Goal: Task Accomplishment & Management: Complete application form

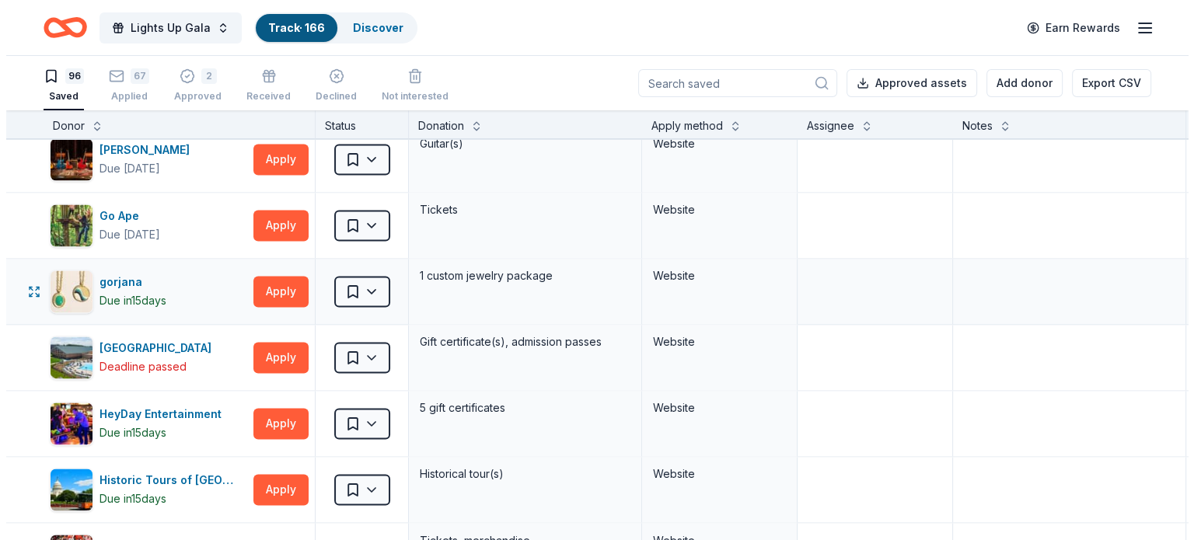
scroll to position [2644, 0]
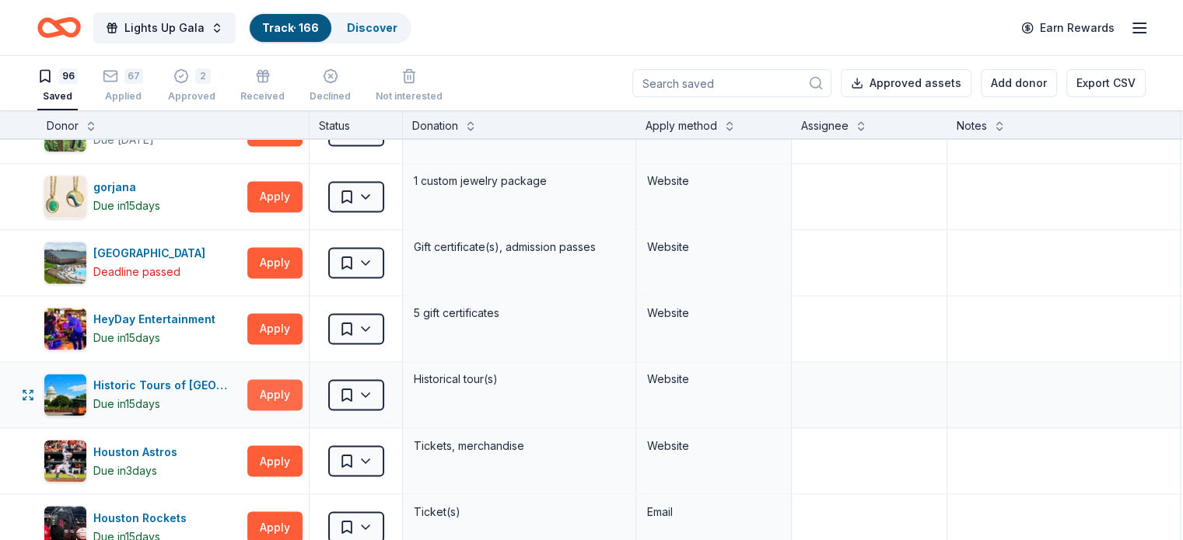
click at [281, 385] on button "Apply" at bounding box center [274, 394] width 55 height 31
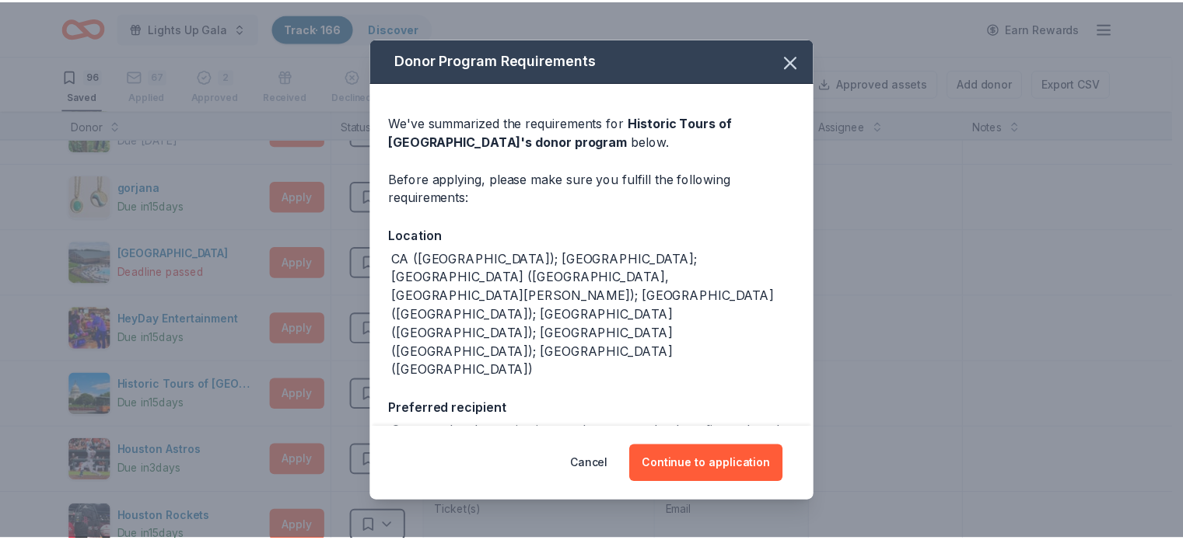
scroll to position [142, 0]
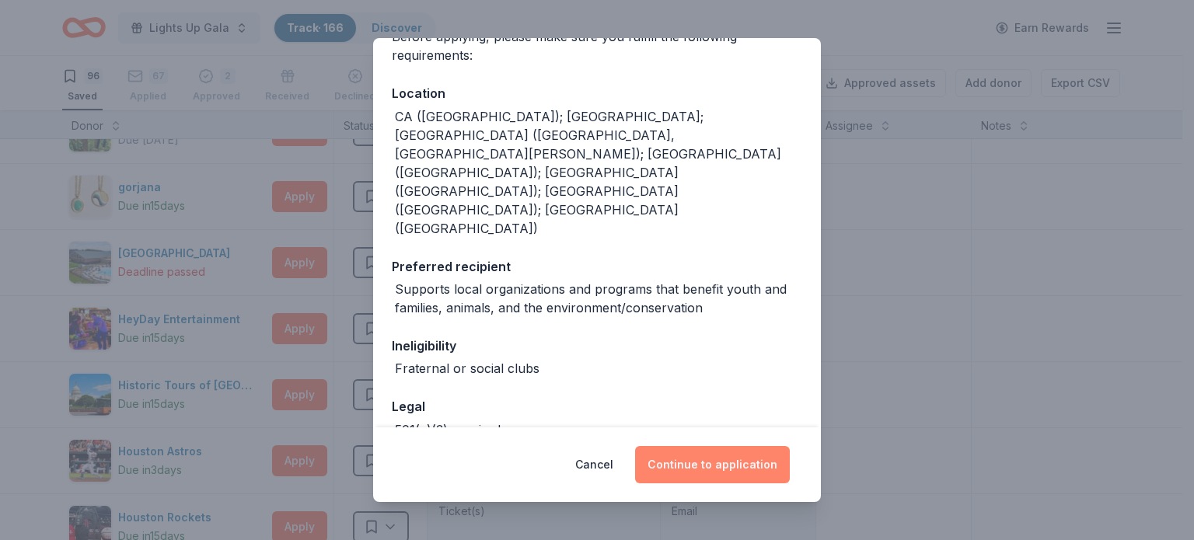
click at [715, 459] on button "Continue to application" at bounding box center [712, 464] width 155 height 37
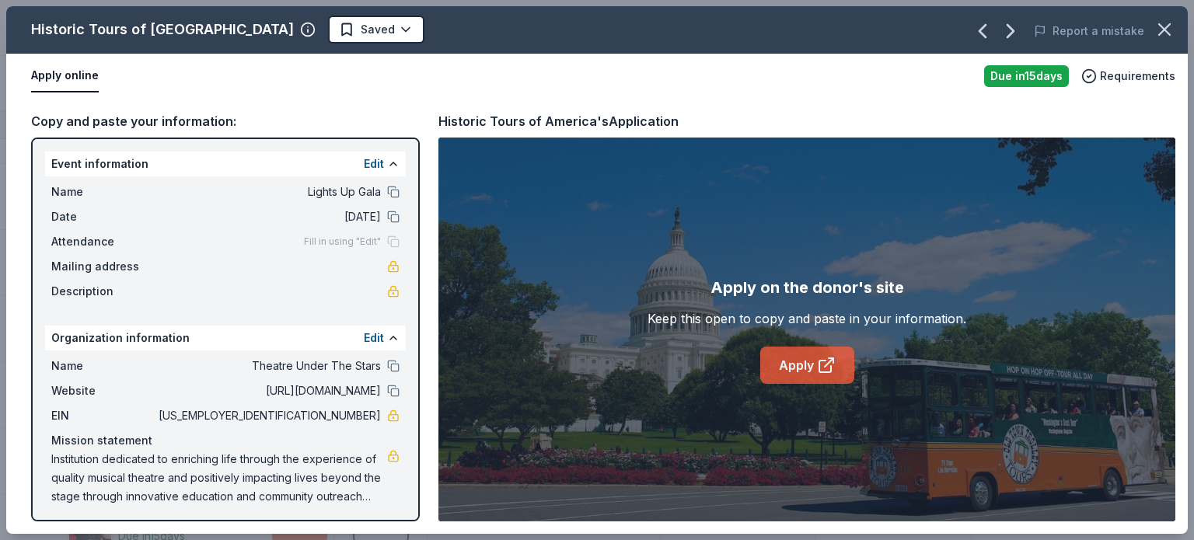
click at [799, 366] on link "Apply" at bounding box center [807, 365] width 94 height 37
click at [302, 32] on html "Lights Up Gala Track · 166 Discover Earn Rewards 96 Saved 67 Applied 2 Approved…" at bounding box center [597, 270] width 1194 height 540
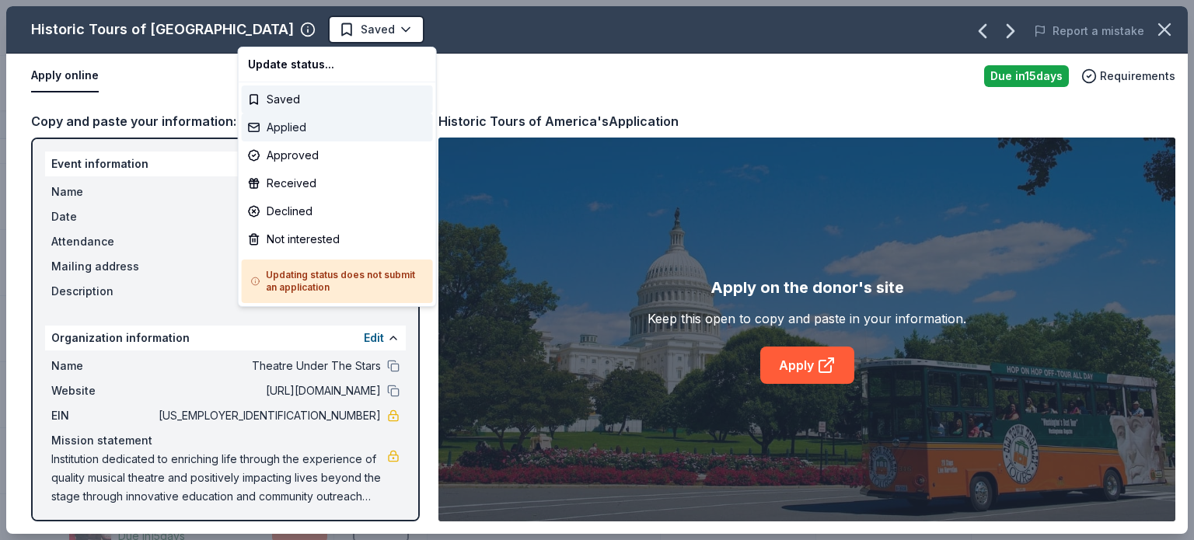
click at [305, 121] on div "Applied" at bounding box center [337, 128] width 191 height 28
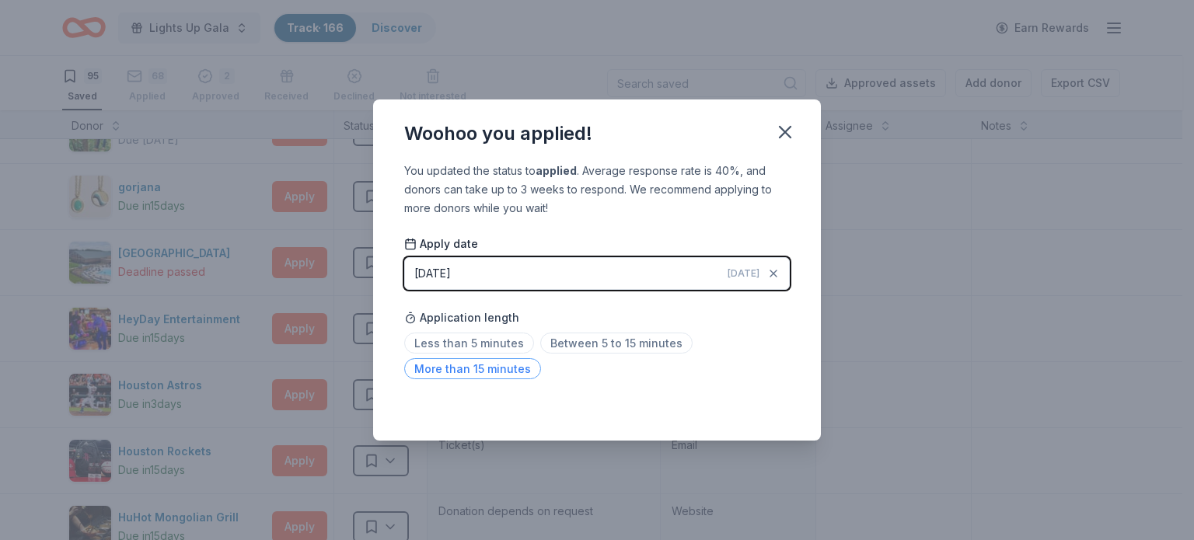
click at [488, 376] on span "More than 15 minutes" at bounding box center [472, 368] width 137 height 21
click at [786, 137] on icon "button" at bounding box center [785, 132] width 22 height 22
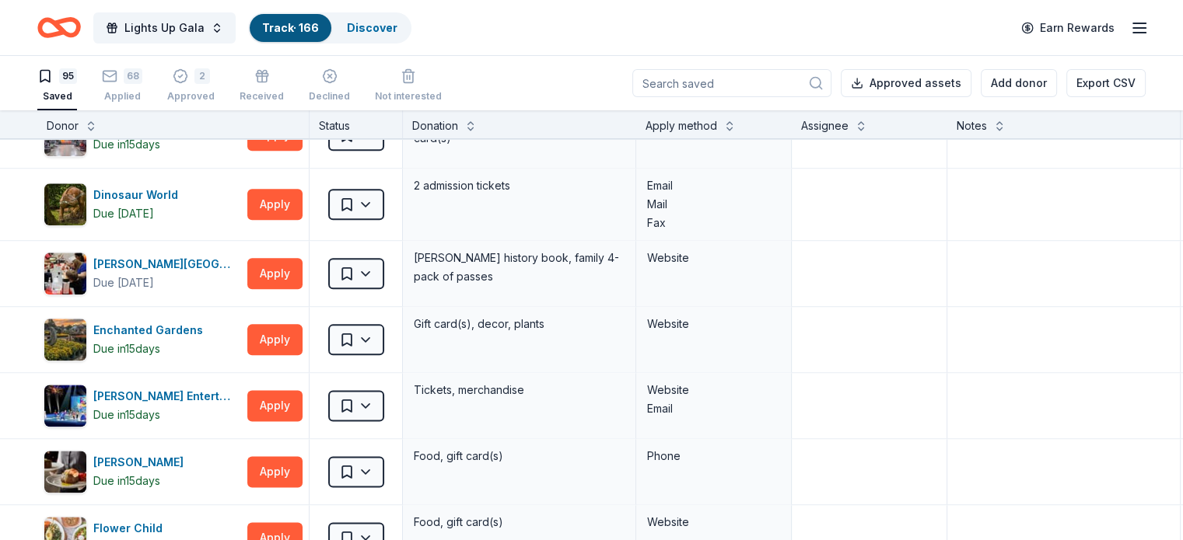
scroll to position [2022, 0]
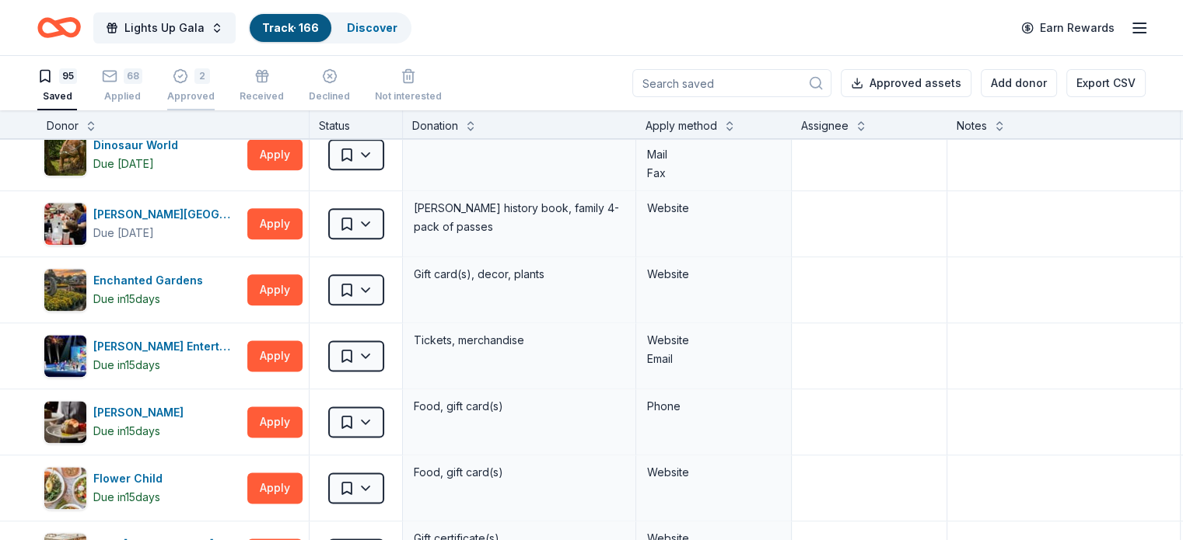
click at [188, 74] on icon "button" at bounding box center [181, 76] width 16 height 16
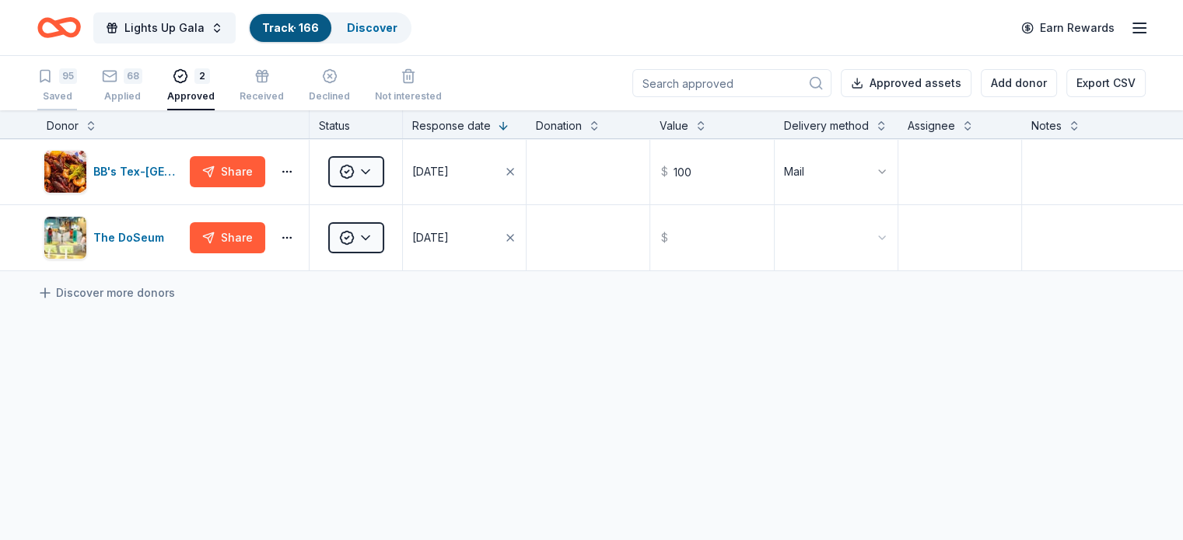
click at [77, 79] on div "95" at bounding box center [57, 76] width 40 height 16
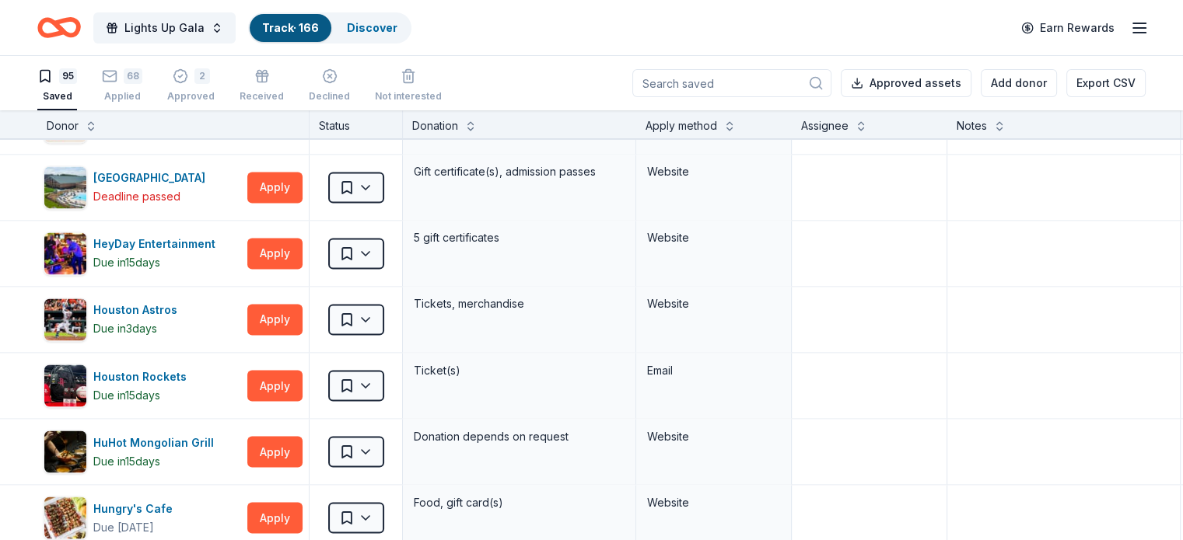
scroll to position [2722, 0]
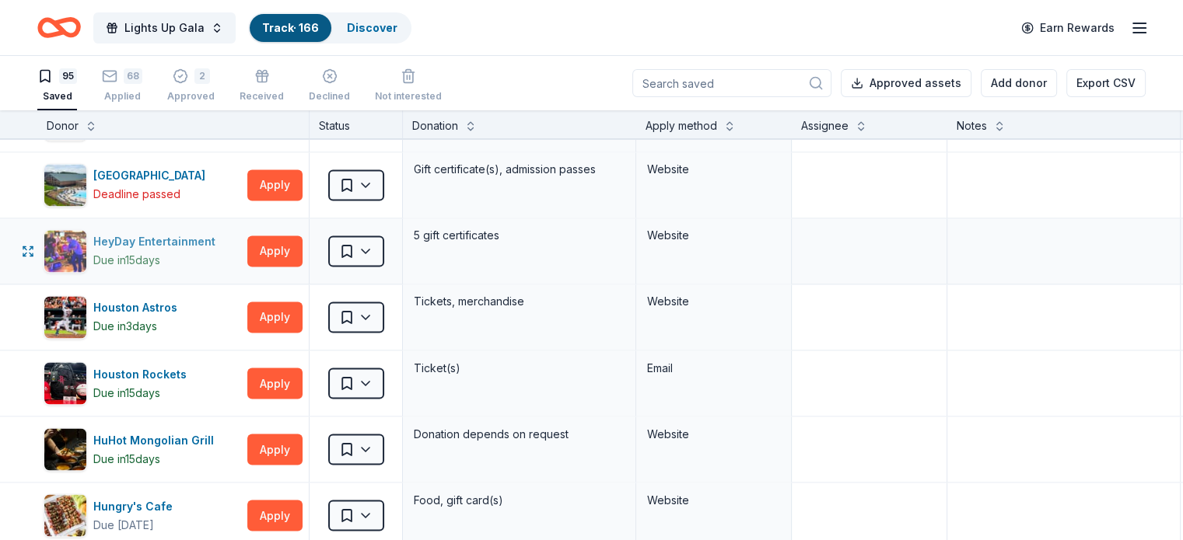
click at [86, 258] on img "button" at bounding box center [65, 251] width 42 height 42
click at [219, 232] on div "HeyDay Entertainment" at bounding box center [157, 241] width 128 height 19
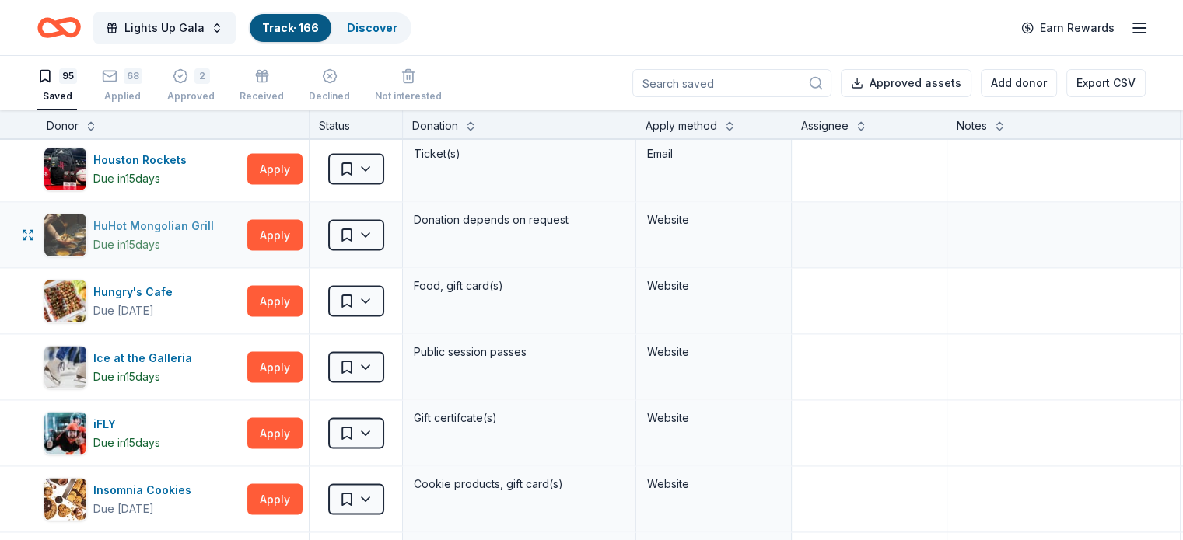
scroll to position [2955, 0]
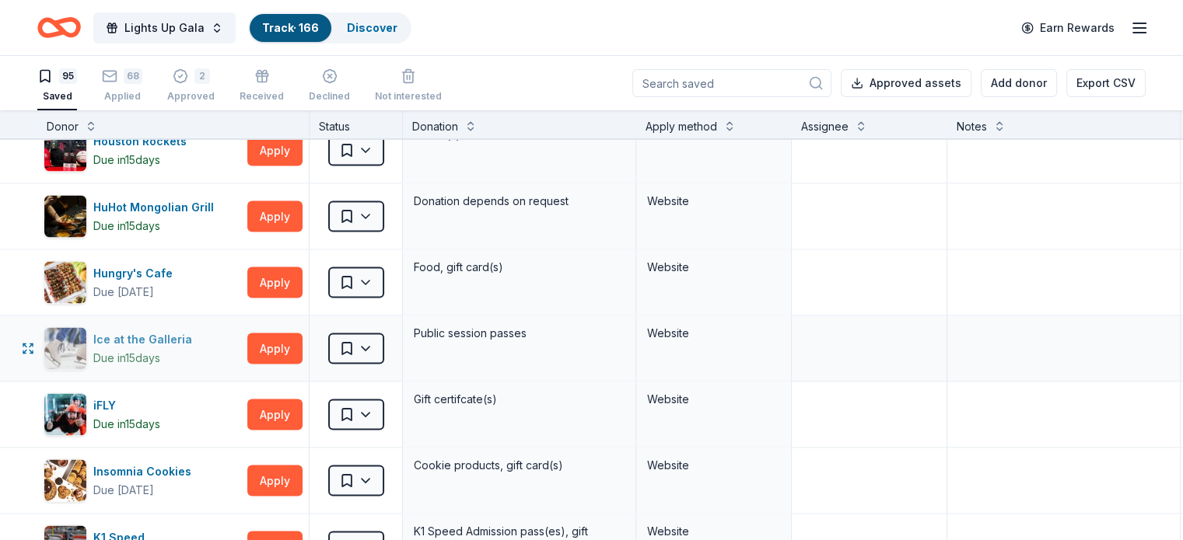
click at [191, 330] on div "Ice at the Galleria" at bounding box center [145, 339] width 105 height 19
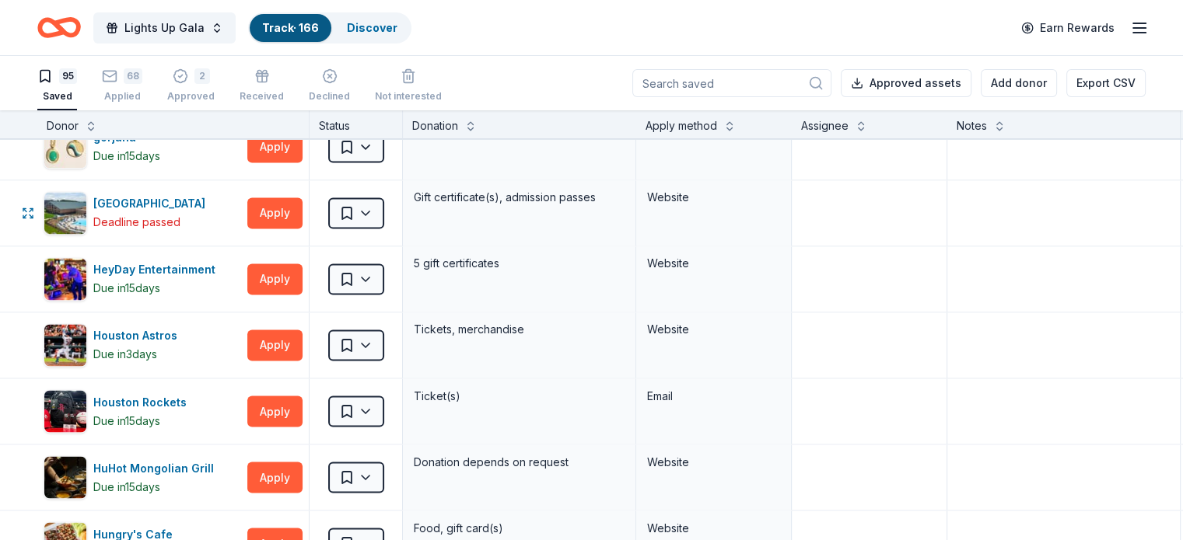
scroll to position [2722, 0]
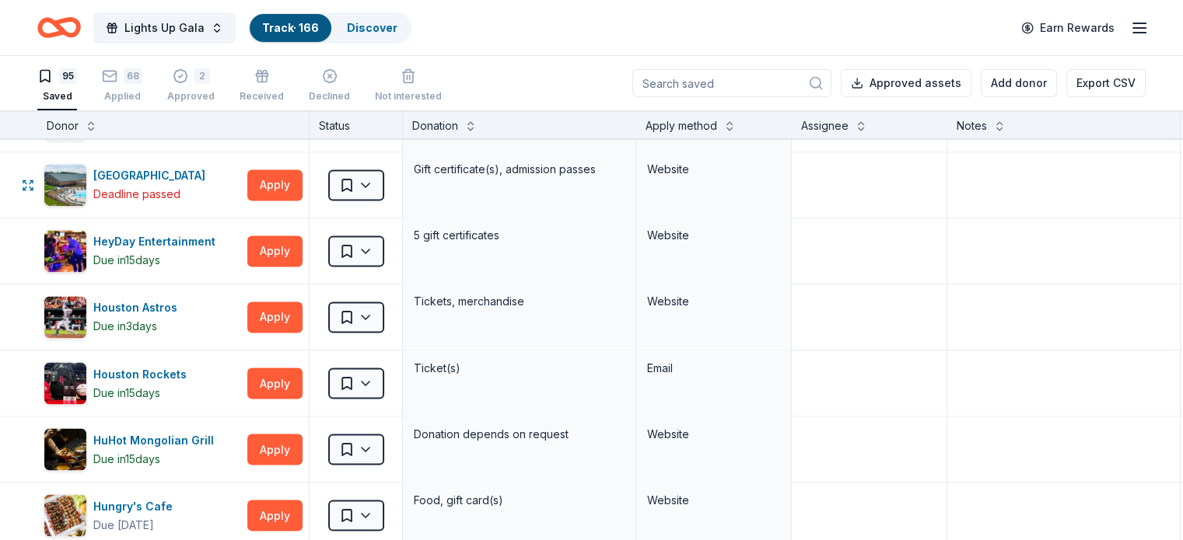
click at [174, 234] on div "HeyDay Entertainment" at bounding box center [157, 241] width 128 height 19
click at [404, 249] on html "Lights Up Gala Track · 166 Discover Earn Rewards 95 Saved 68 Applied 2 Approved…" at bounding box center [591, 270] width 1183 height 540
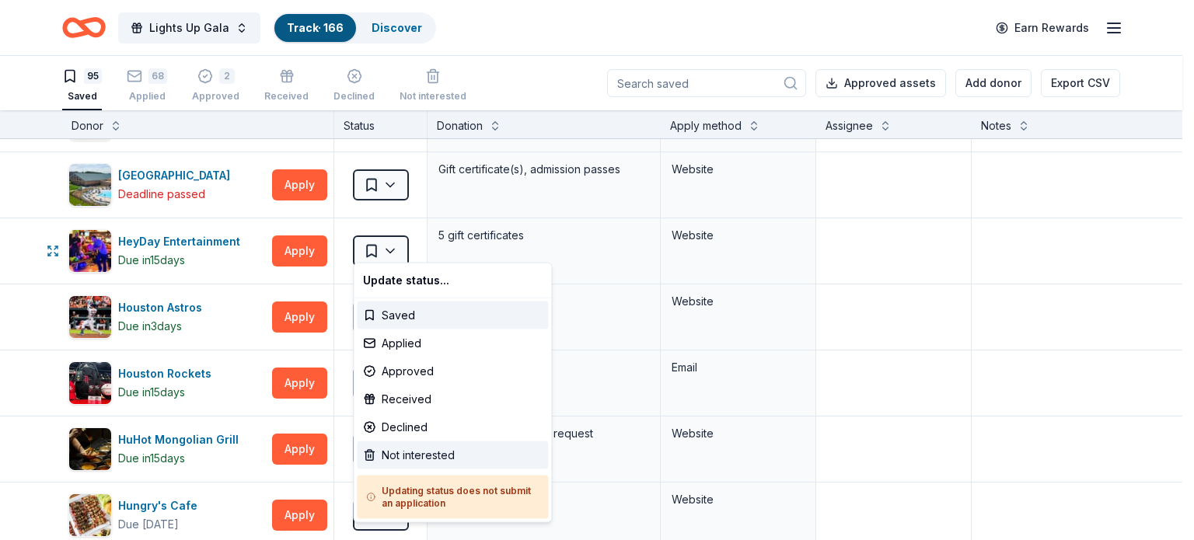
click at [414, 448] on div "Not interested" at bounding box center [452, 456] width 191 height 28
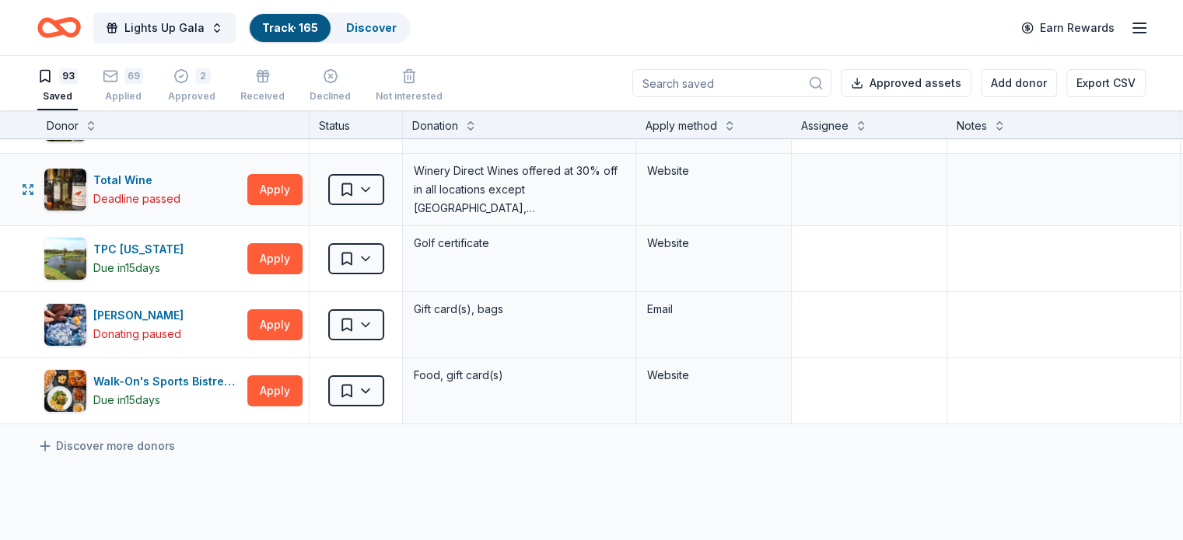
scroll to position [5910, 0]
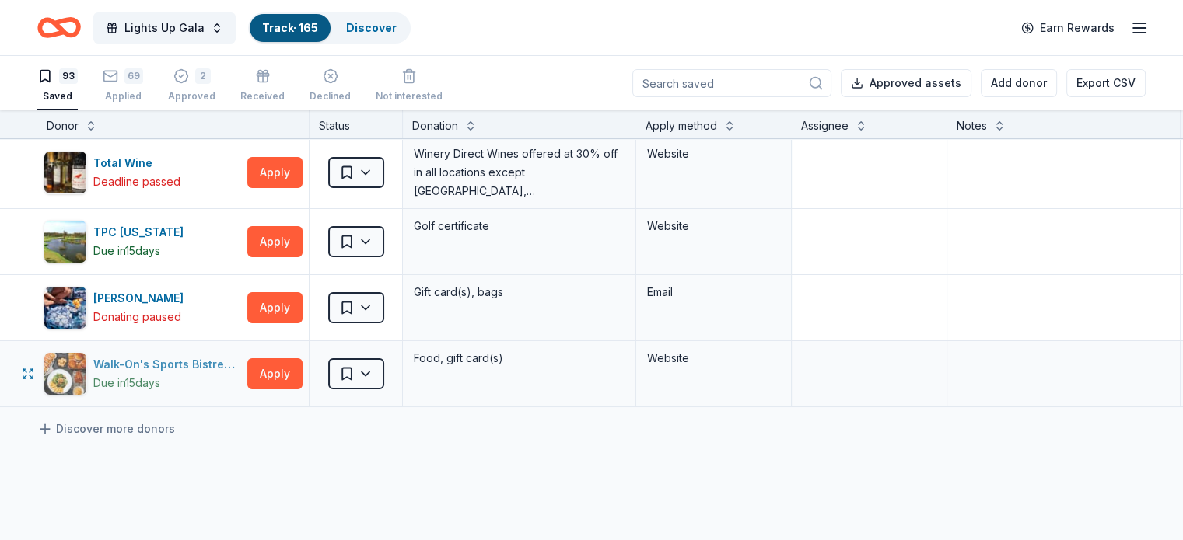
click at [196, 355] on div "Walk-On's Sports Bistreaux" at bounding box center [167, 364] width 148 height 19
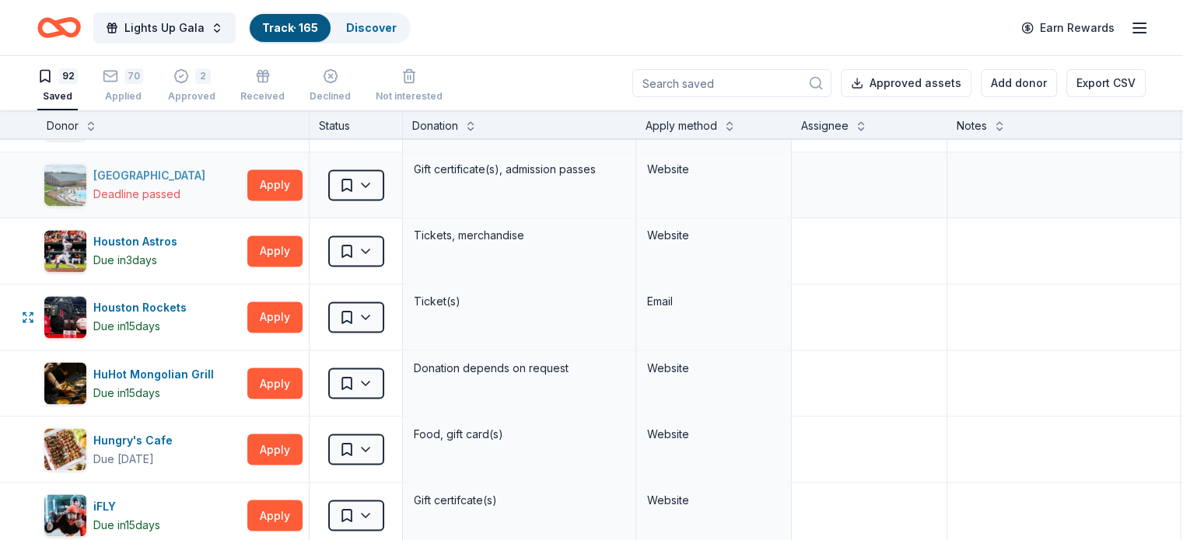
scroll to position [2799, 0]
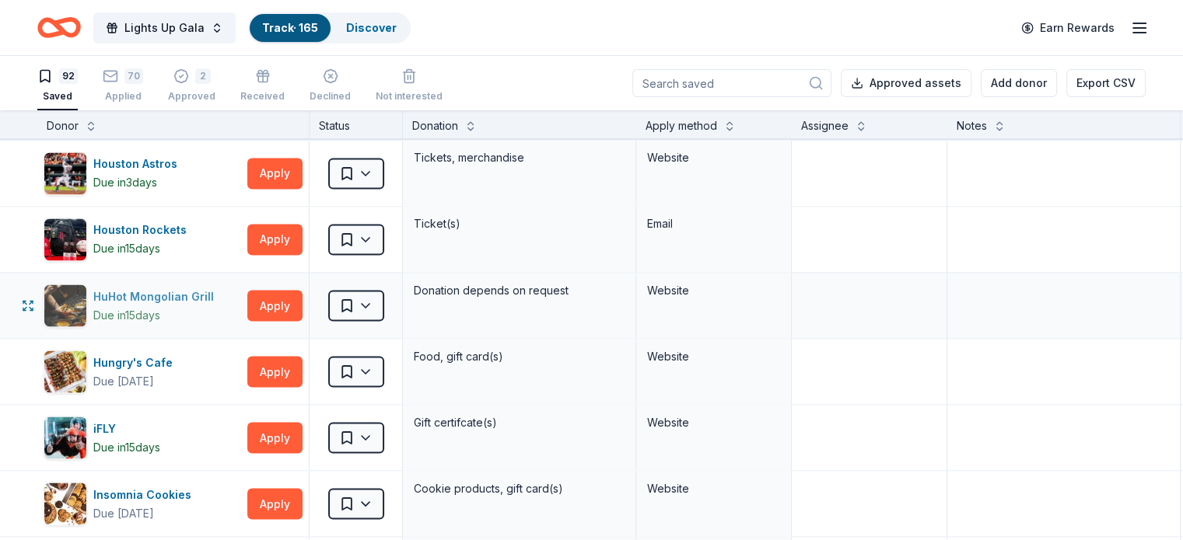
click at [220, 293] on div "HuHot Mongolian Grill" at bounding box center [156, 296] width 127 height 19
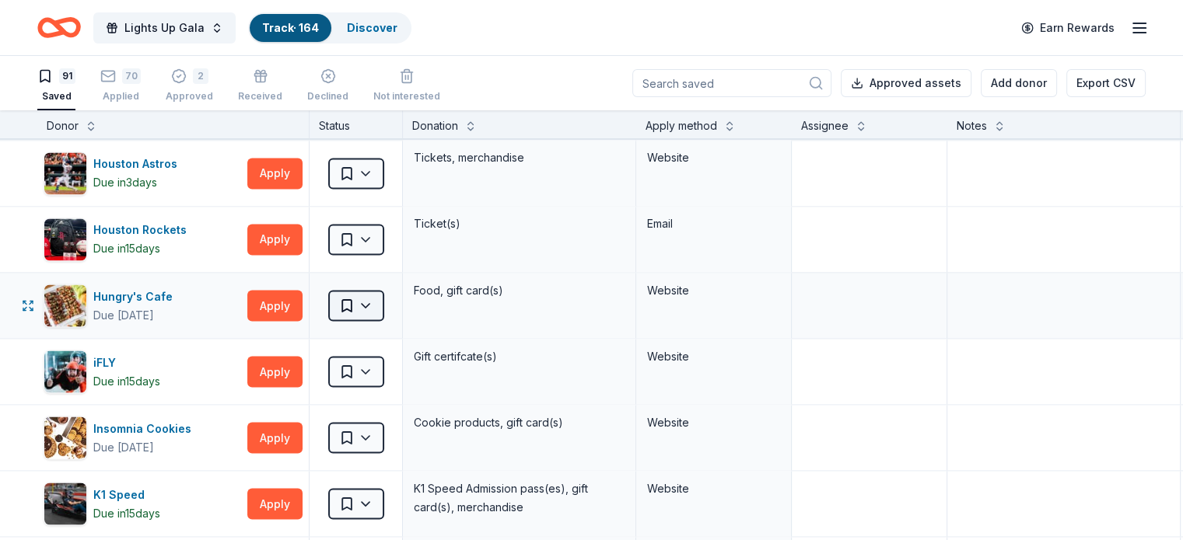
click at [376, 289] on html "Lights Up Gala Track · 164 Discover Earn Rewards 91 Saved 70 Applied 2 Approved…" at bounding box center [591, 270] width 1183 height 540
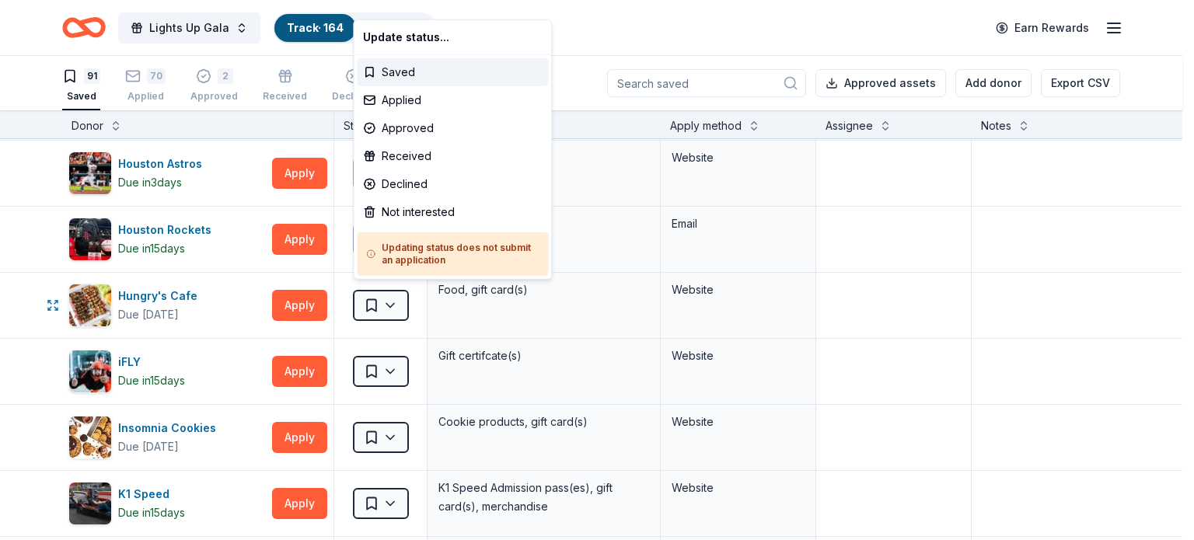
click at [16, 280] on html "Lights Up Gala Track · 164 Discover Earn Rewards 91 Saved 70 Applied 2 Approved…" at bounding box center [597, 270] width 1194 height 540
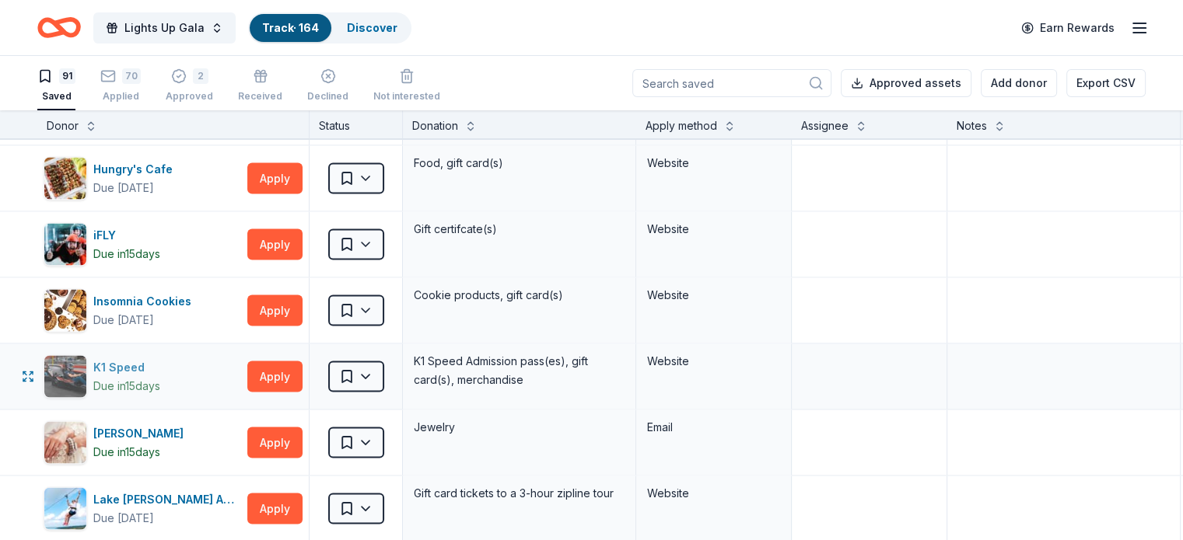
scroll to position [2955, 0]
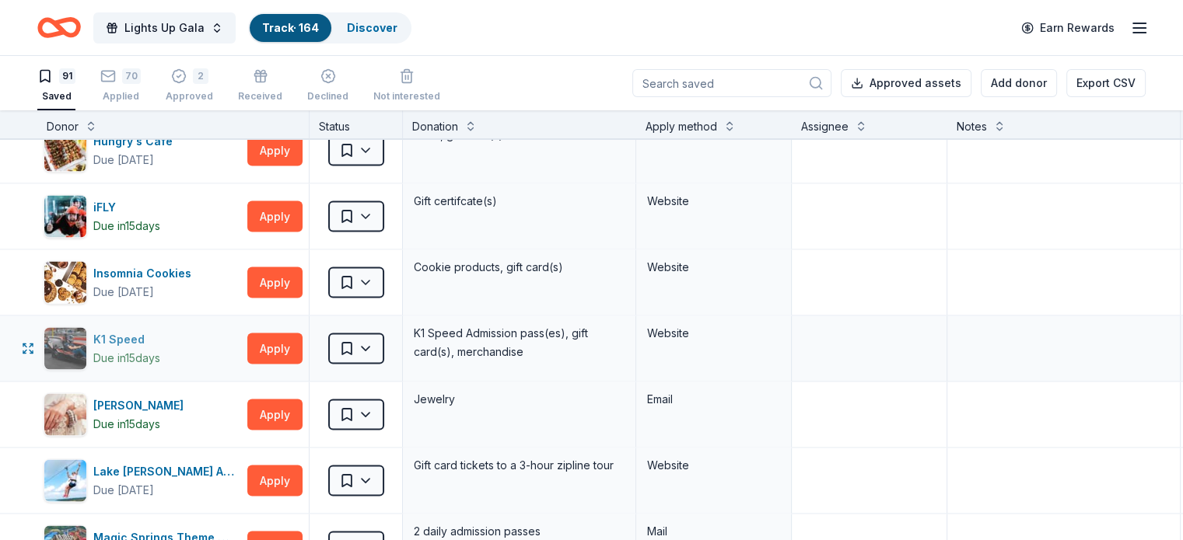
click at [151, 331] on div "K1 Speed" at bounding box center [126, 339] width 67 height 19
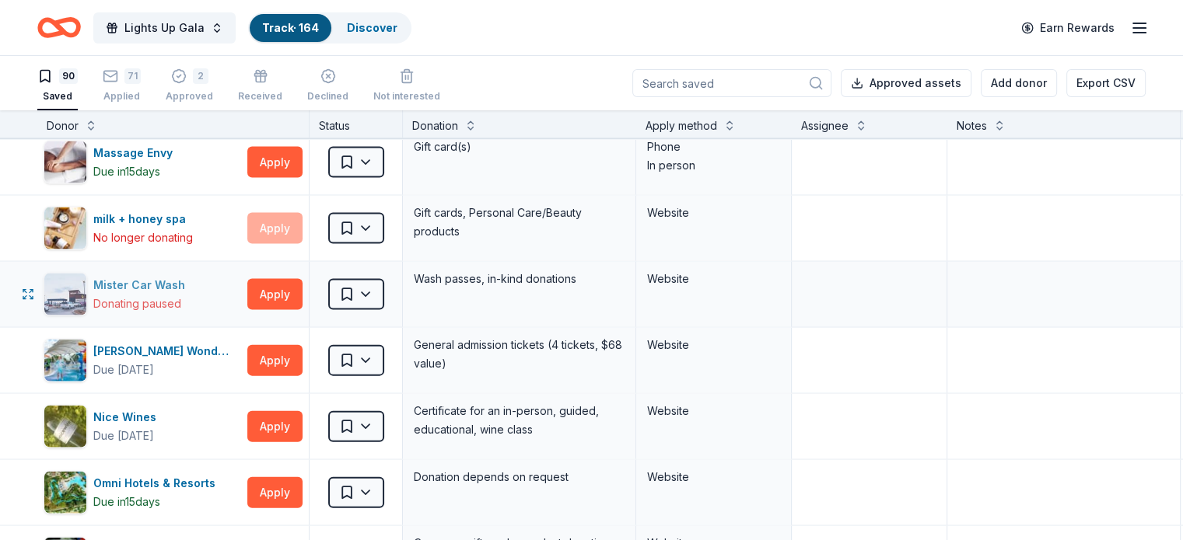
scroll to position [3499, 0]
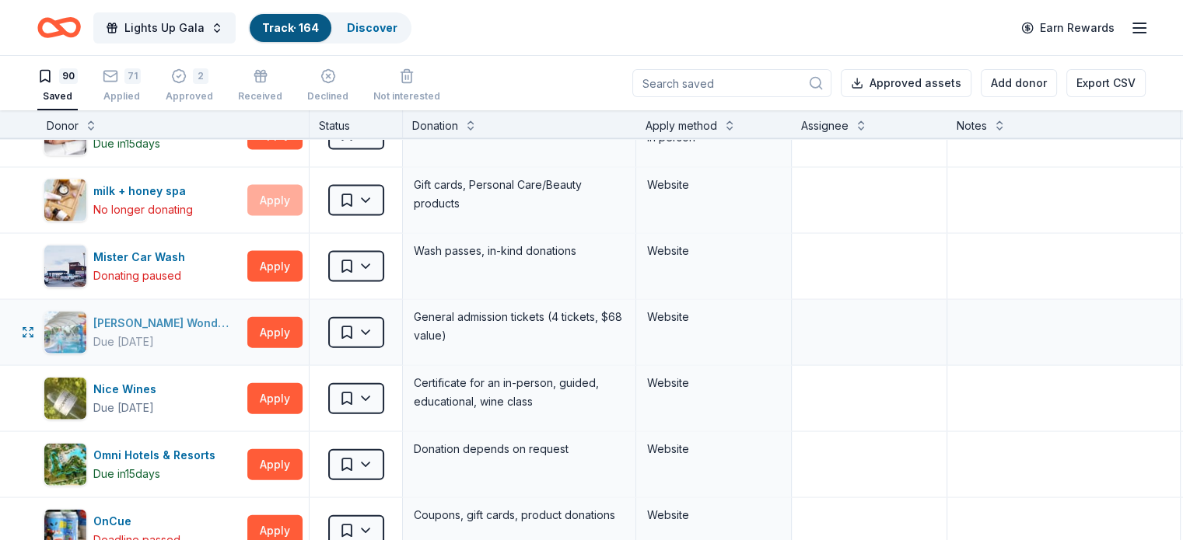
click at [184, 314] on div "Morgan's Wonderland" at bounding box center [167, 323] width 148 height 19
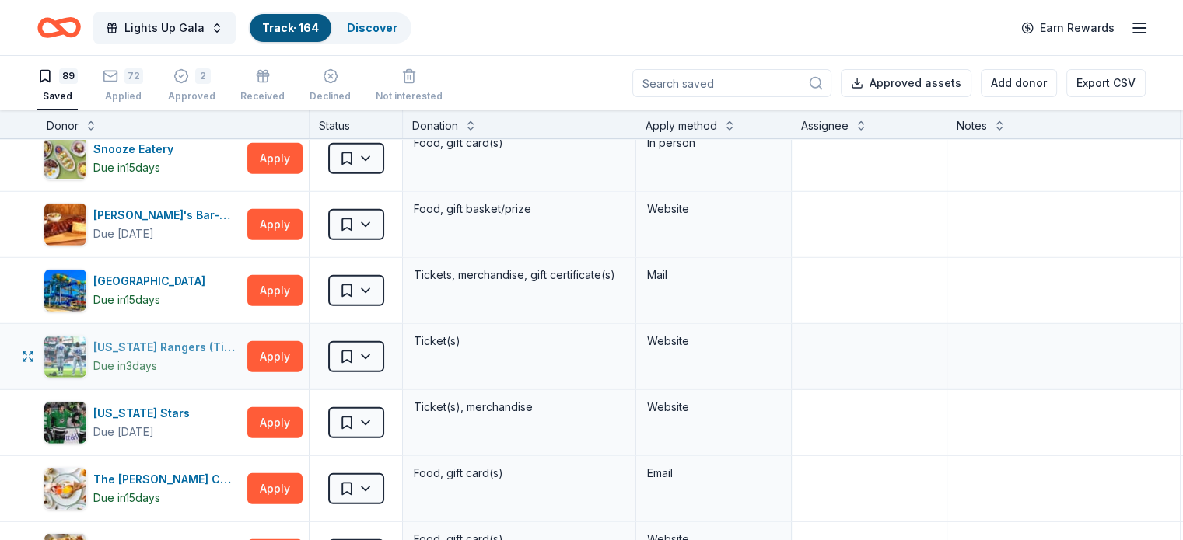
scroll to position [4665, 0]
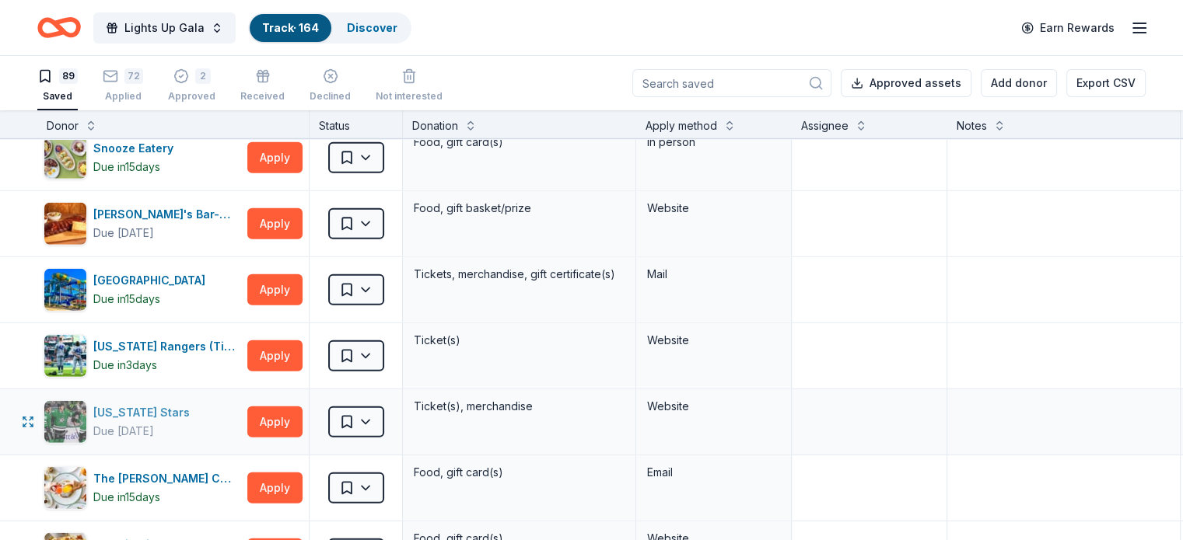
click at [171, 404] on div "Texas Stars" at bounding box center [144, 413] width 103 height 19
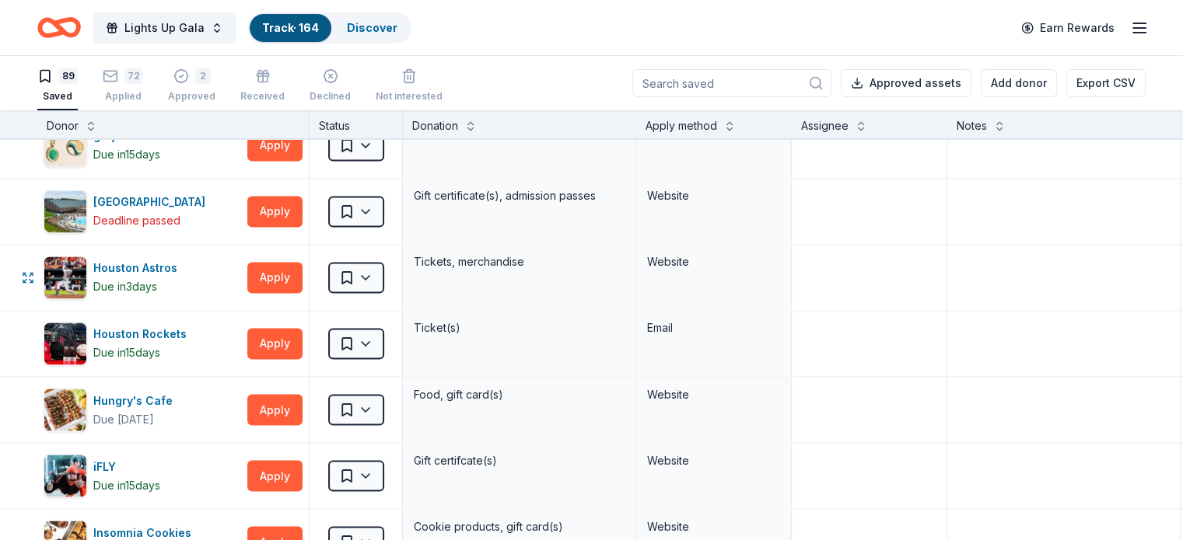
scroll to position [2722, 0]
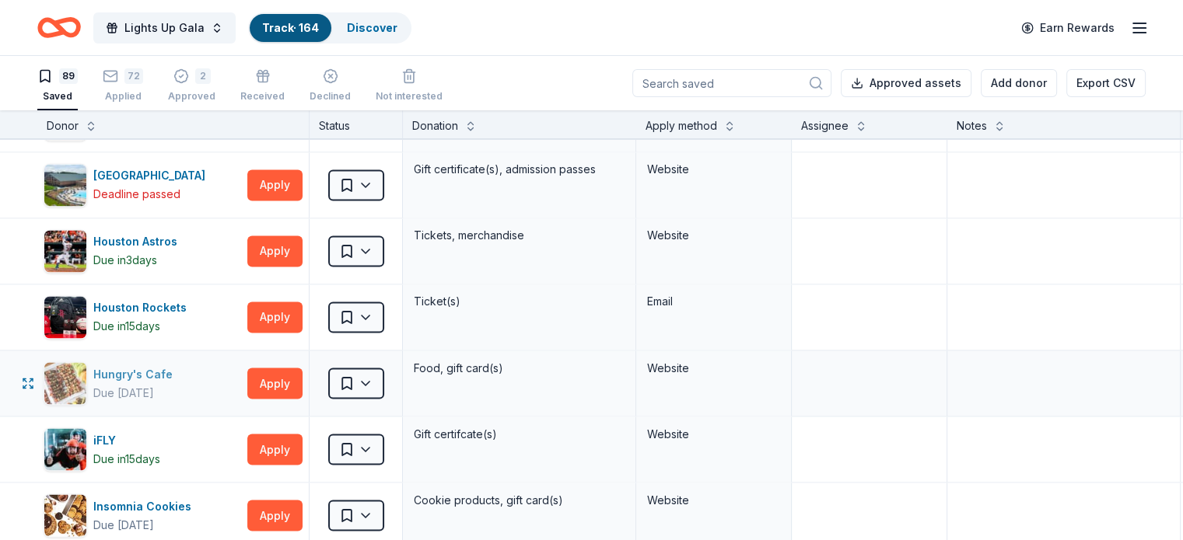
click at [159, 365] on div "Hungry's Cafe" at bounding box center [136, 374] width 86 height 19
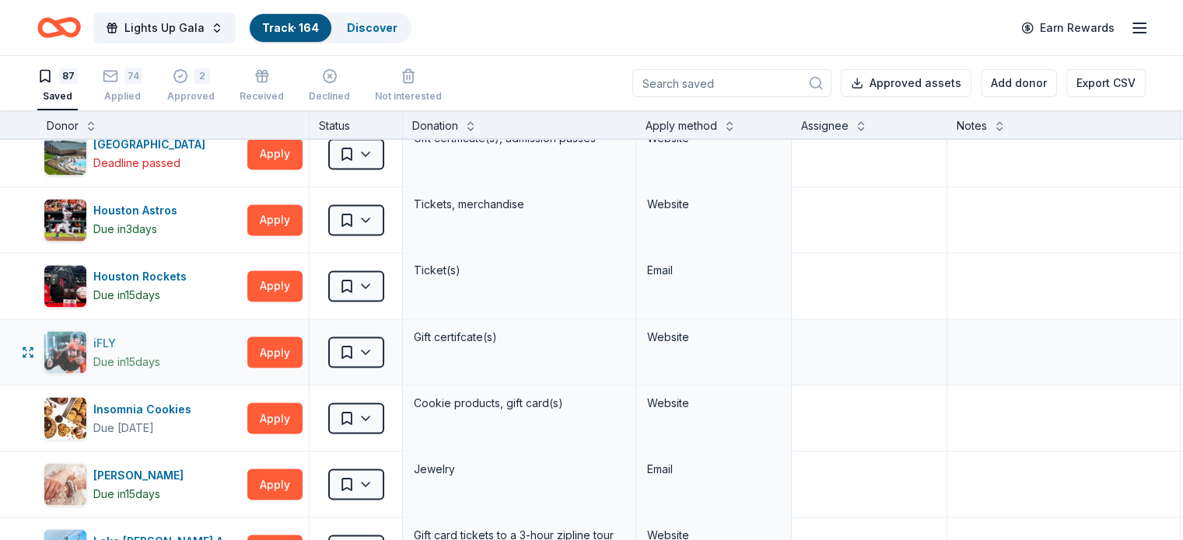
scroll to position [2566, 0]
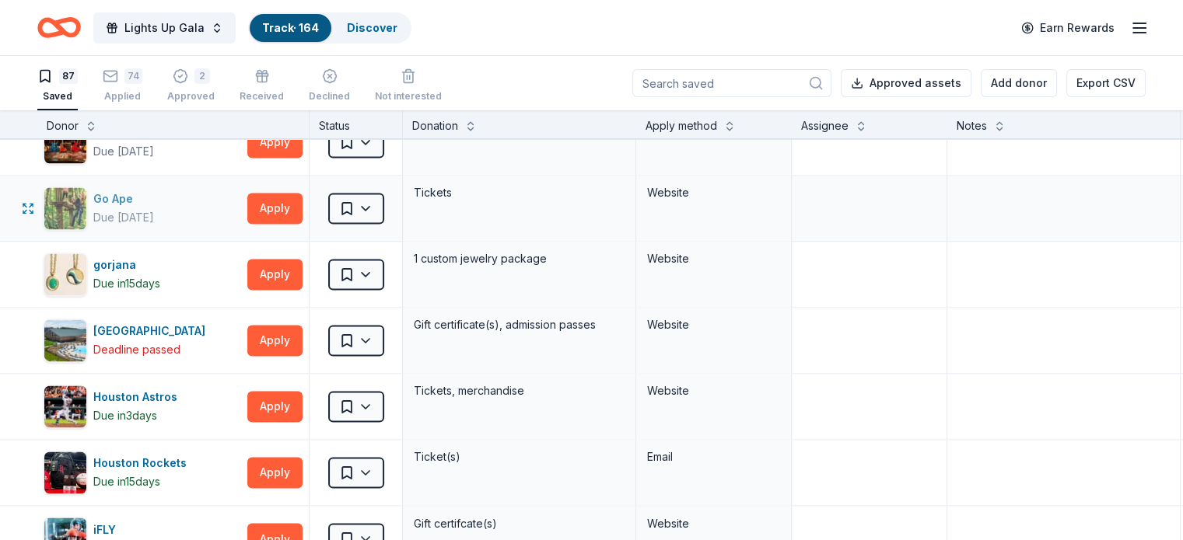
click at [142, 190] on div "Go Ape" at bounding box center [123, 199] width 61 height 19
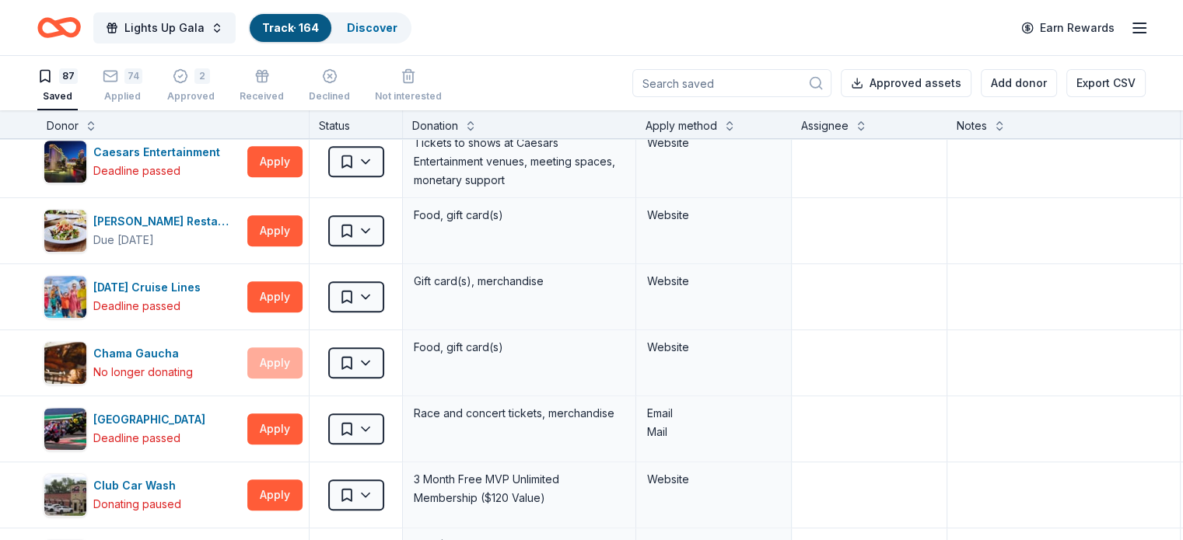
scroll to position [933, 0]
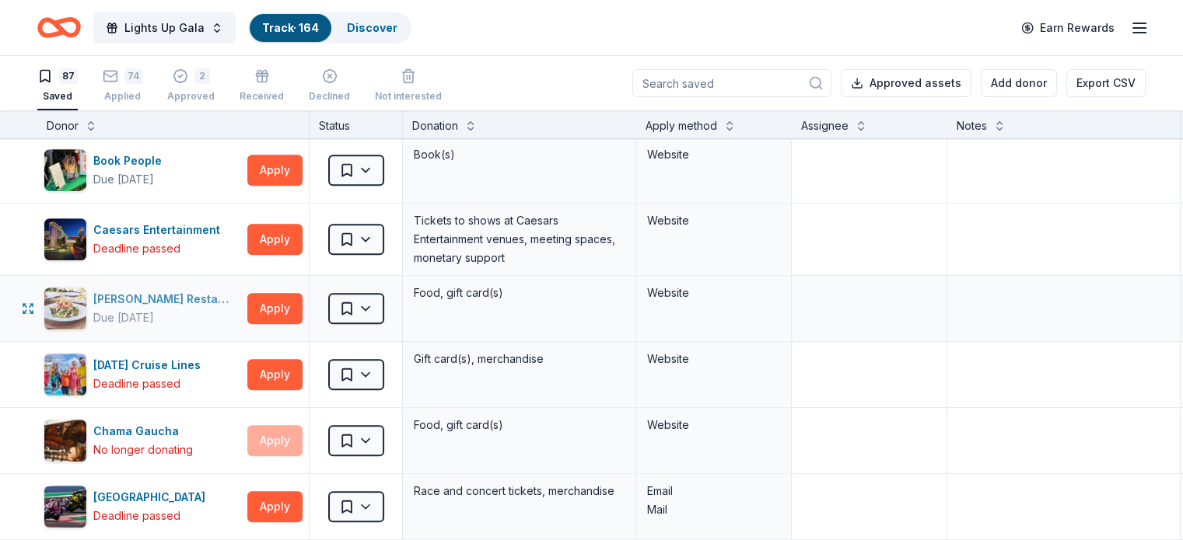
click at [134, 296] on div "Cameron Mitchell Restaurants" at bounding box center [167, 299] width 148 height 19
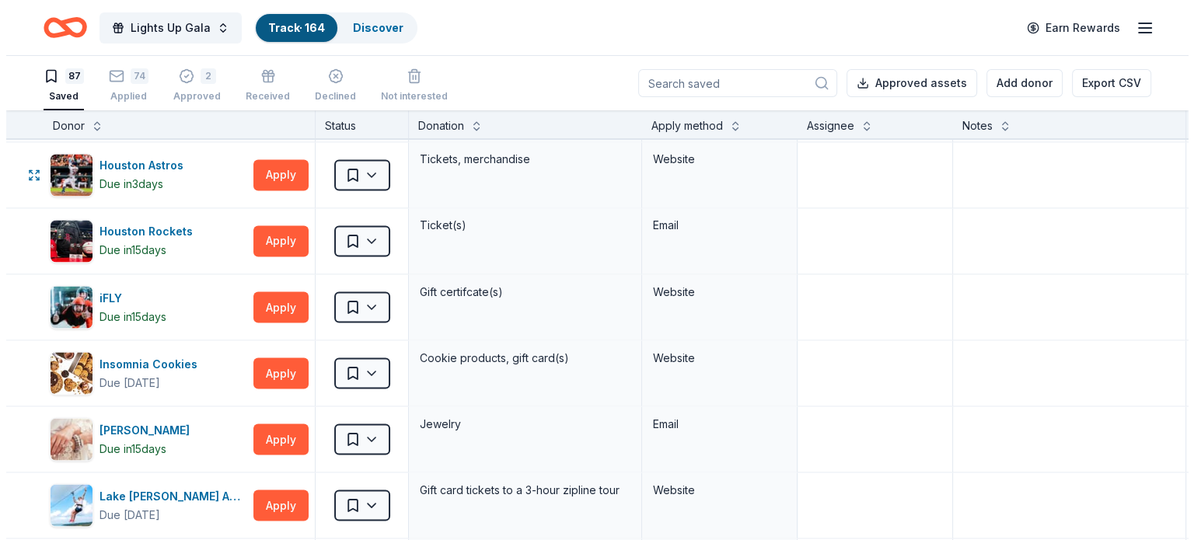
scroll to position [2877, 0]
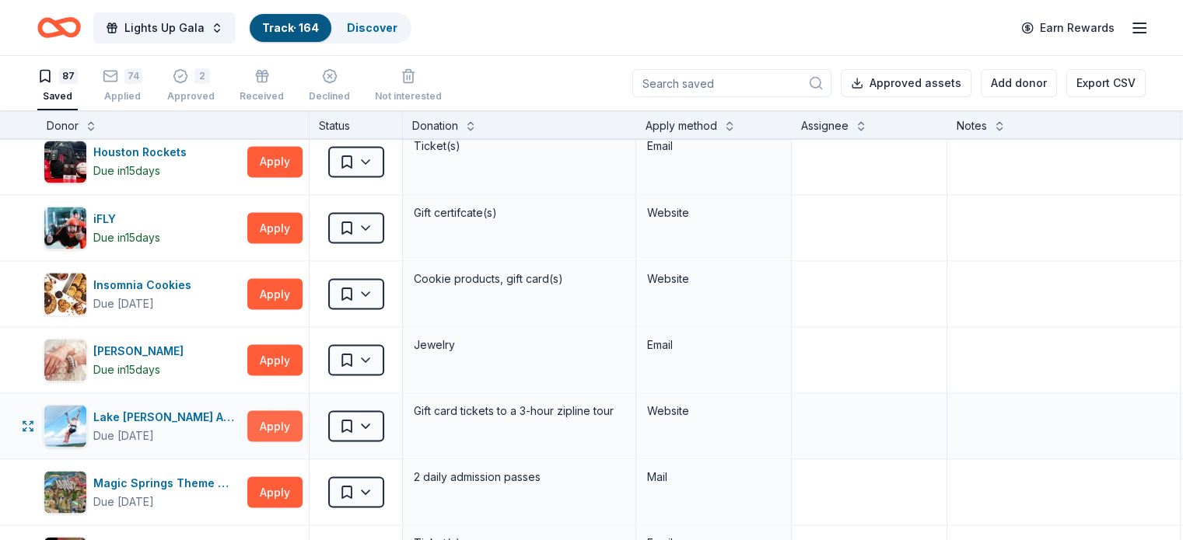
click at [302, 419] on button "Apply" at bounding box center [274, 426] width 55 height 31
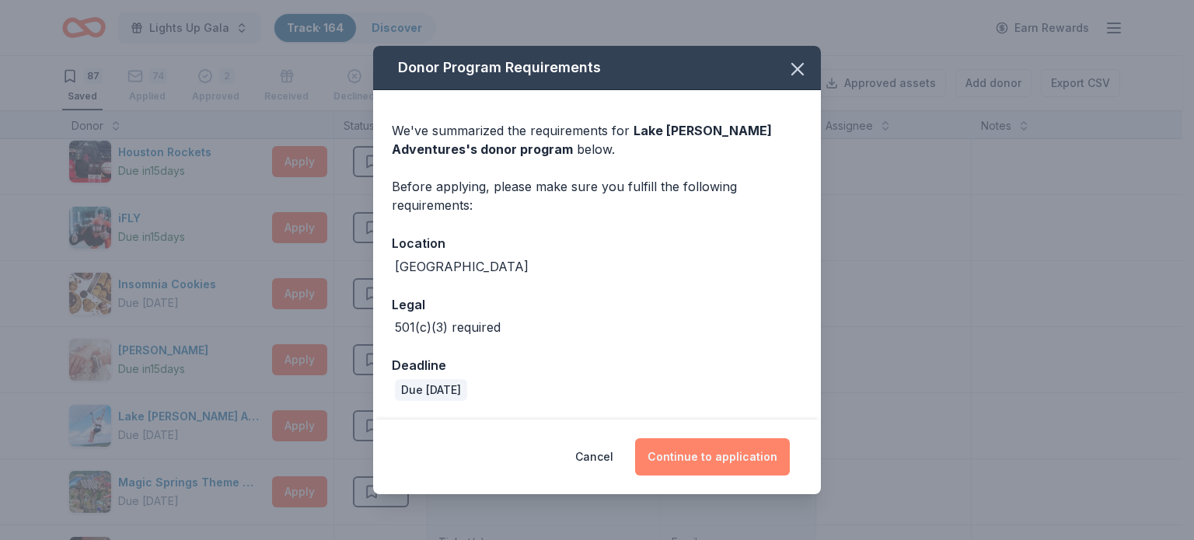
click at [728, 444] on button "Continue to application" at bounding box center [712, 457] width 155 height 37
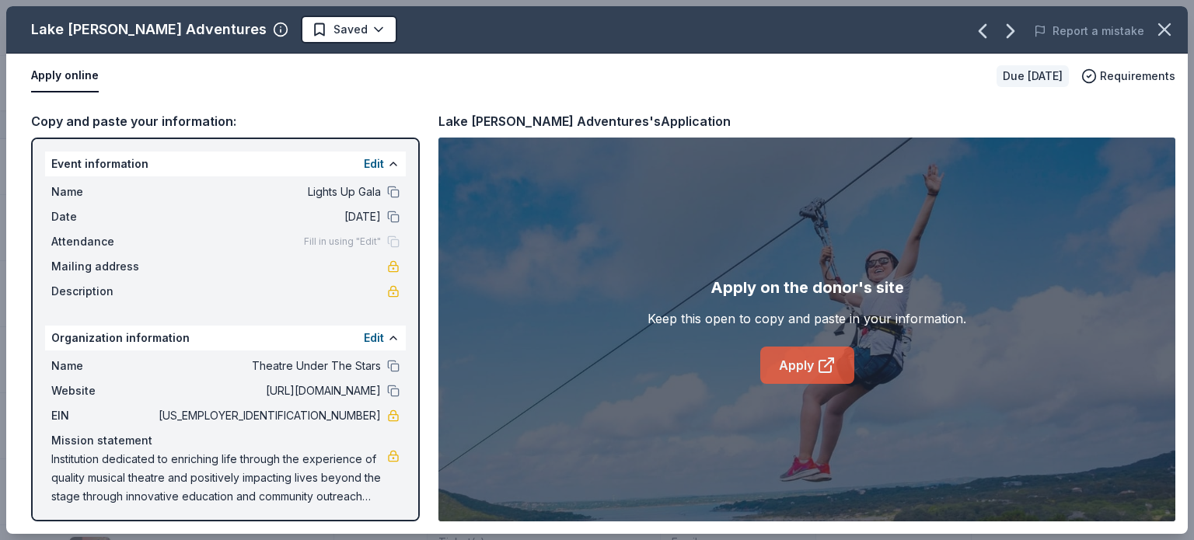
click at [806, 348] on link "Apply" at bounding box center [807, 365] width 94 height 37
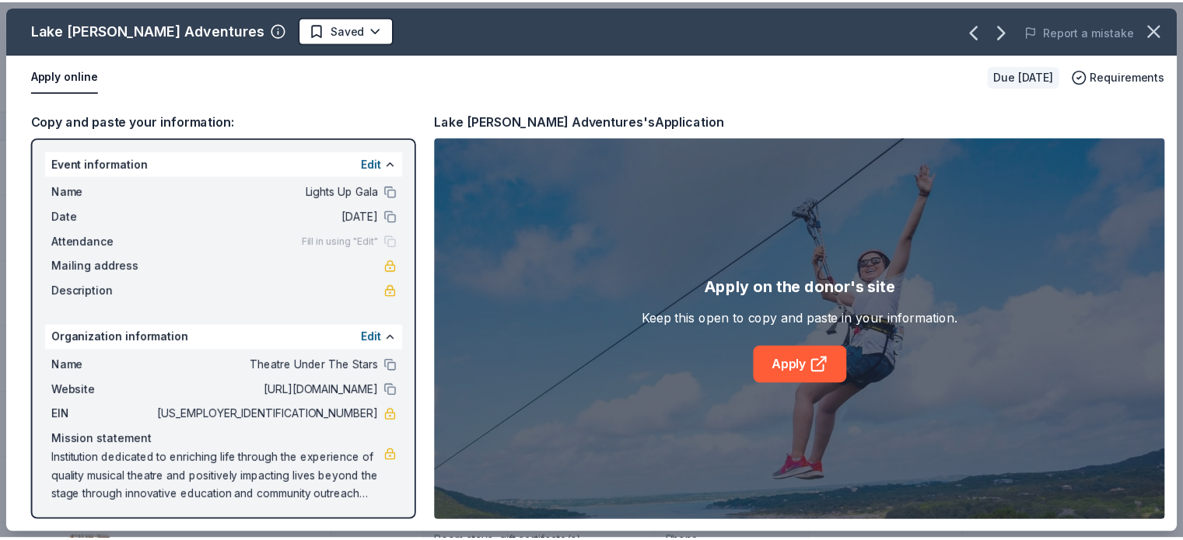
scroll to position [2811, 0]
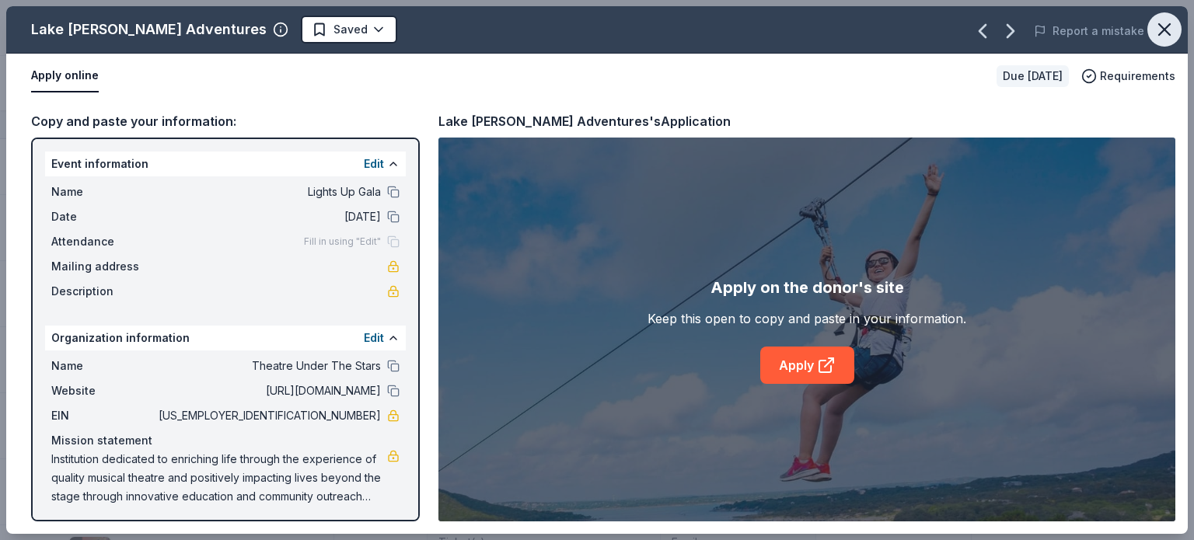
click at [1167, 29] on icon "button" at bounding box center [1165, 30] width 22 height 22
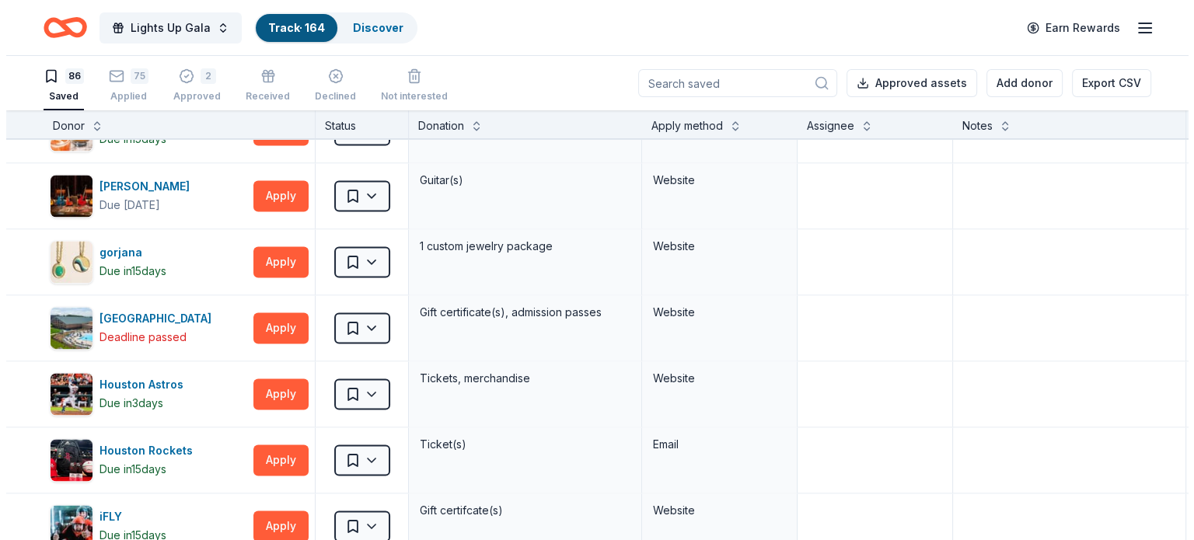
scroll to position [2500, 0]
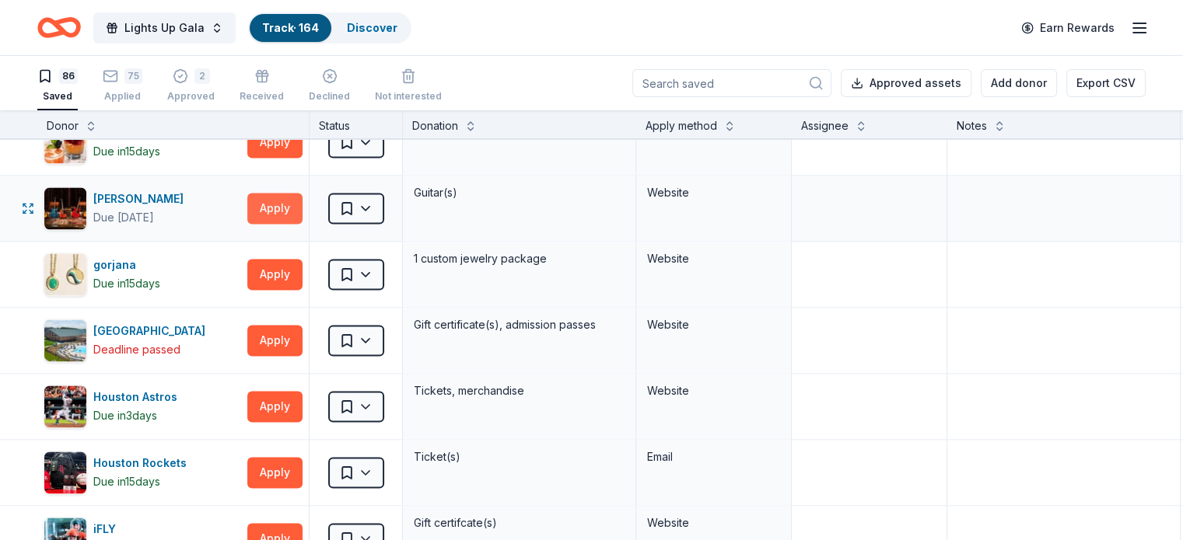
click at [302, 193] on button "Apply" at bounding box center [274, 208] width 55 height 31
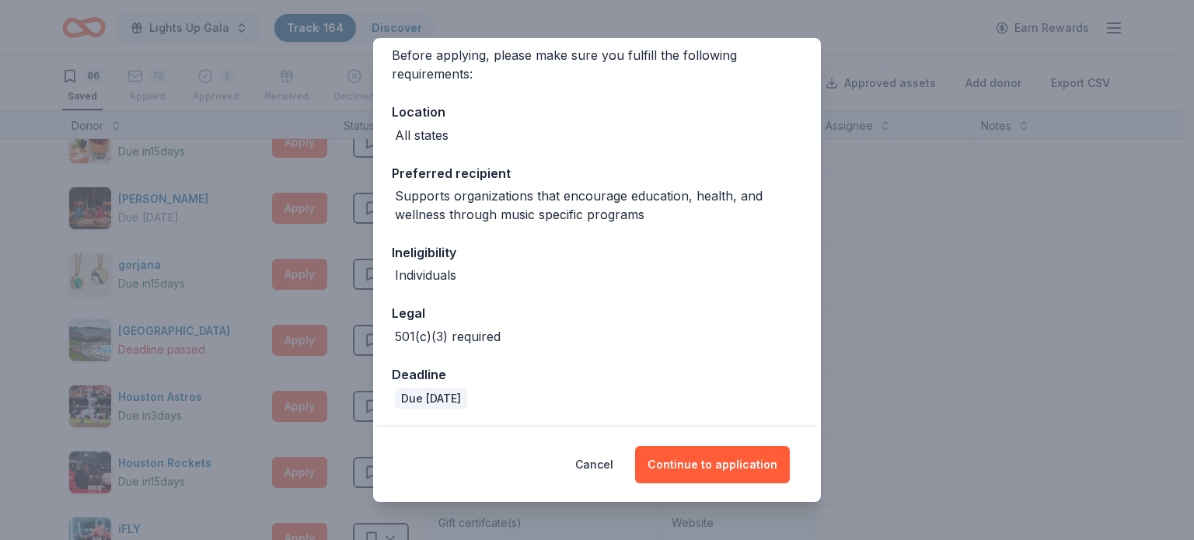
scroll to position [46, 0]
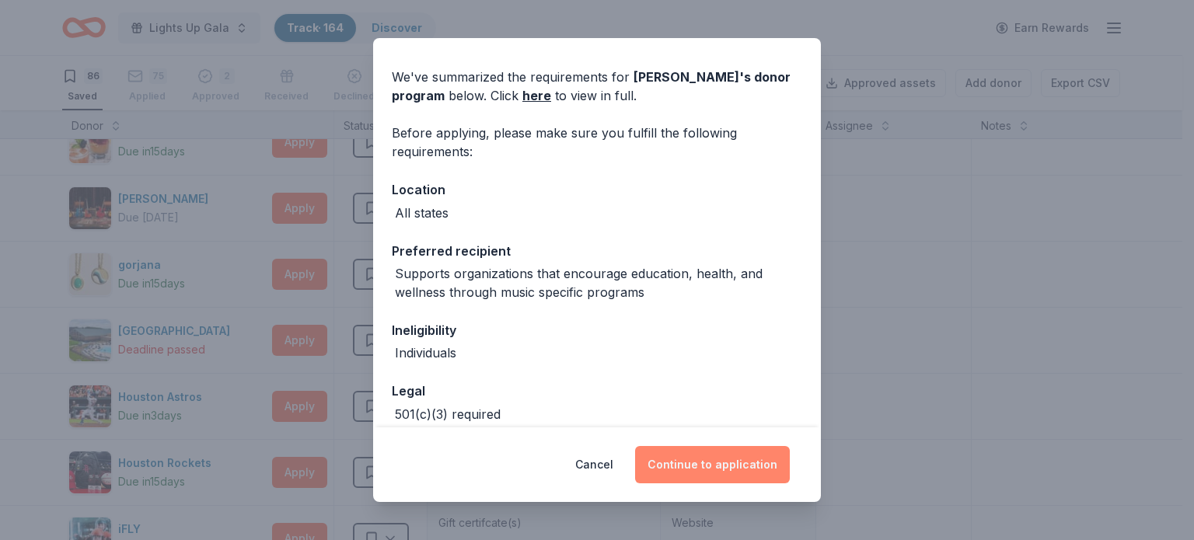
click at [724, 465] on button "Continue to application" at bounding box center [712, 464] width 155 height 37
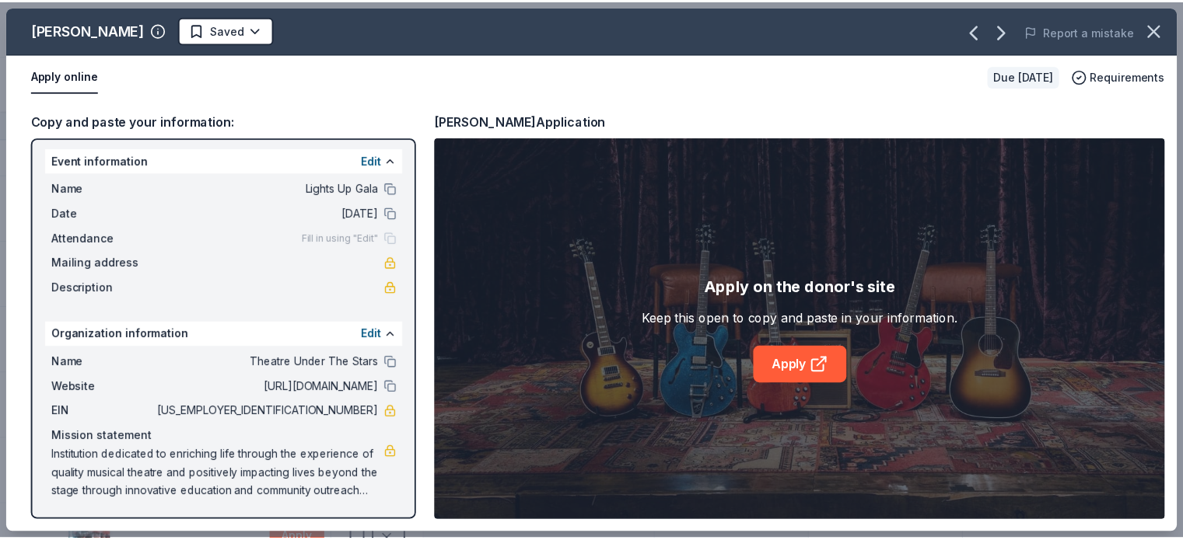
scroll to position [3, 0]
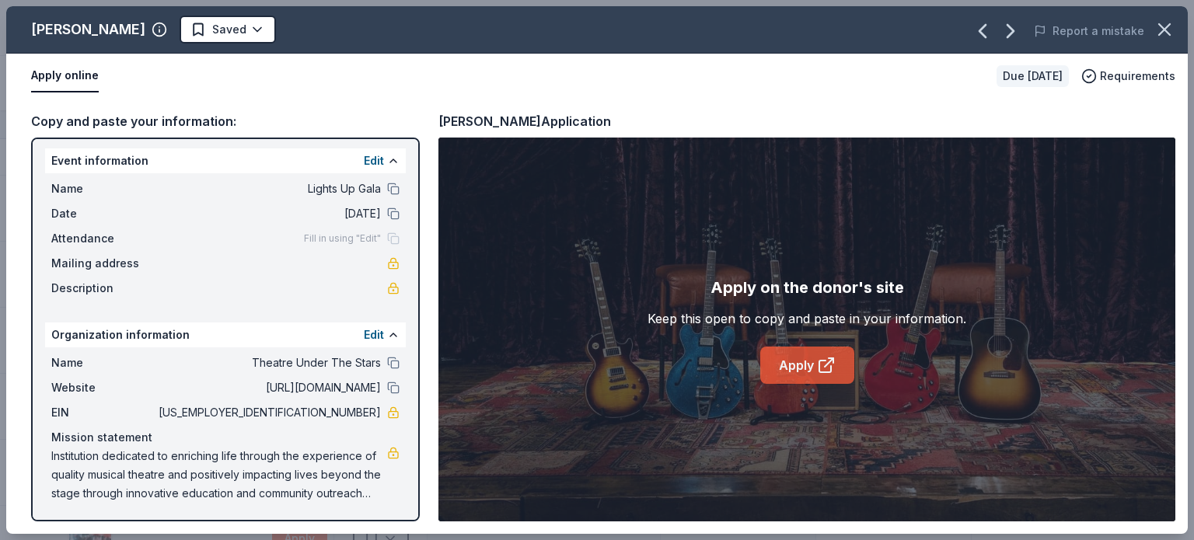
click at [824, 369] on icon at bounding box center [826, 365] width 19 height 19
click at [194, 30] on html "Lights Up Gala Track · 164 Discover Earn Rewards 86 Saved 75 Applied 2 Approved…" at bounding box center [597, 270] width 1194 height 540
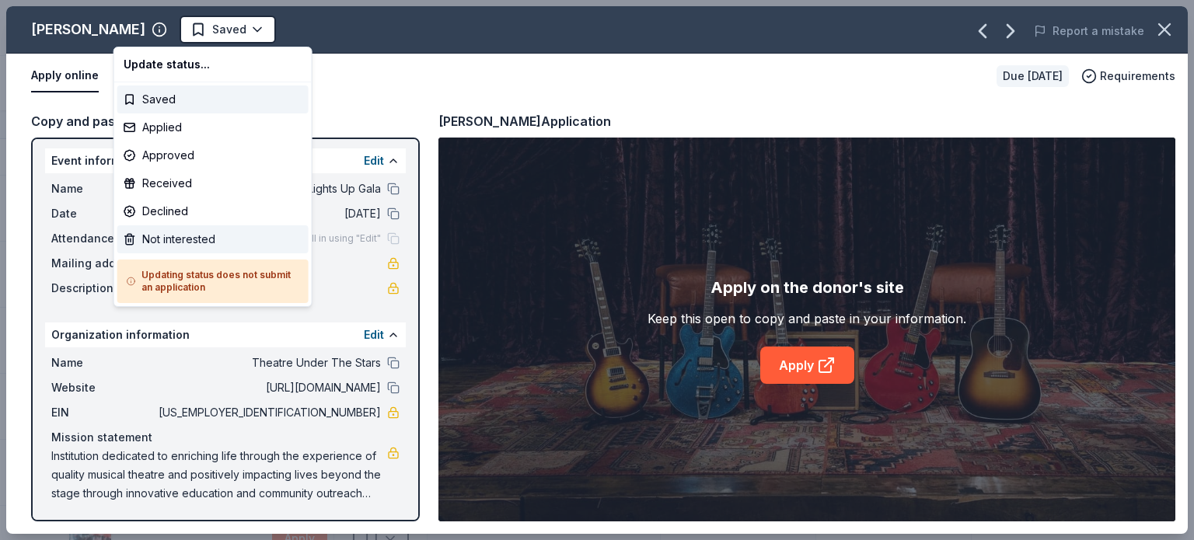
click at [214, 232] on div "Not interested" at bounding box center [212, 239] width 191 height 28
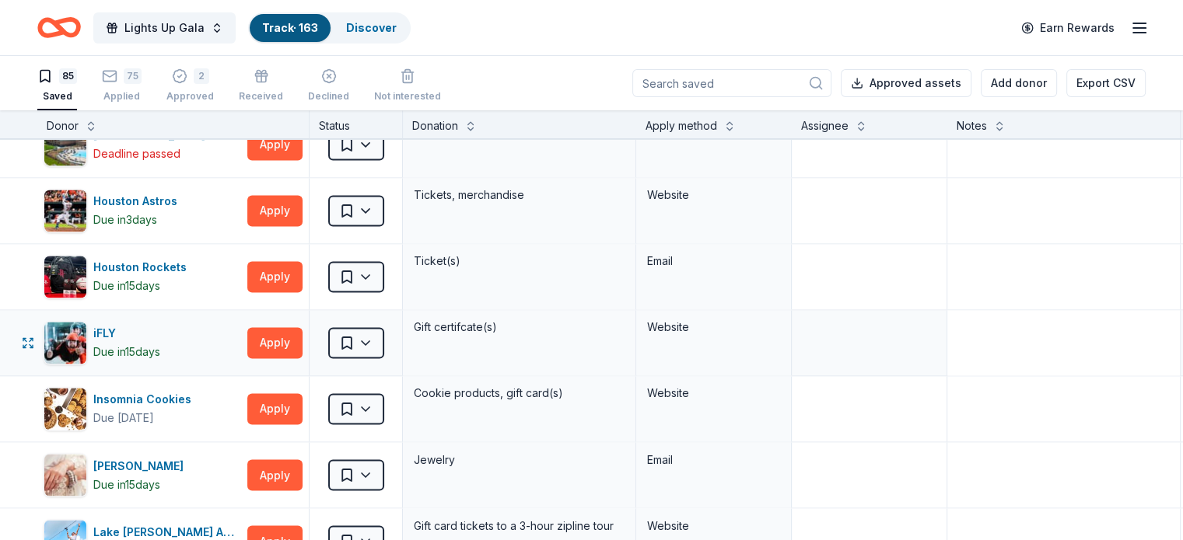
scroll to position [2655, 0]
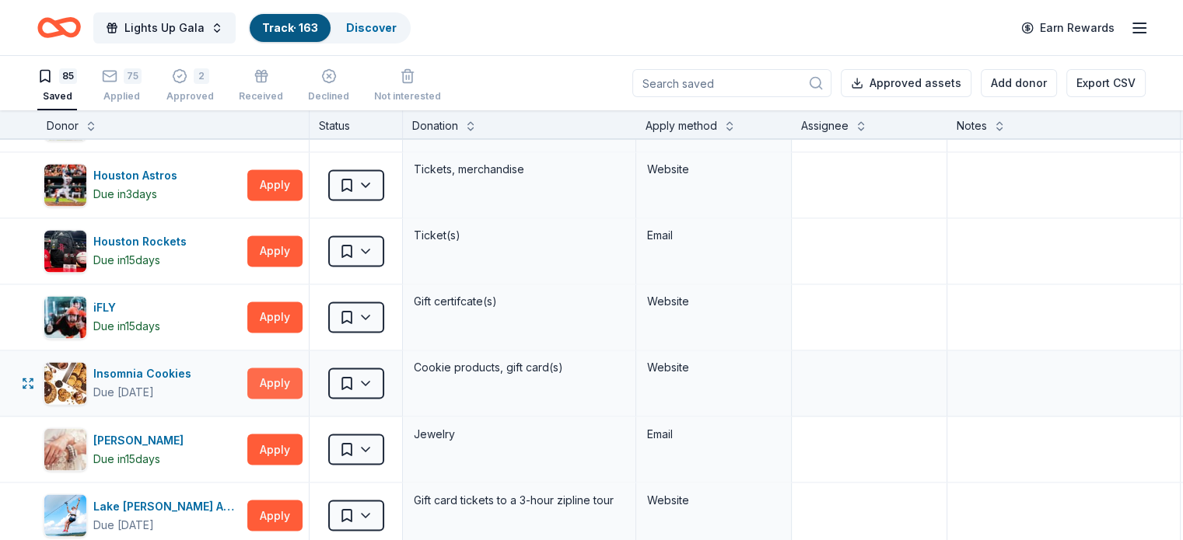
click at [302, 379] on button "Apply" at bounding box center [274, 383] width 55 height 31
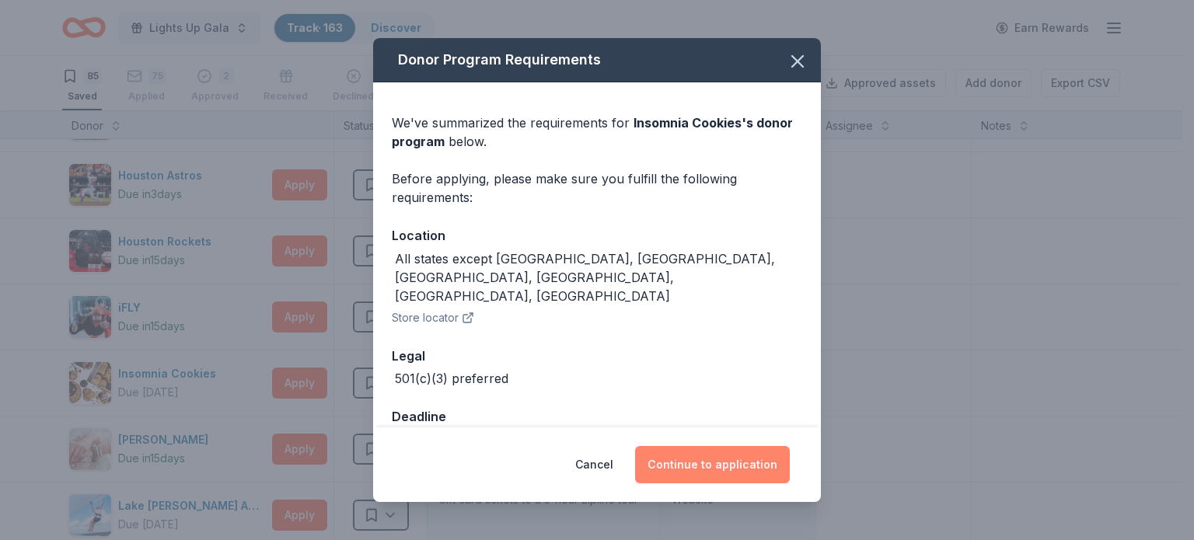
click at [731, 465] on button "Continue to application" at bounding box center [712, 464] width 155 height 37
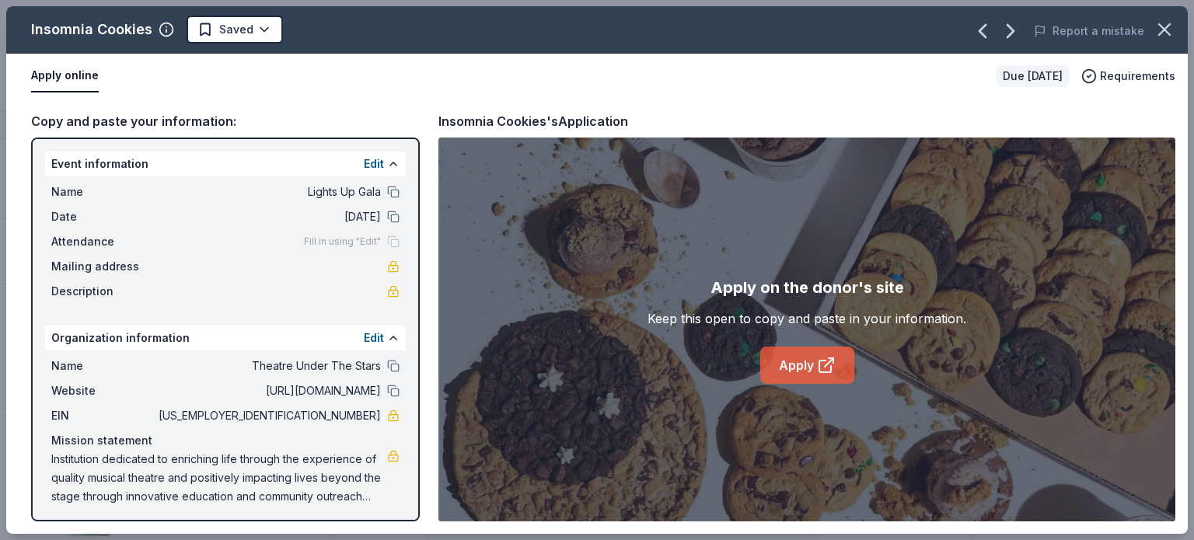
click at [790, 358] on link "Apply" at bounding box center [807, 365] width 94 height 37
click at [254, 38] on html "Lights Up Gala Track · 163 Discover Earn Rewards 85 Saved 75 Applied 2 Approved…" at bounding box center [597, 270] width 1194 height 540
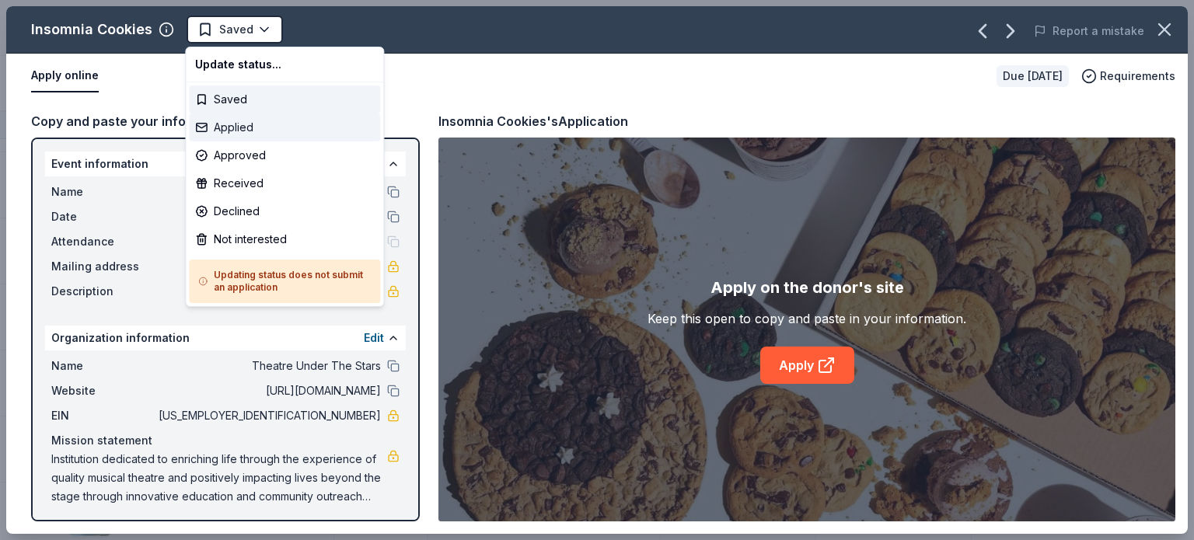
click at [252, 121] on div "Applied" at bounding box center [284, 128] width 191 height 28
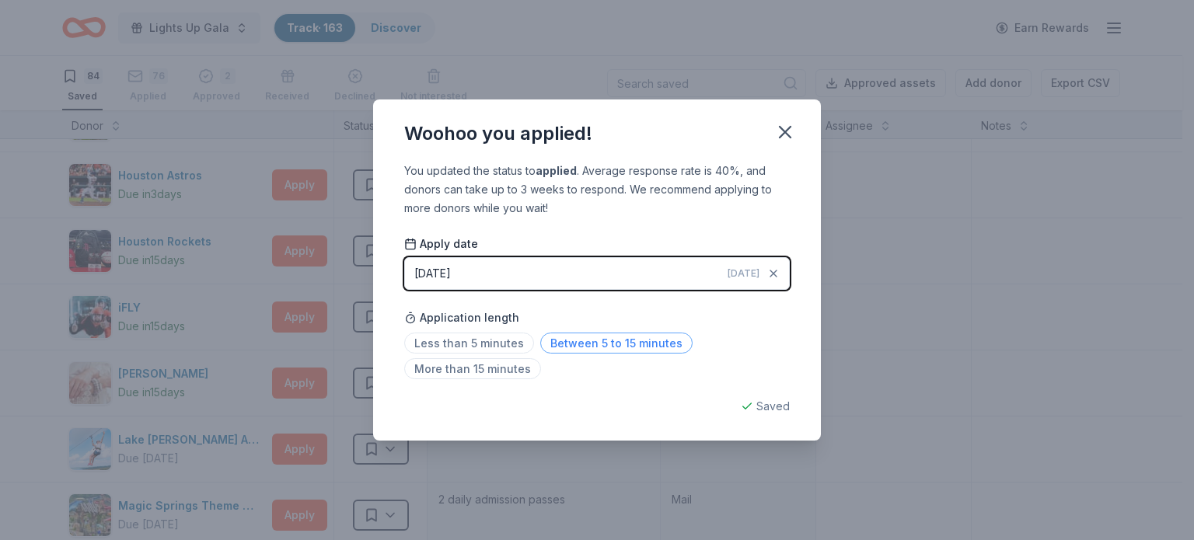
click at [600, 348] on span "Between 5 to 15 minutes" at bounding box center [616, 343] width 152 height 21
click at [784, 131] on icon "button" at bounding box center [785, 132] width 11 height 11
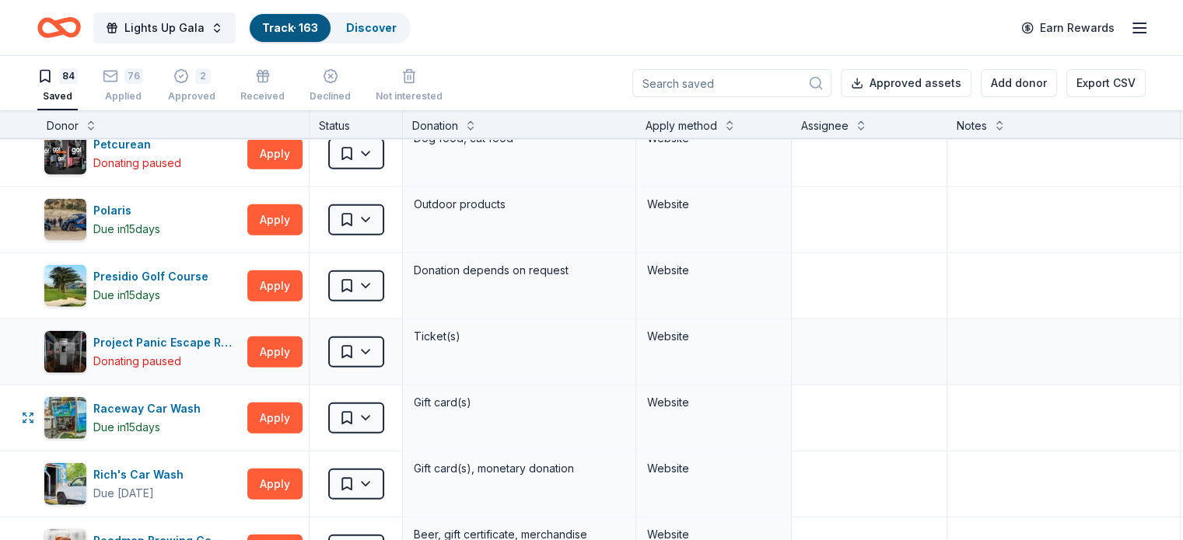
scroll to position [3822, 0]
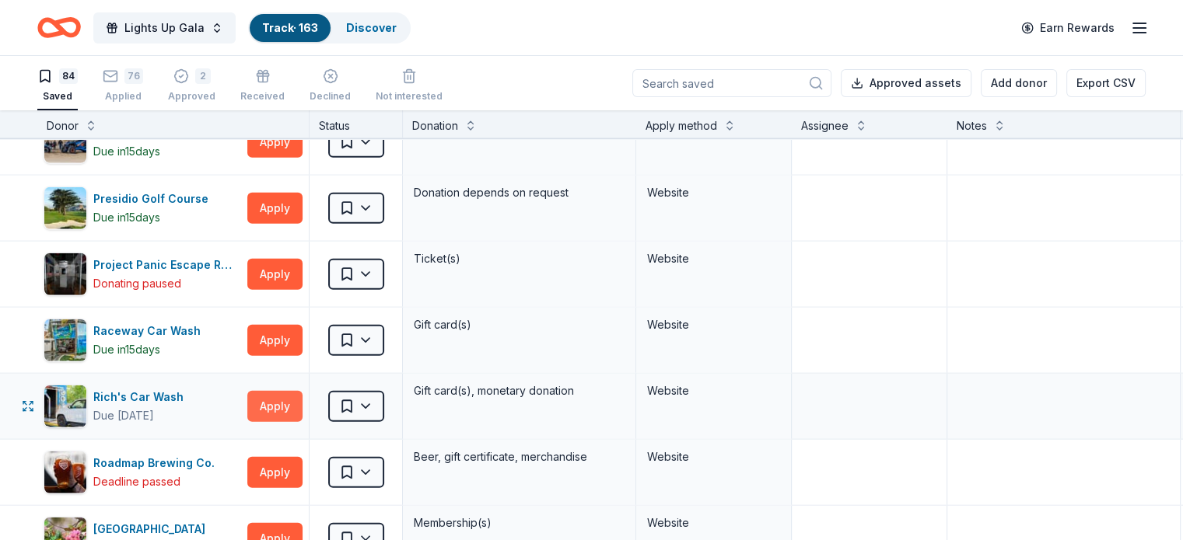
click at [296, 394] on button "Apply" at bounding box center [274, 406] width 55 height 31
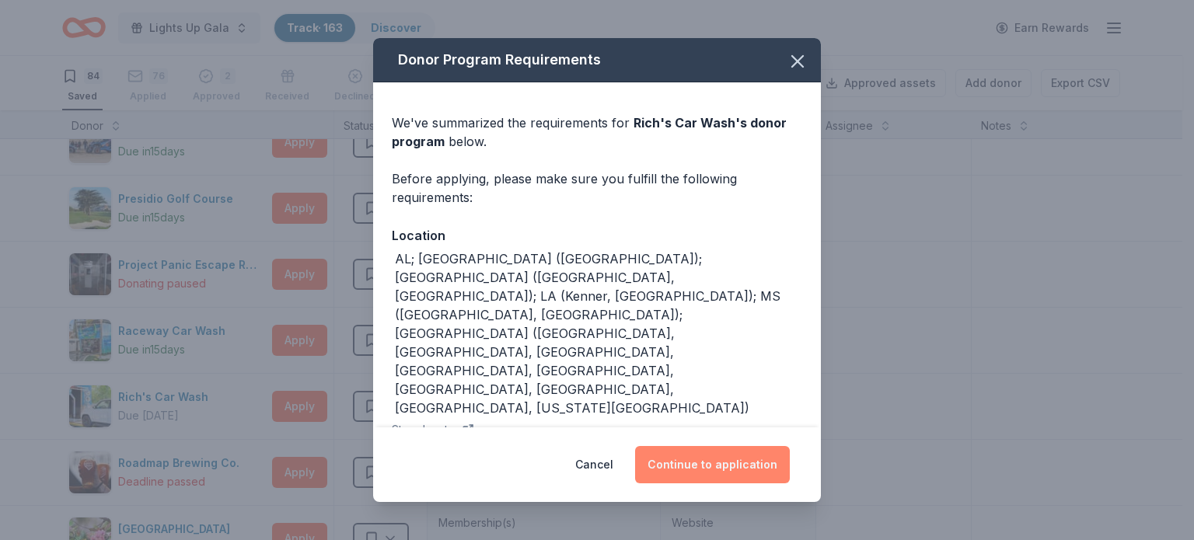
click at [732, 456] on button "Continue to application" at bounding box center [712, 464] width 155 height 37
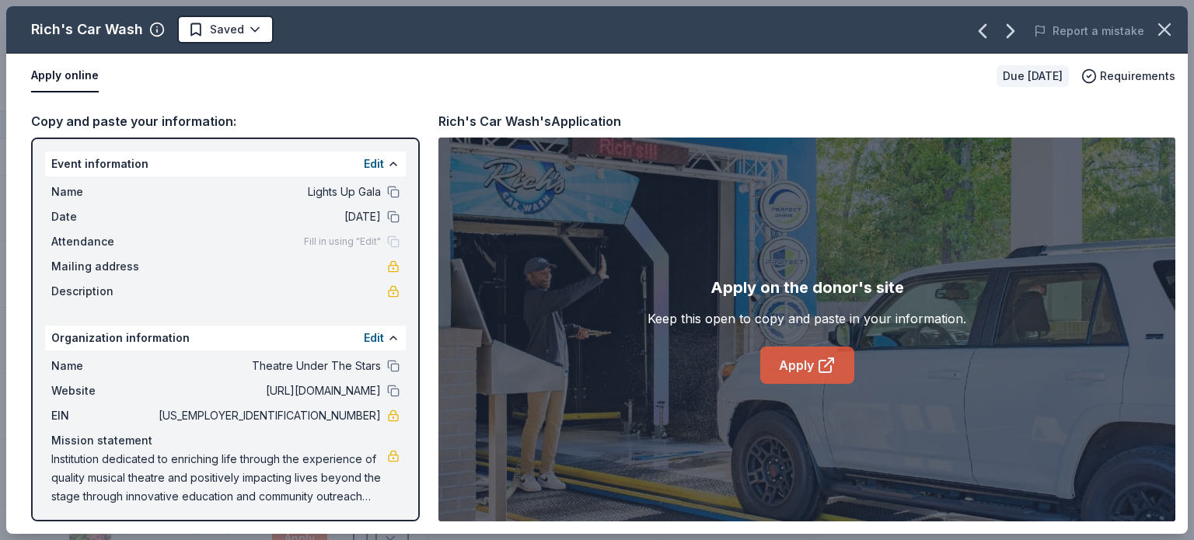
click at [802, 355] on link "Apply" at bounding box center [807, 365] width 94 height 37
click at [224, 29] on html "Lights Up Gala Track · 163 Discover Earn Rewards 84 Saved 76 Applied 2 Approved…" at bounding box center [597, 270] width 1194 height 540
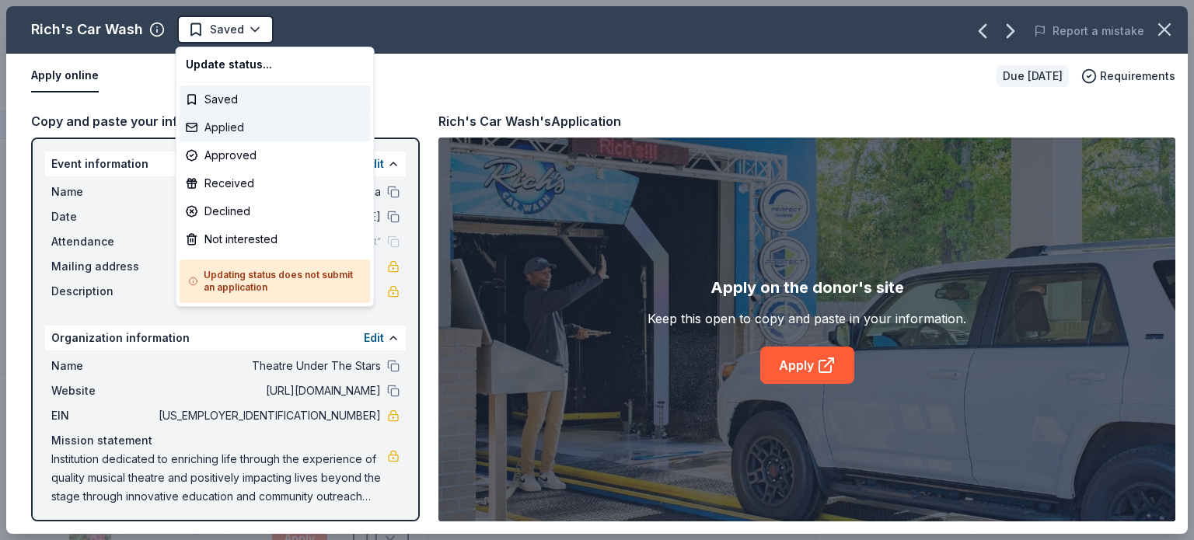
click at [256, 128] on div "Applied" at bounding box center [275, 128] width 191 height 28
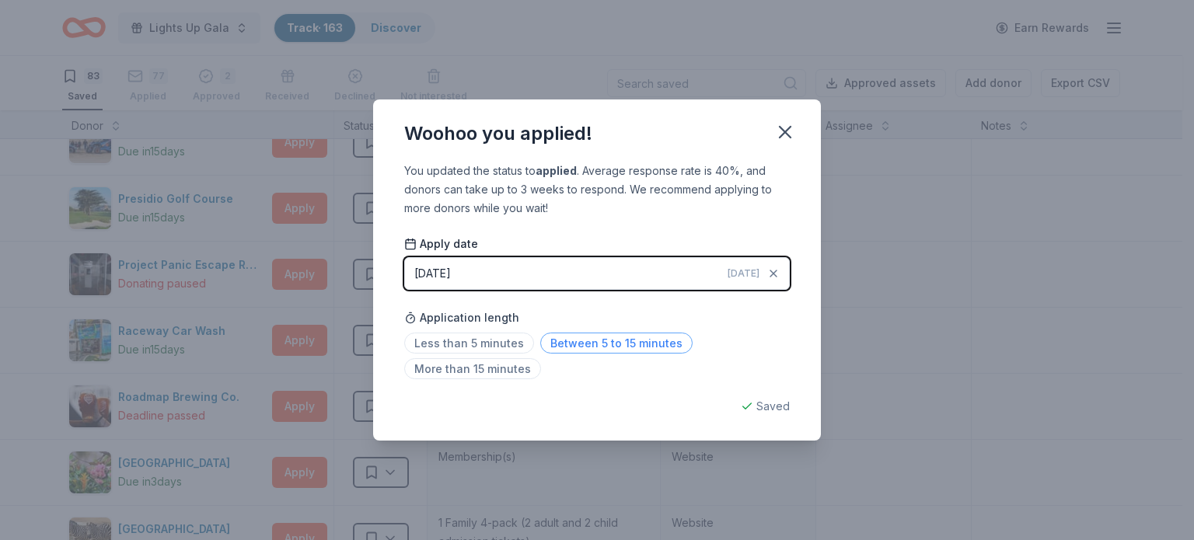
click at [590, 342] on span "Between 5 to 15 minutes" at bounding box center [616, 343] width 152 height 21
click at [787, 132] on icon "button" at bounding box center [785, 132] width 22 height 22
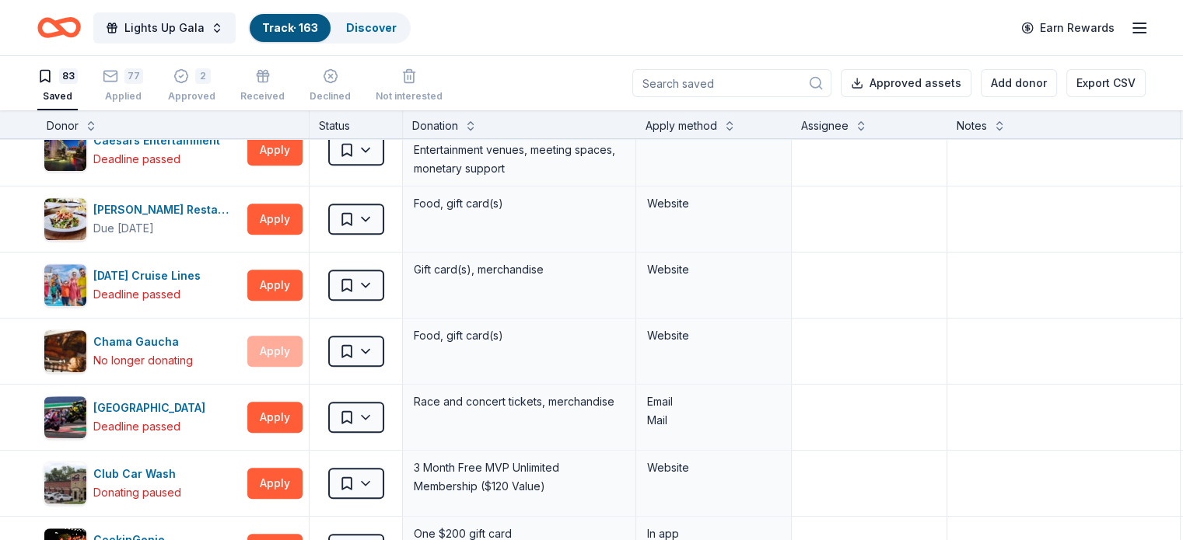
scroll to position [711, 0]
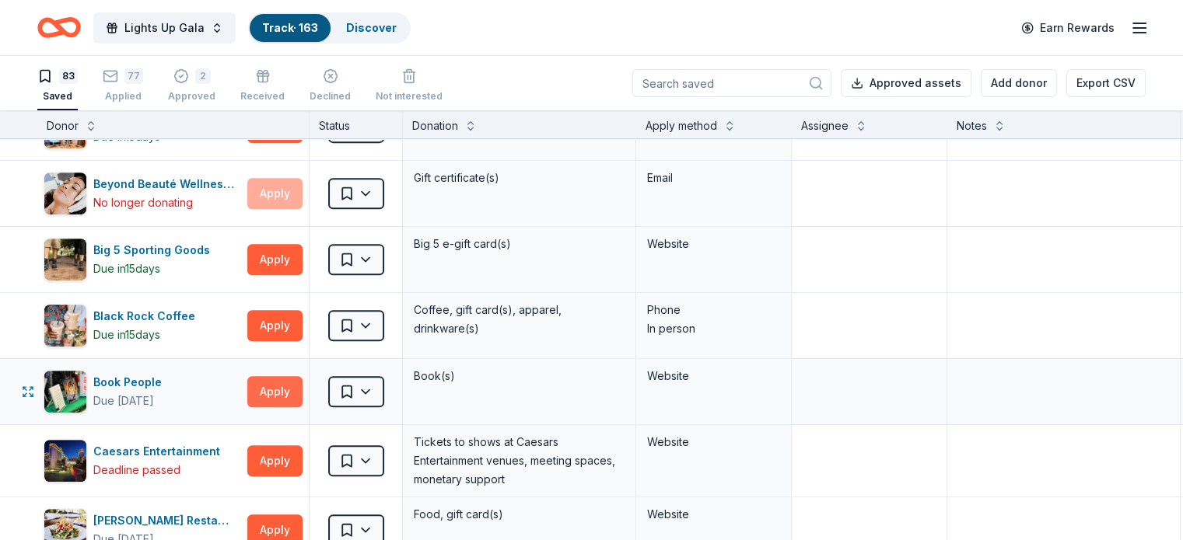
click at [302, 376] on button "Apply" at bounding box center [274, 391] width 55 height 31
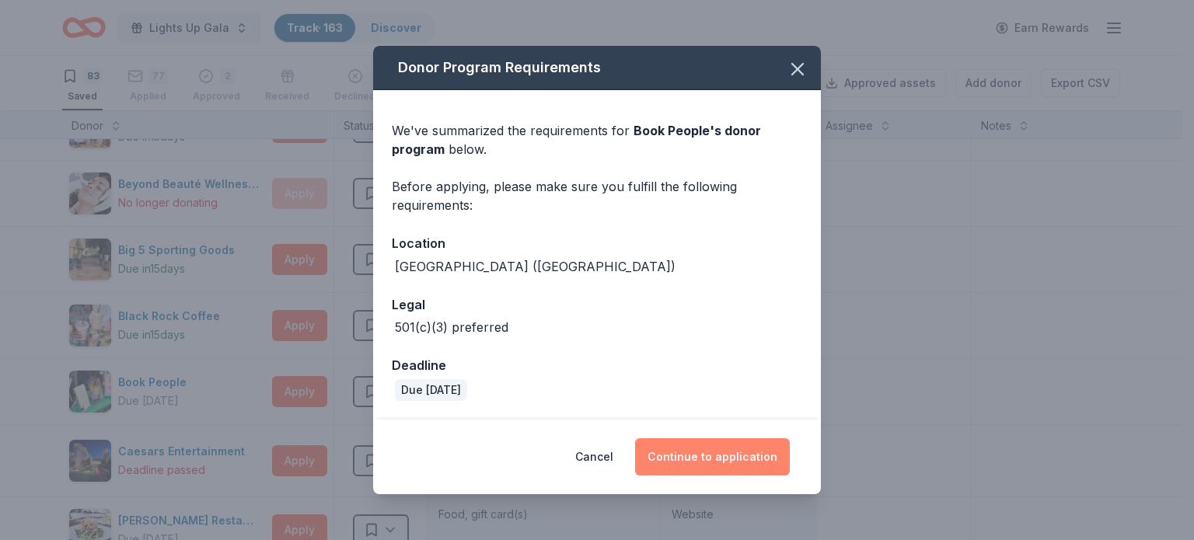
click at [724, 460] on button "Continue to application" at bounding box center [712, 457] width 155 height 37
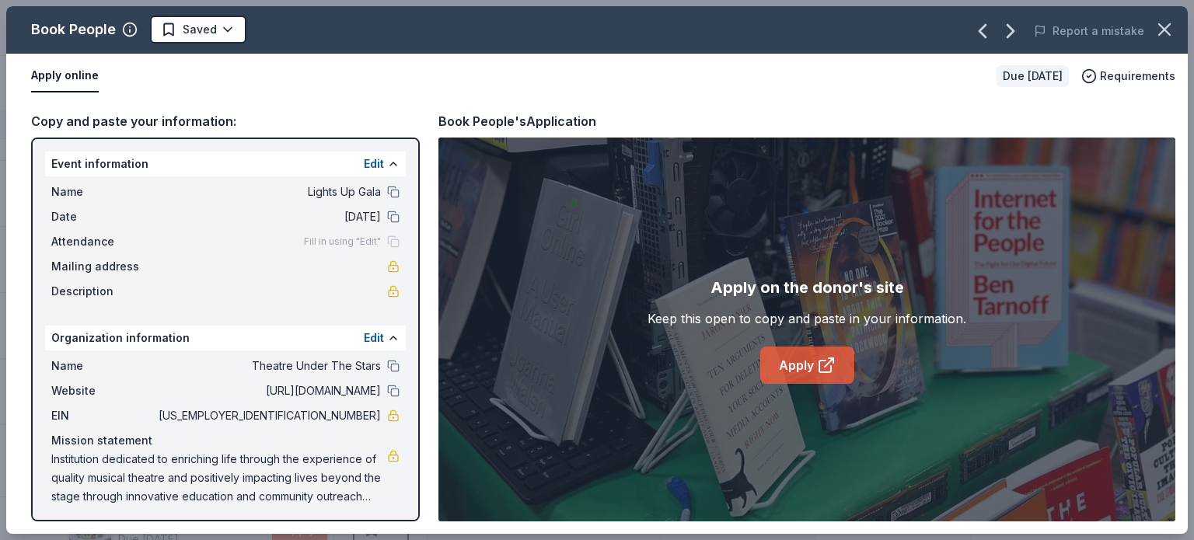
click at [798, 354] on link "Apply" at bounding box center [807, 365] width 94 height 37
click at [205, 27] on html "Lights Up Gala Track · 163 Discover Earn Rewards 83 Saved 77 Applied 2 Approved…" at bounding box center [597, 270] width 1194 height 540
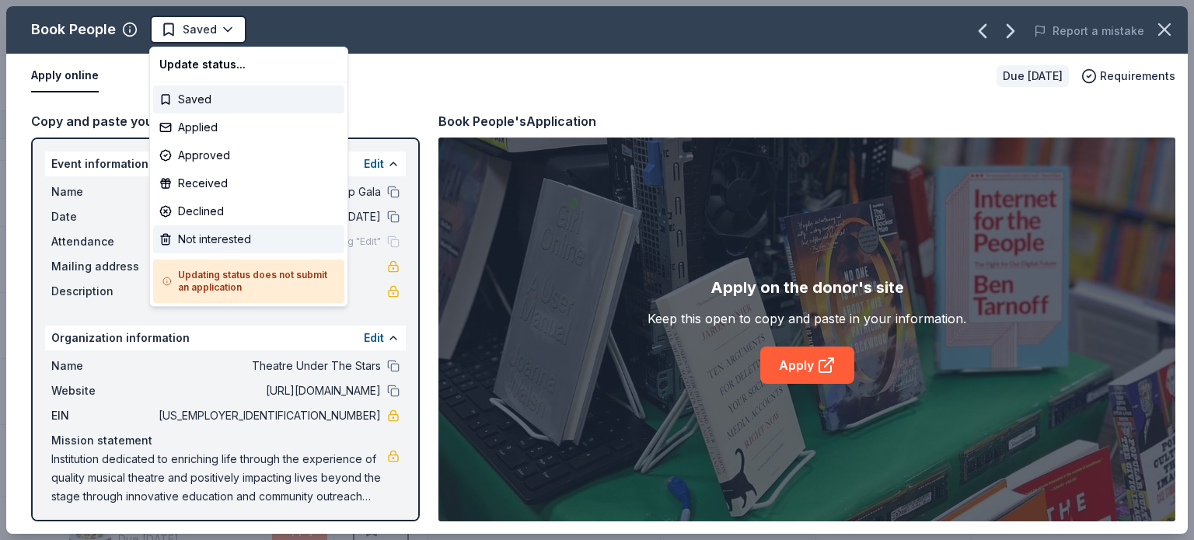
click at [252, 237] on div "Not interested" at bounding box center [248, 239] width 191 height 28
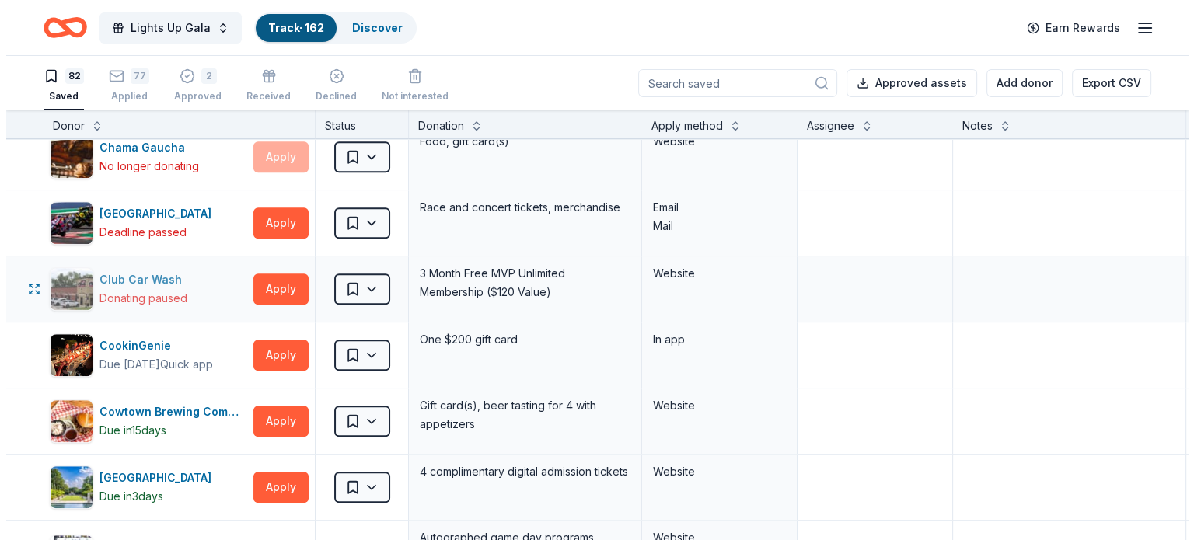
scroll to position [1178, 0]
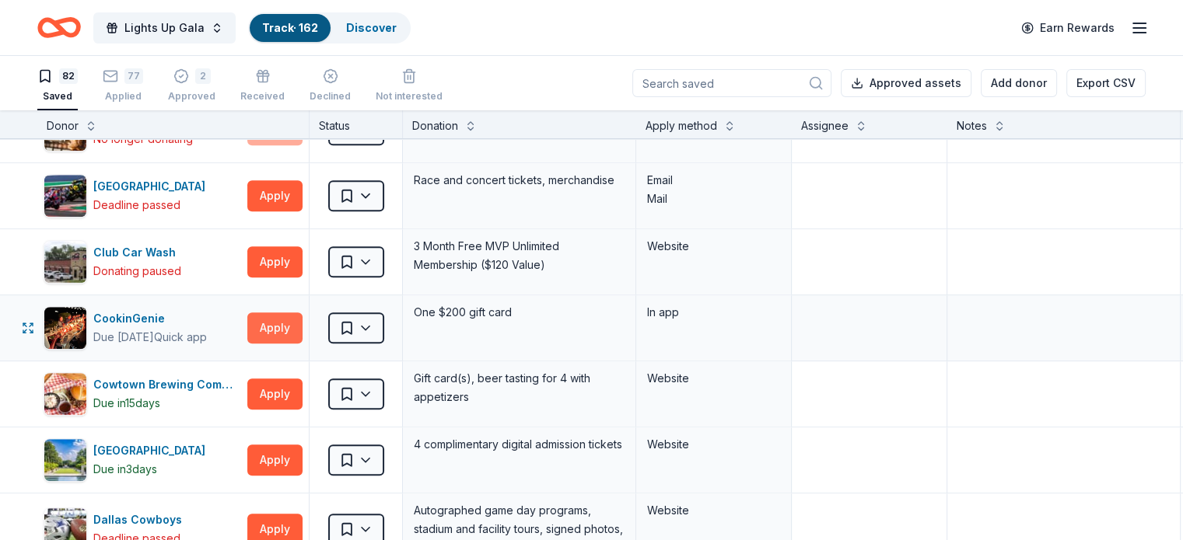
click at [283, 326] on button "Apply" at bounding box center [274, 328] width 55 height 31
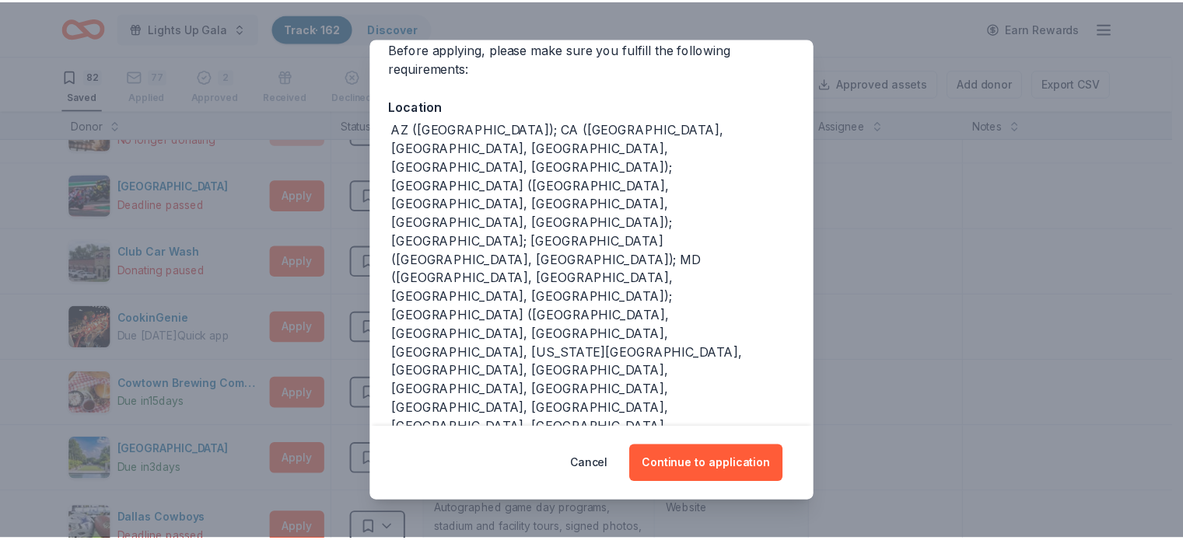
scroll to position [156, 0]
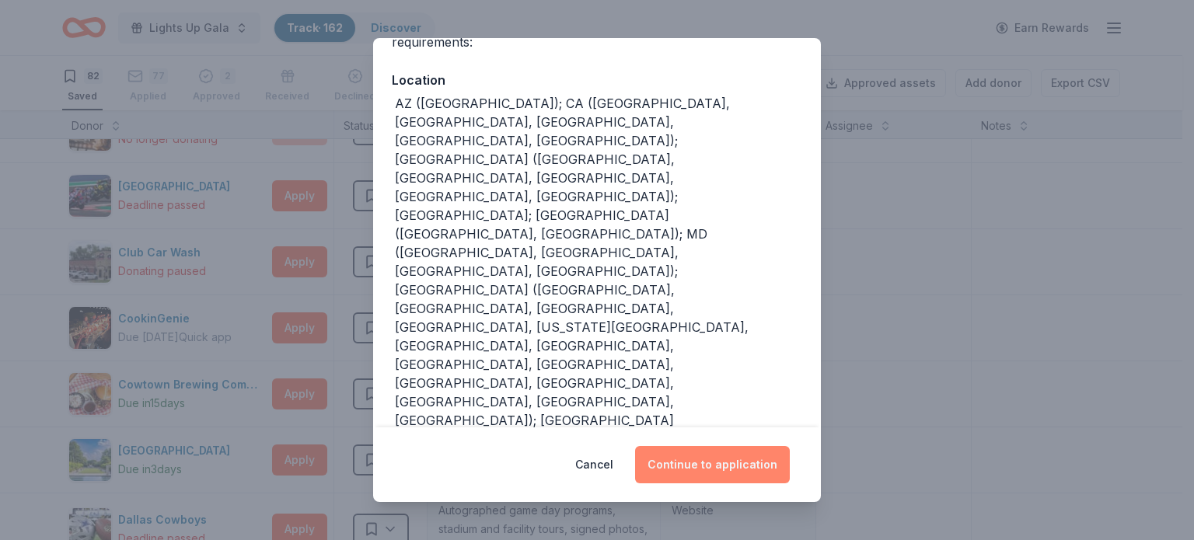
click at [718, 460] on button "Continue to application" at bounding box center [712, 464] width 155 height 37
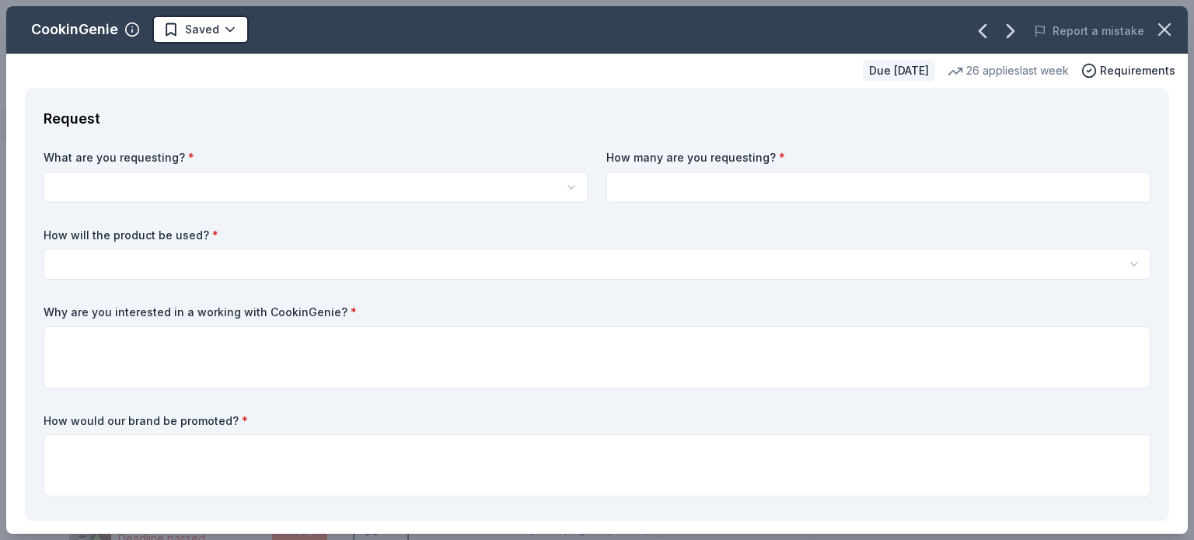
click at [416, 207] on div "What are you requesting? * One $200 gift card How many are you requesting? * Ho…" at bounding box center [597, 326] width 1107 height 353
click at [433, 192] on html "Lights Up Gala Track · 162 Discover Earn Rewards 82 Saved 77 Applied 2 Approved…" at bounding box center [597, 270] width 1194 height 540
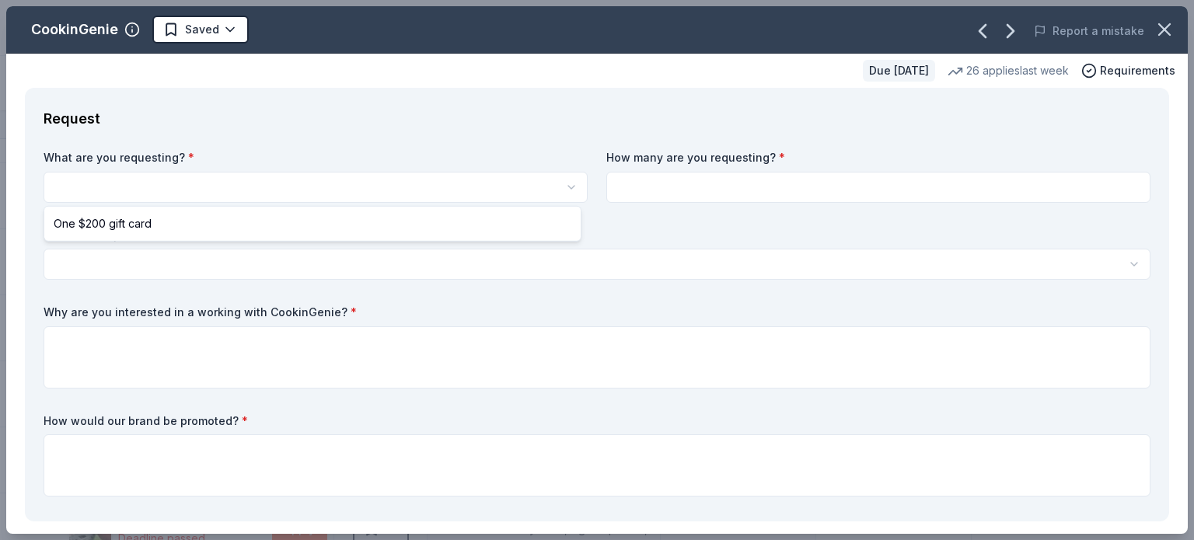
select select "One $200 gift card"
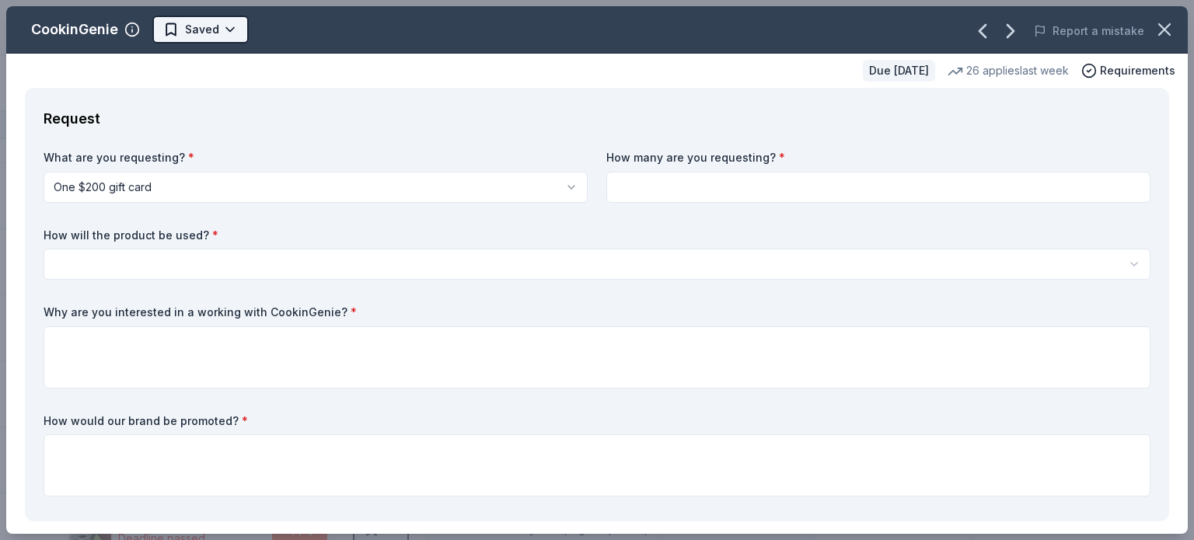
click at [190, 26] on html "Lights Up Gala Track · 162 Discover Earn Rewards 82 Saved 77 Applied 2 Approved…" at bounding box center [597, 270] width 1194 height 540
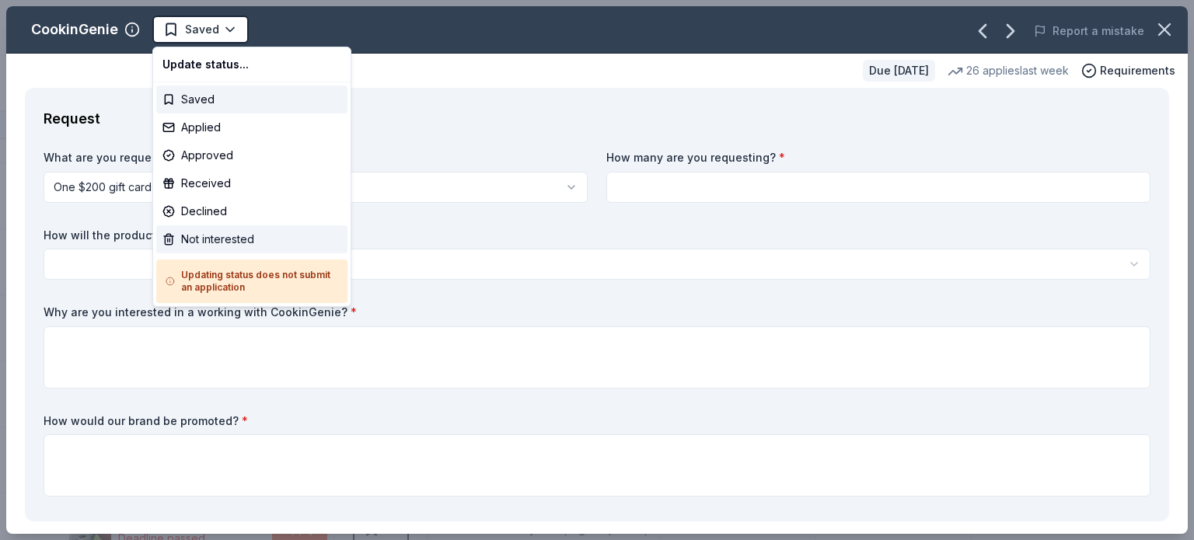
click at [220, 234] on div "Not interested" at bounding box center [251, 239] width 191 height 28
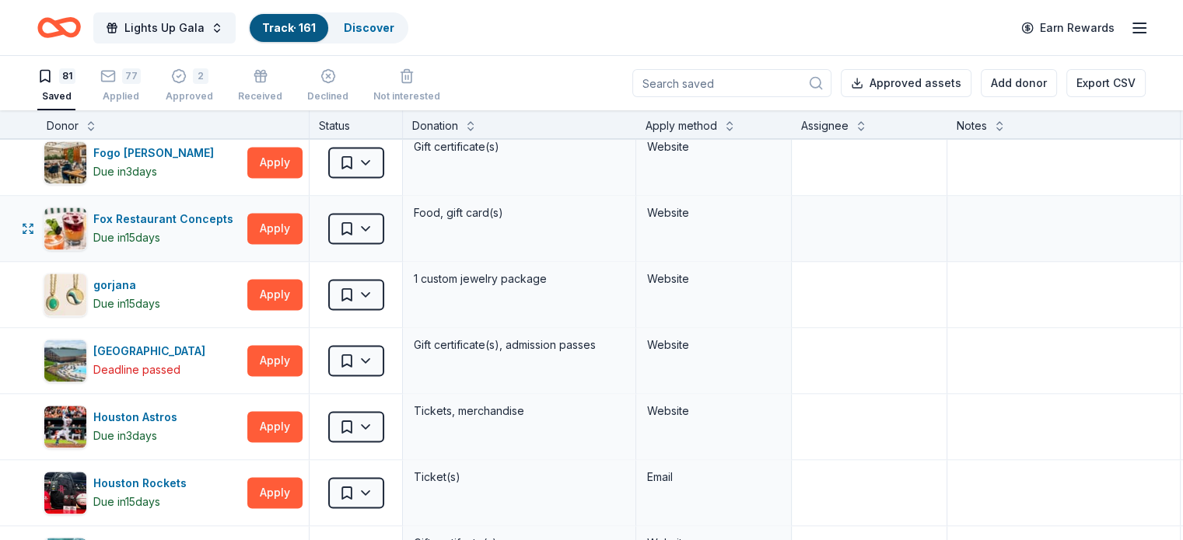
scroll to position [2255, 0]
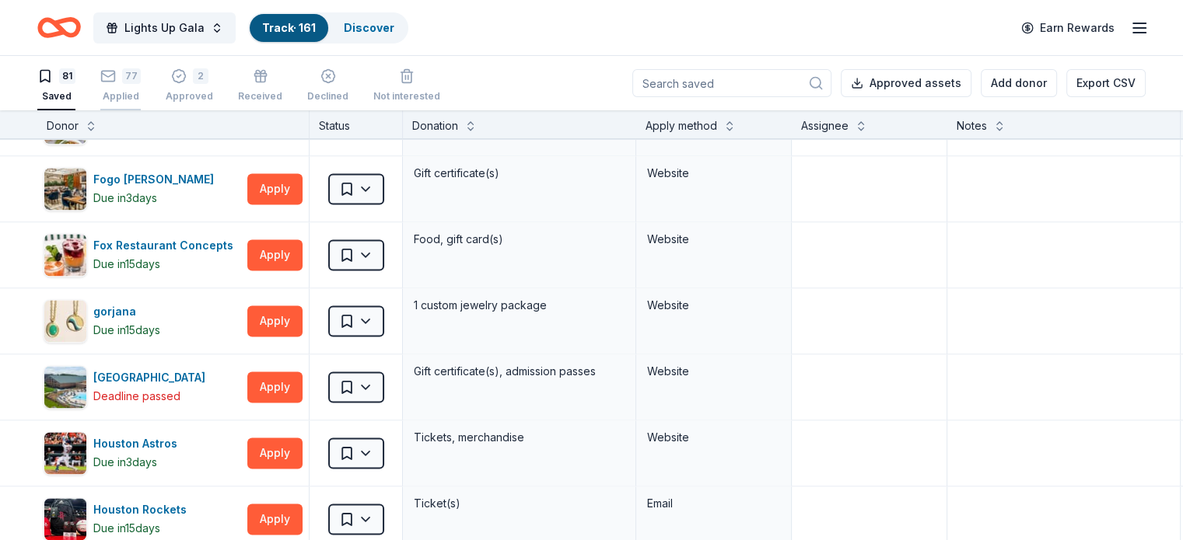
click at [141, 86] on div "77 Applied" at bounding box center [120, 85] width 40 height 34
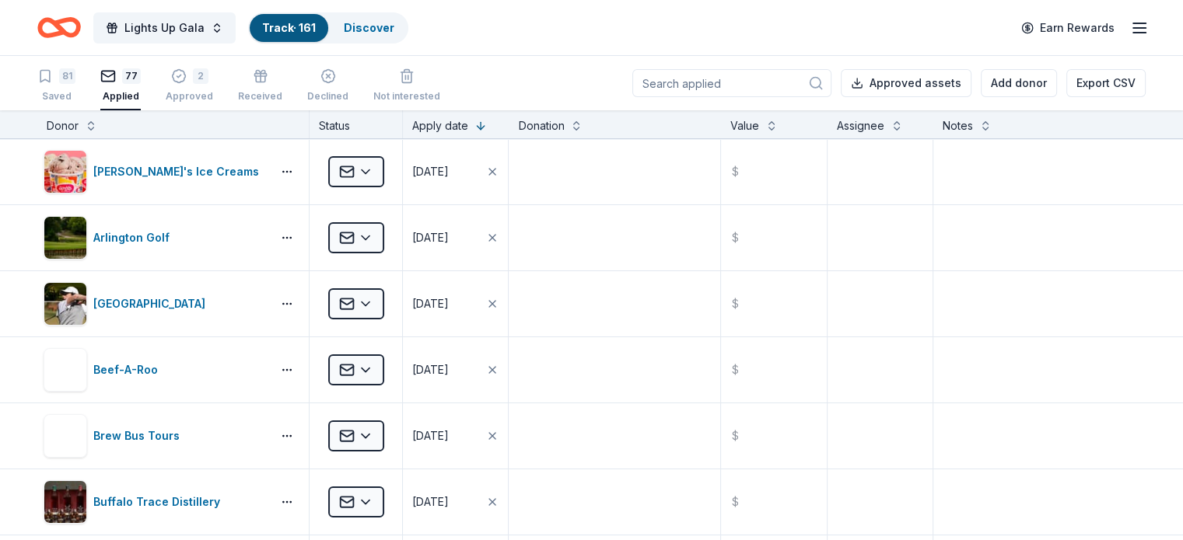
scroll to position [768, 0]
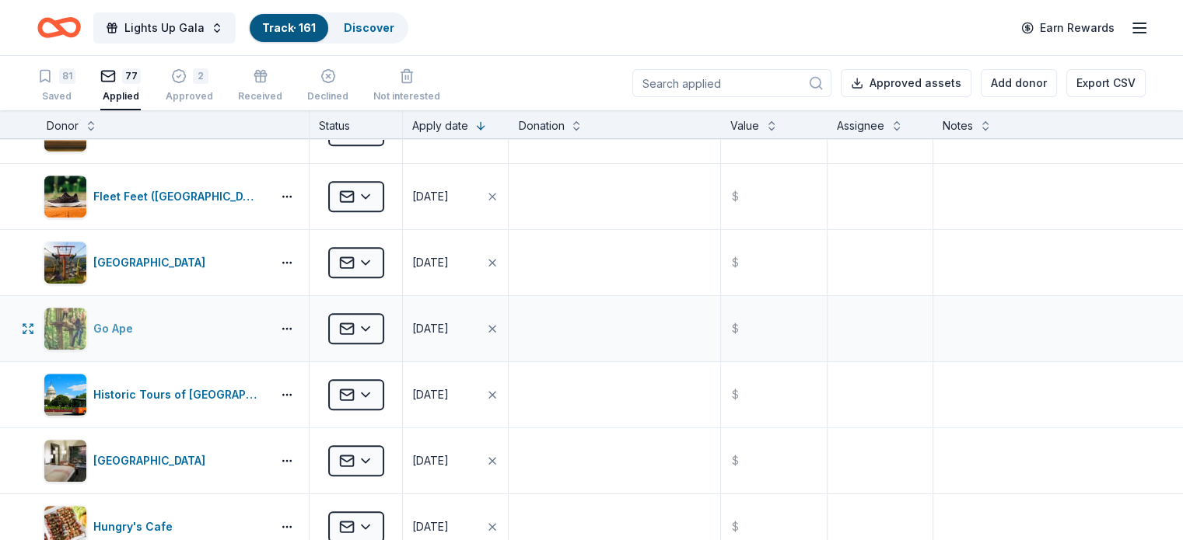
click at [139, 326] on div "Go Ape" at bounding box center [116, 329] width 46 height 19
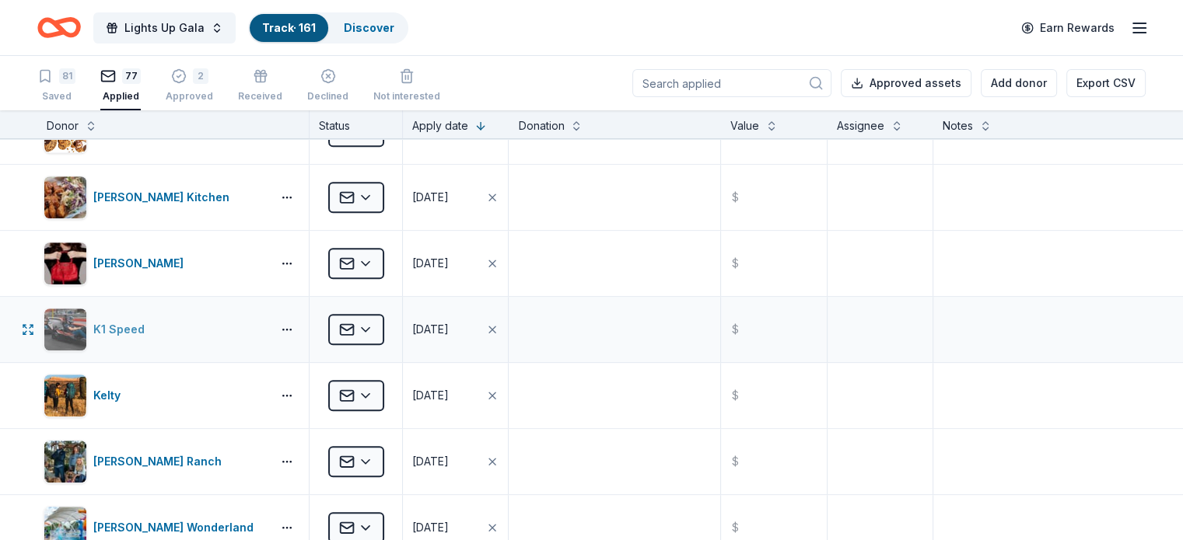
click at [151, 332] on div "K1 Speed" at bounding box center [122, 329] width 58 height 19
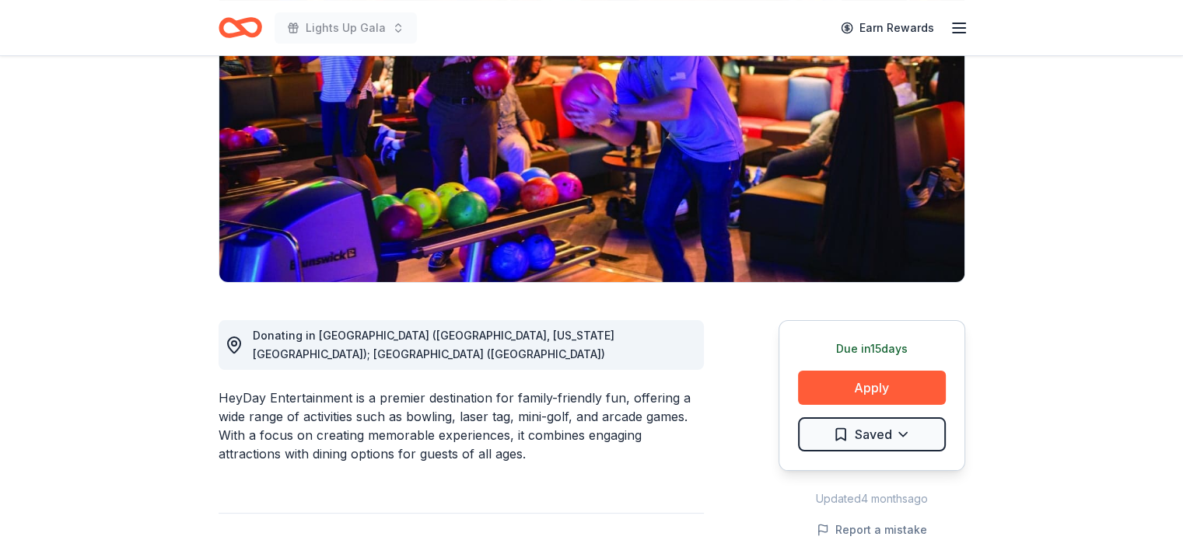
scroll to position [233, 0]
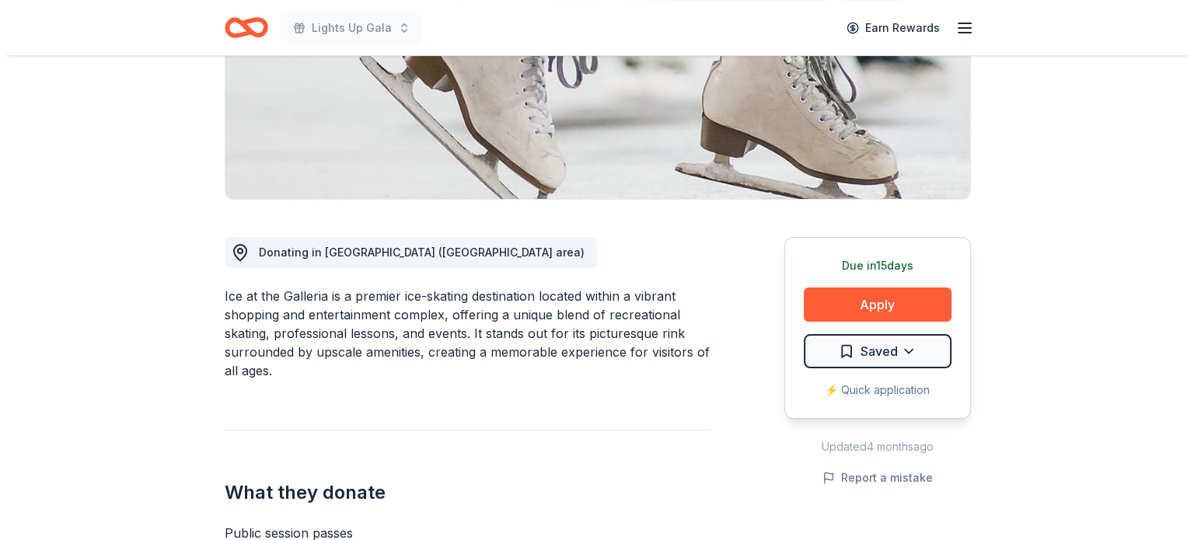
scroll to position [311, 0]
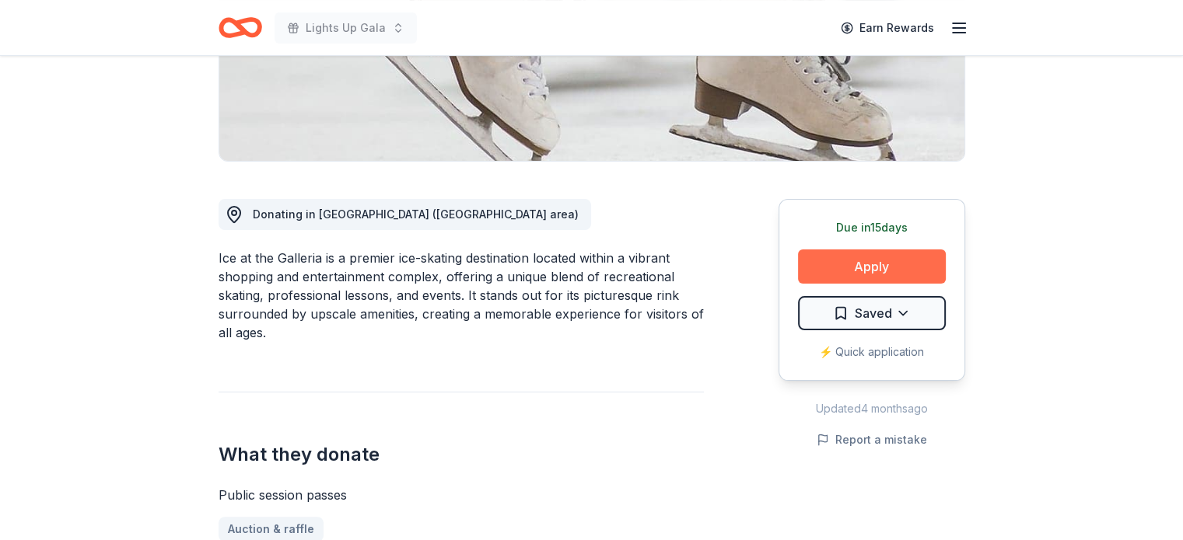
click at [880, 260] on button "Apply" at bounding box center [872, 267] width 148 height 34
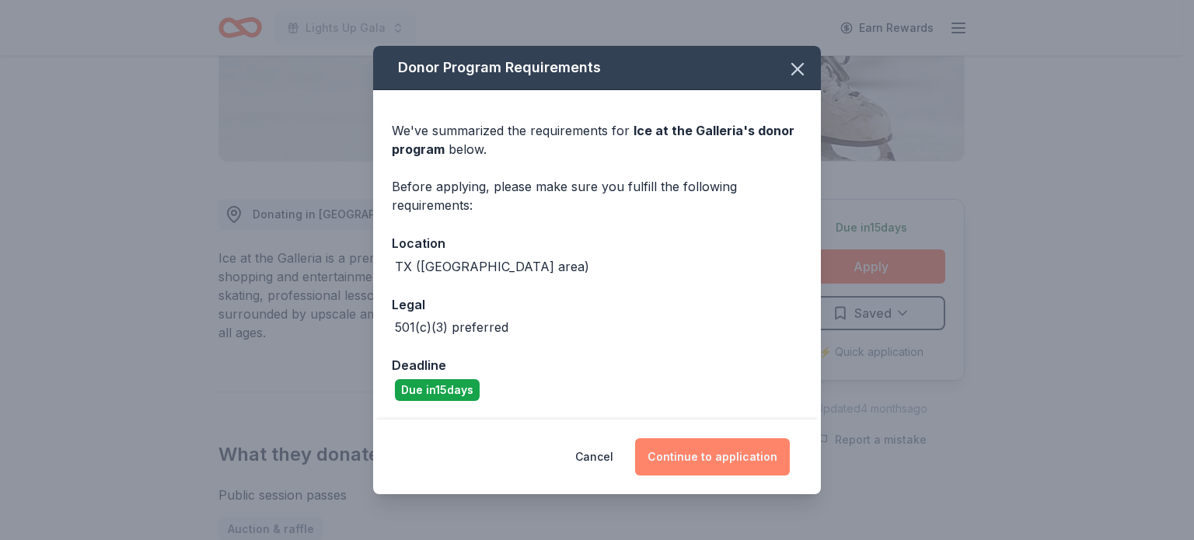
click at [743, 456] on button "Continue to application" at bounding box center [712, 457] width 155 height 37
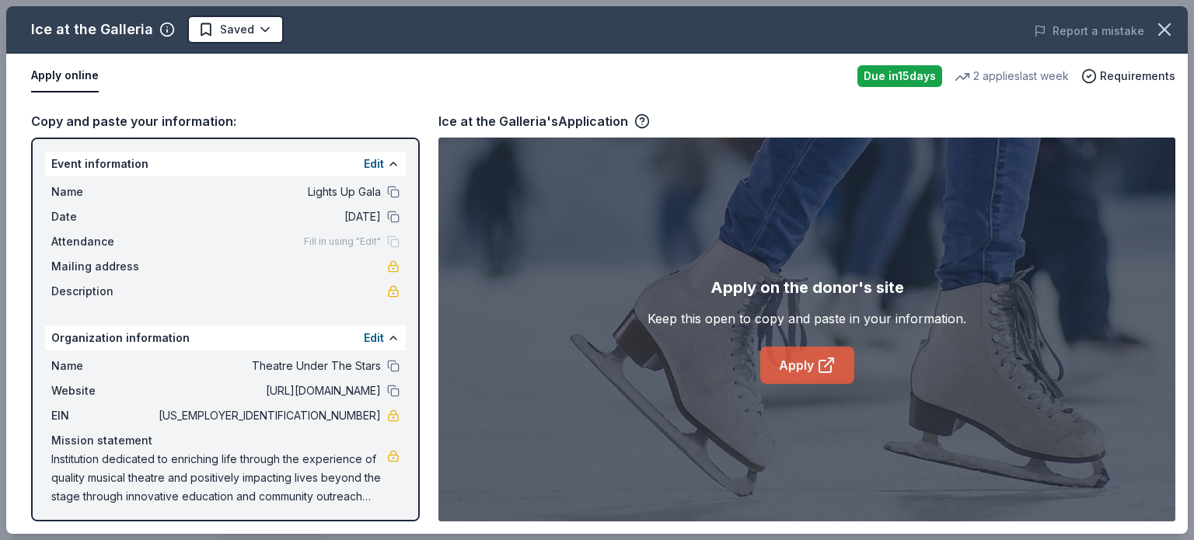
click at [815, 354] on link "Apply" at bounding box center [807, 365] width 94 height 37
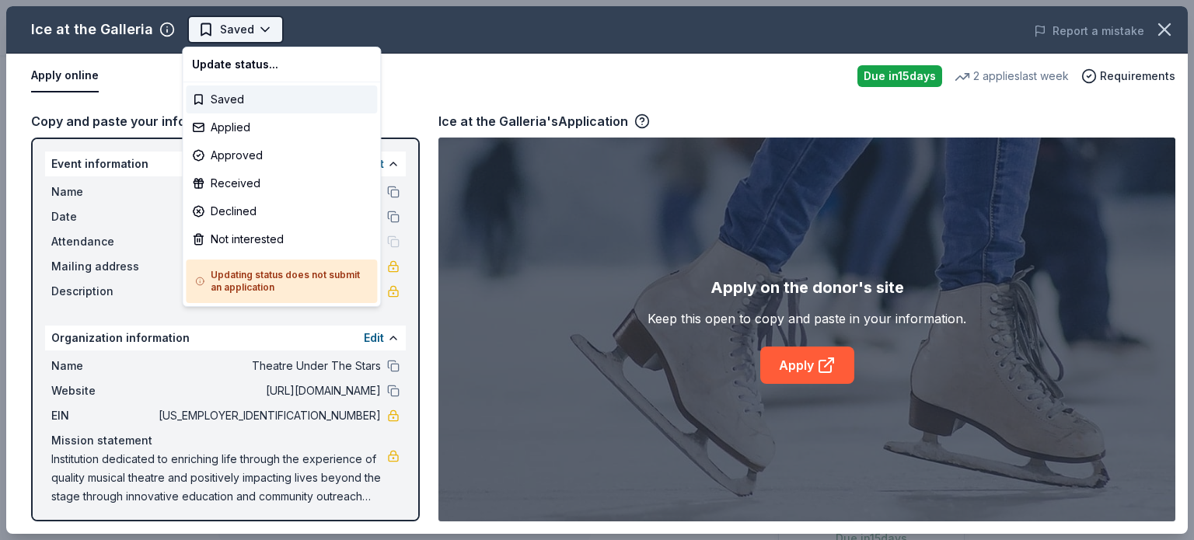
click at [243, 33] on html "Lights Up Gala Saved Apply Due in 15 days Share Ice at the Galleria New • 1 rev…" at bounding box center [597, 270] width 1194 height 540
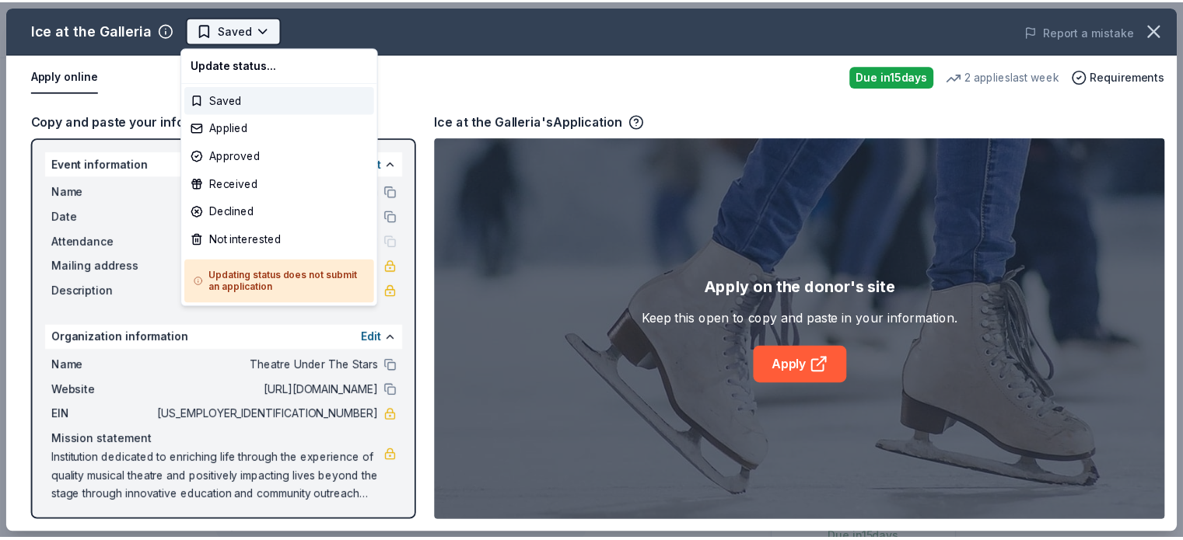
scroll to position [0, 0]
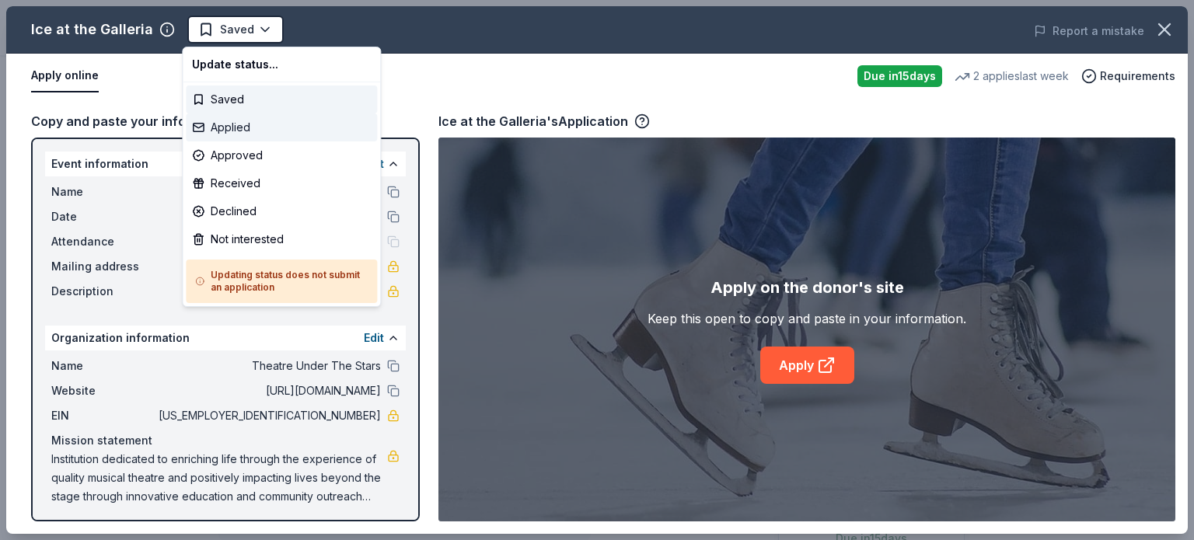
click at [283, 133] on div "Applied" at bounding box center [281, 128] width 191 height 28
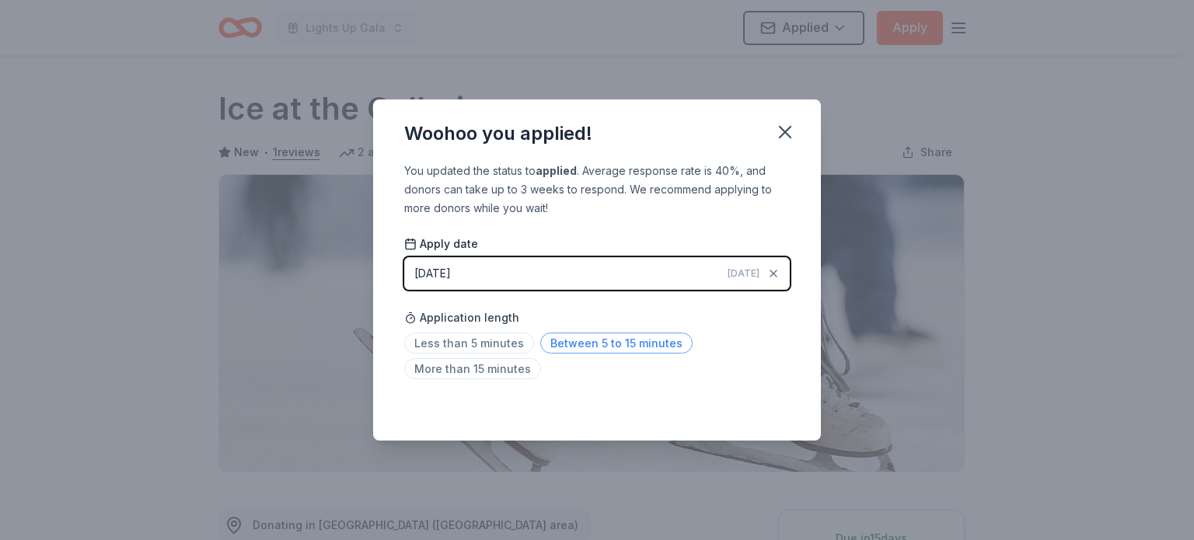
click at [567, 338] on span "Between 5 to 15 minutes" at bounding box center [616, 343] width 152 height 21
click at [793, 135] on icon "button" at bounding box center [785, 132] width 22 height 22
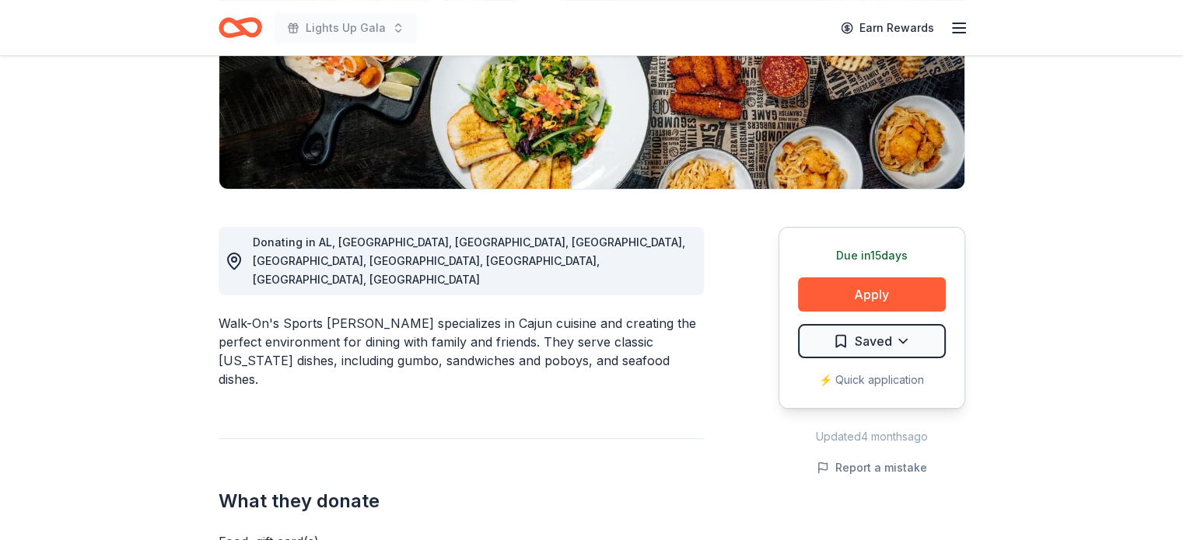
scroll to position [311, 0]
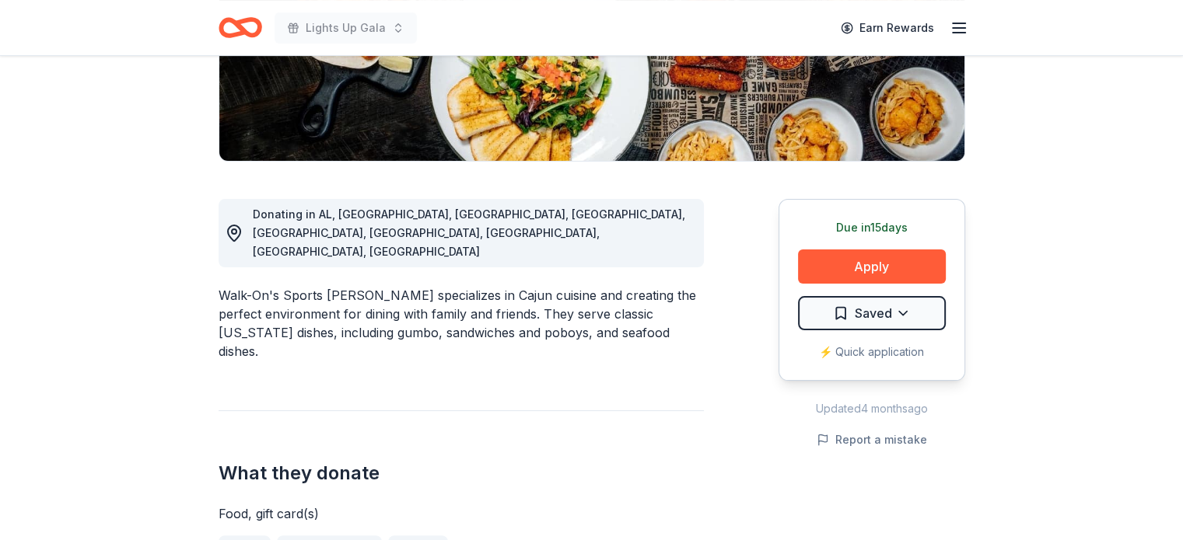
drag, startPoint x: 376, startPoint y: 258, endPoint x: 288, endPoint y: 271, distance: 88.7
click at [292, 286] on div "Walk-On's Sports Bistreaux specializes in Cajun cuisine and creating the perfec…" at bounding box center [461, 323] width 485 height 75
click at [287, 286] on div "Walk-On's Sports Bistreaux specializes in Cajun cuisine and creating the perfec…" at bounding box center [461, 323] width 485 height 75
click at [288, 286] on div "Walk-On's Sports Bistreaux specializes in Cajun cuisine and creating the perfec…" at bounding box center [461, 323] width 485 height 75
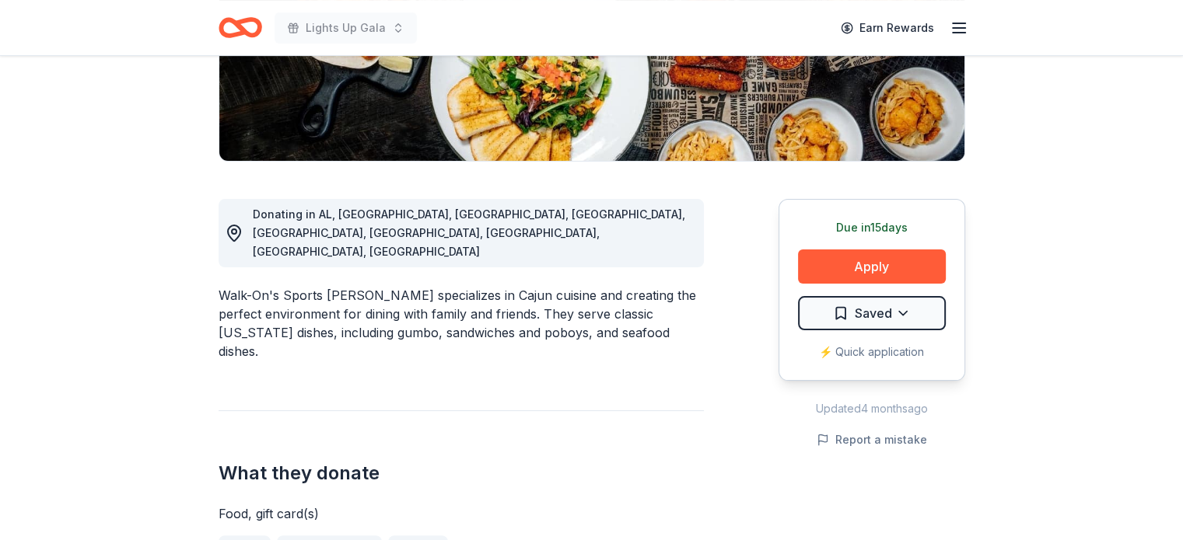
click at [288, 286] on div "Walk-On's Sports Bistreaux specializes in Cajun cuisine and creating the perfec…" at bounding box center [461, 323] width 485 height 75
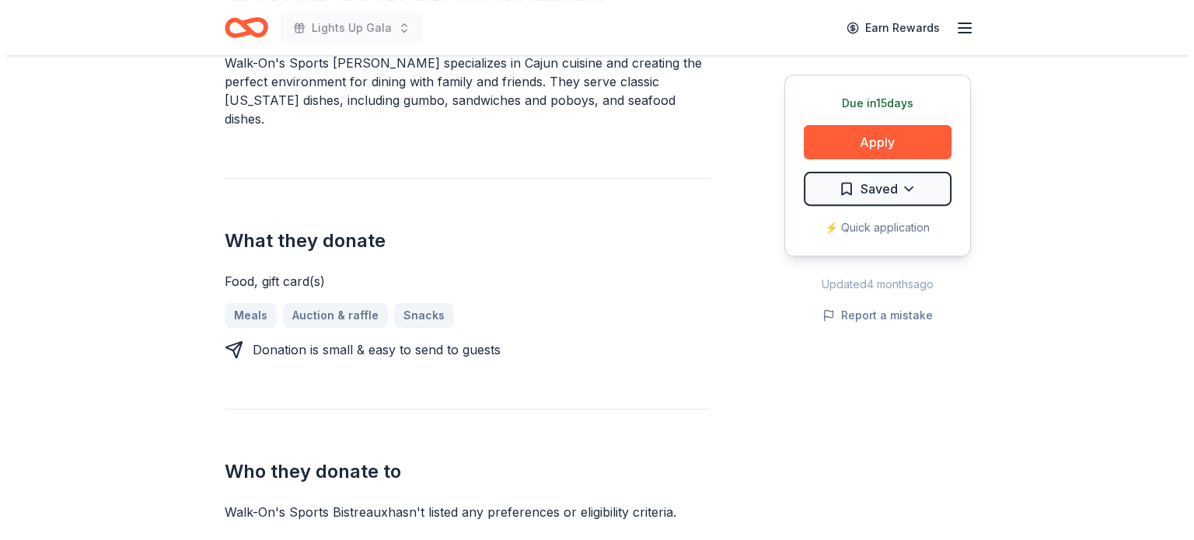
scroll to position [544, 0]
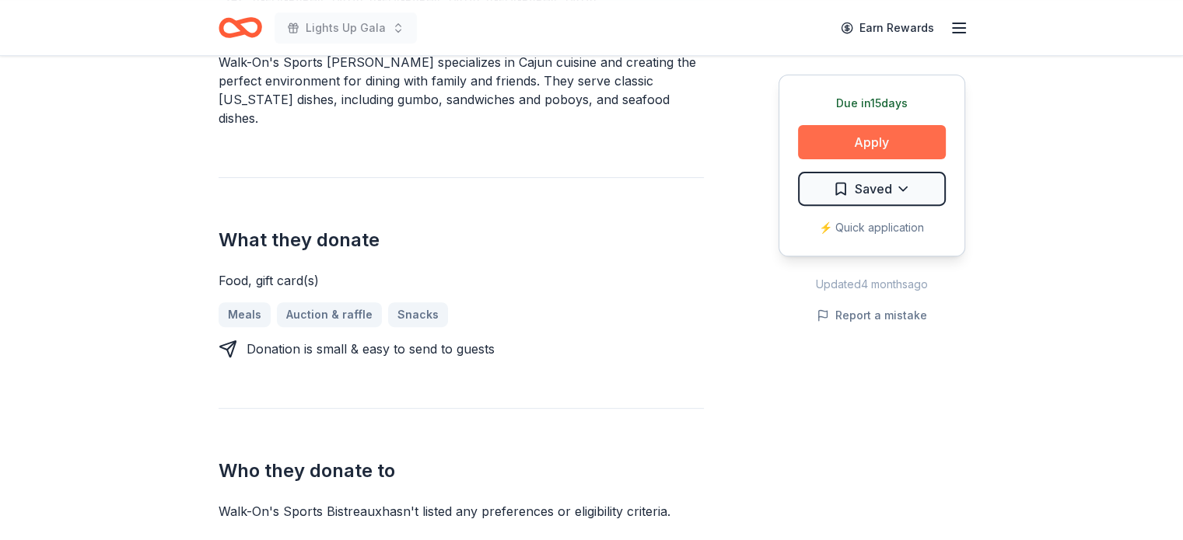
click at [881, 133] on button "Apply" at bounding box center [872, 142] width 148 height 34
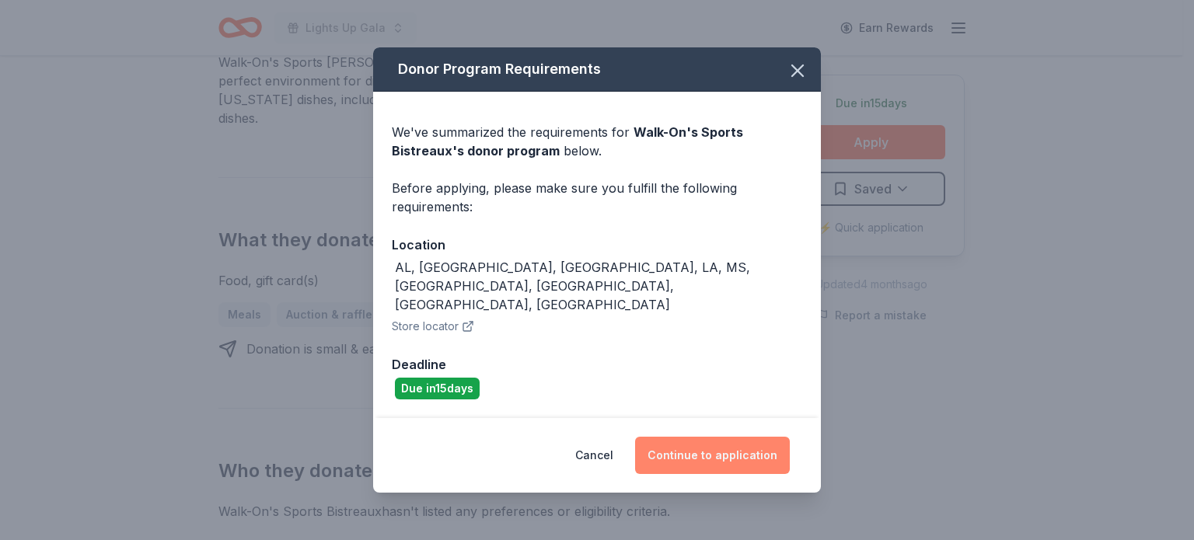
click at [708, 437] on button "Continue to application" at bounding box center [712, 455] width 155 height 37
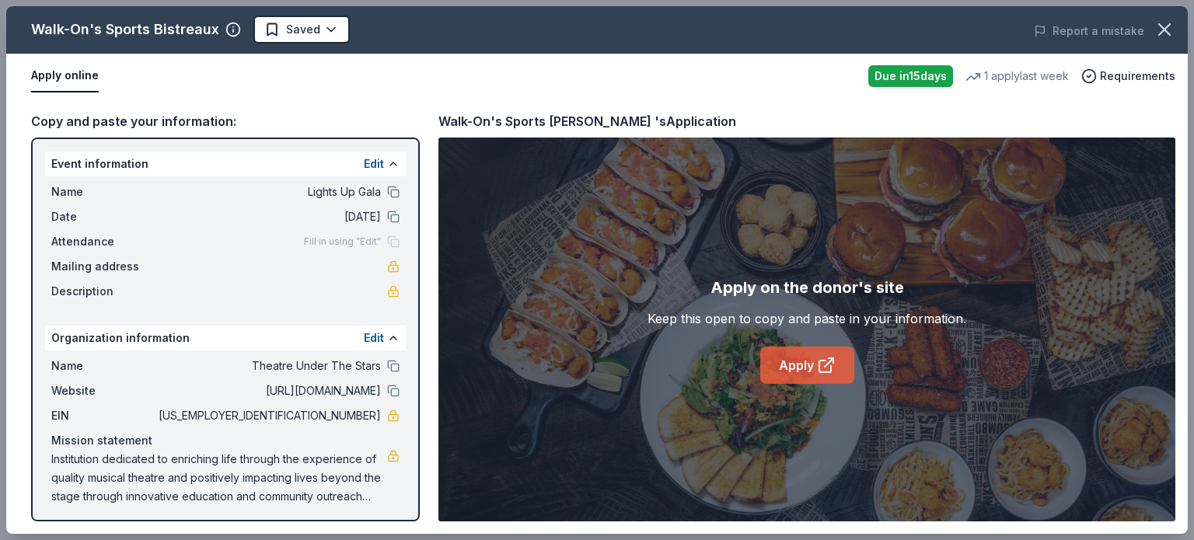
click at [802, 364] on link "Apply" at bounding box center [807, 365] width 94 height 37
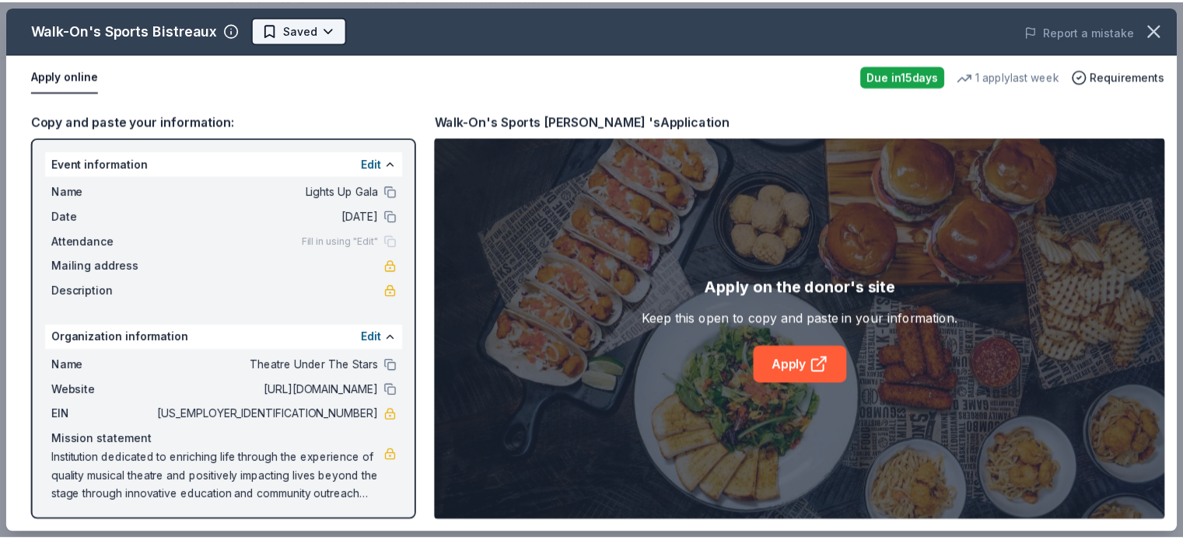
scroll to position [0, 0]
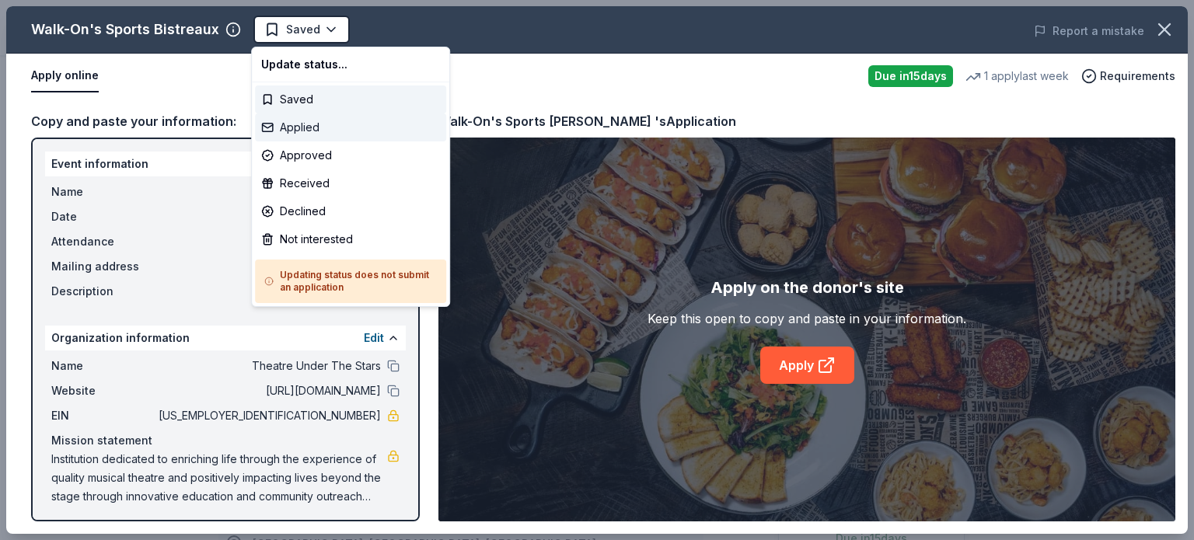
click at [327, 124] on div "Applied" at bounding box center [350, 128] width 191 height 28
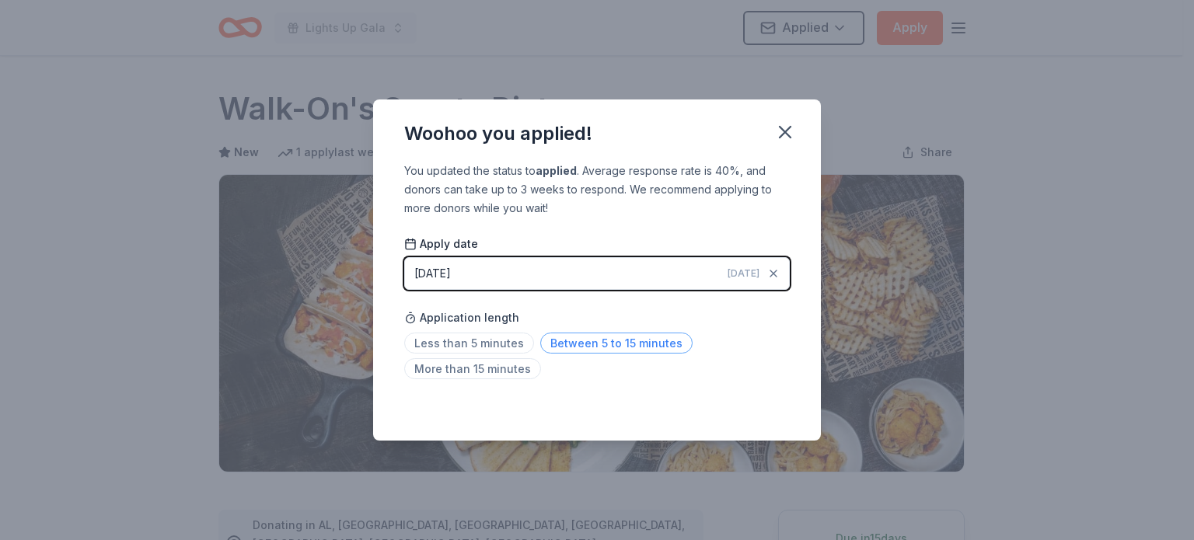
click at [585, 346] on span "Between 5 to 15 minutes" at bounding box center [616, 343] width 152 height 21
click at [787, 131] on icon "button" at bounding box center [785, 132] width 11 height 11
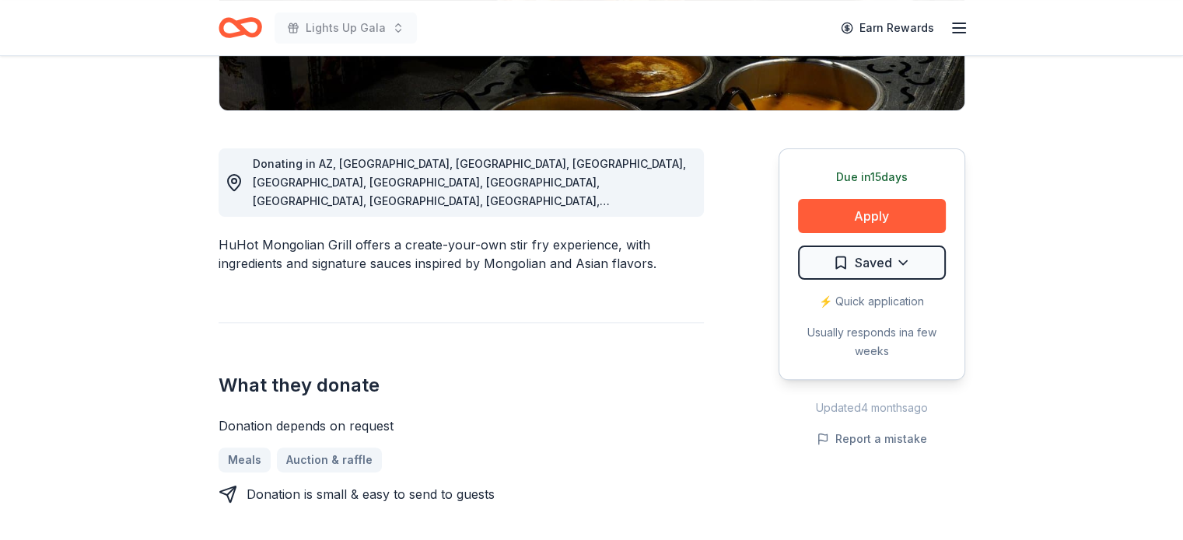
scroll to position [389, 0]
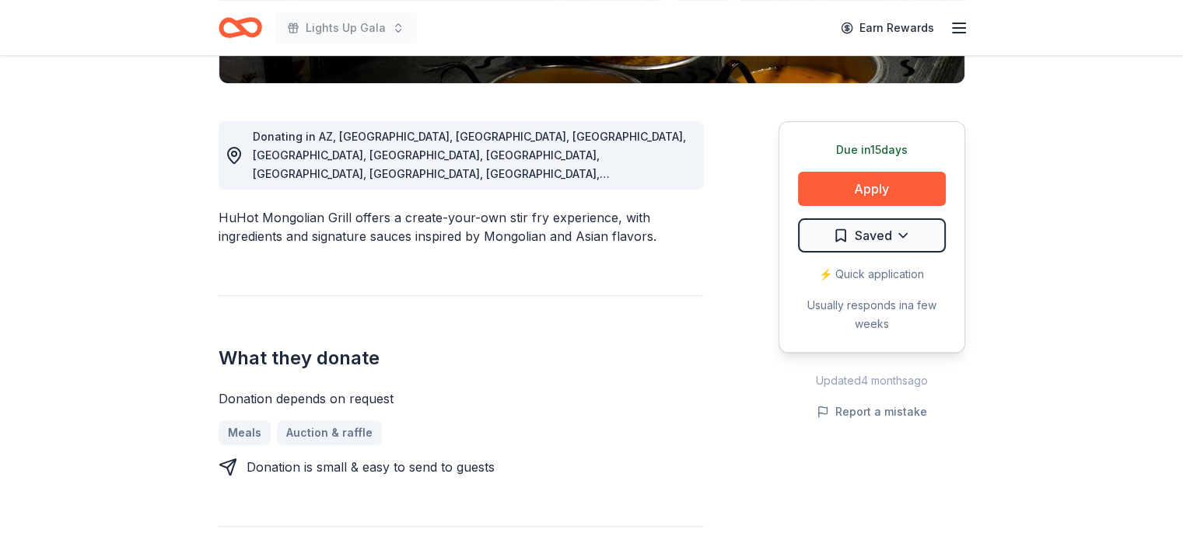
drag, startPoint x: 344, startPoint y: 177, endPoint x: 303, endPoint y: 177, distance: 41.2
click at [303, 208] on div "HuHot Mongolian Grill offers a create-your-own stir fry experience, with ingred…" at bounding box center [461, 226] width 485 height 37
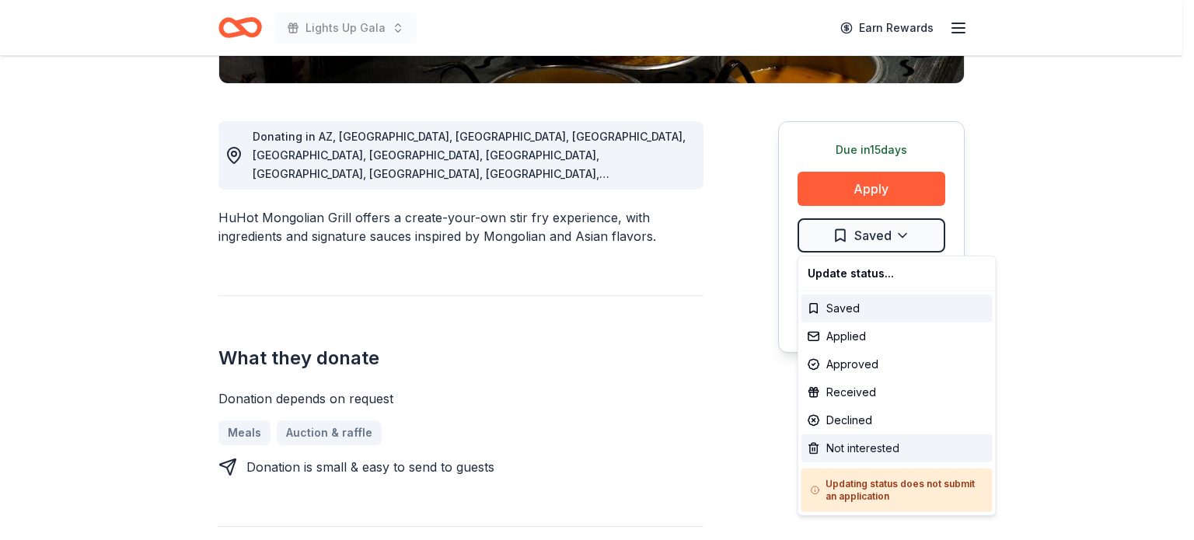
click at [869, 444] on div "Not interested" at bounding box center [897, 449] width 191 height 28
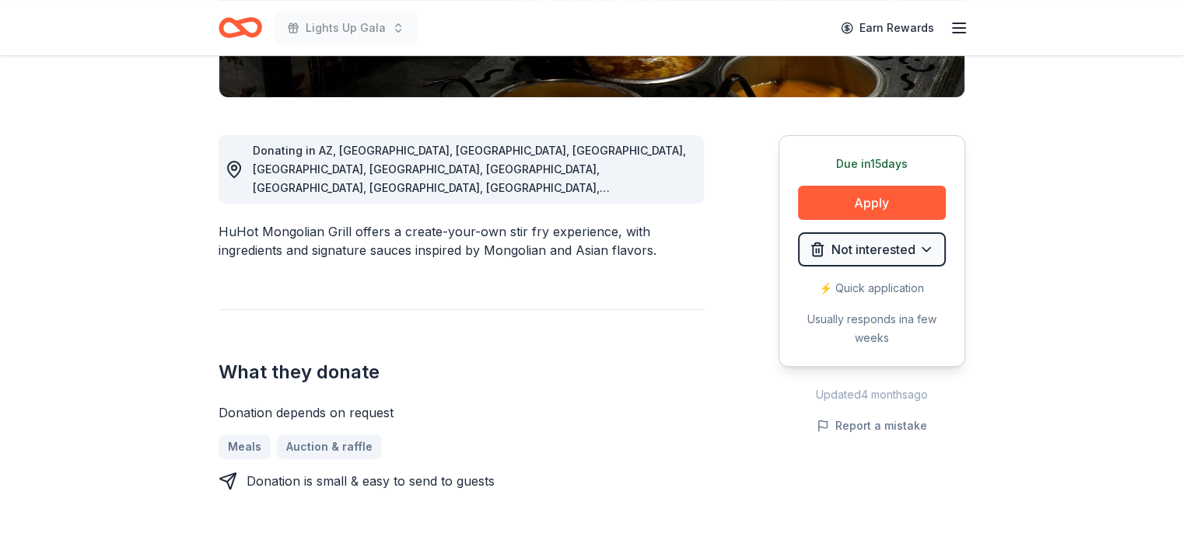
scroll to position [0, 0]
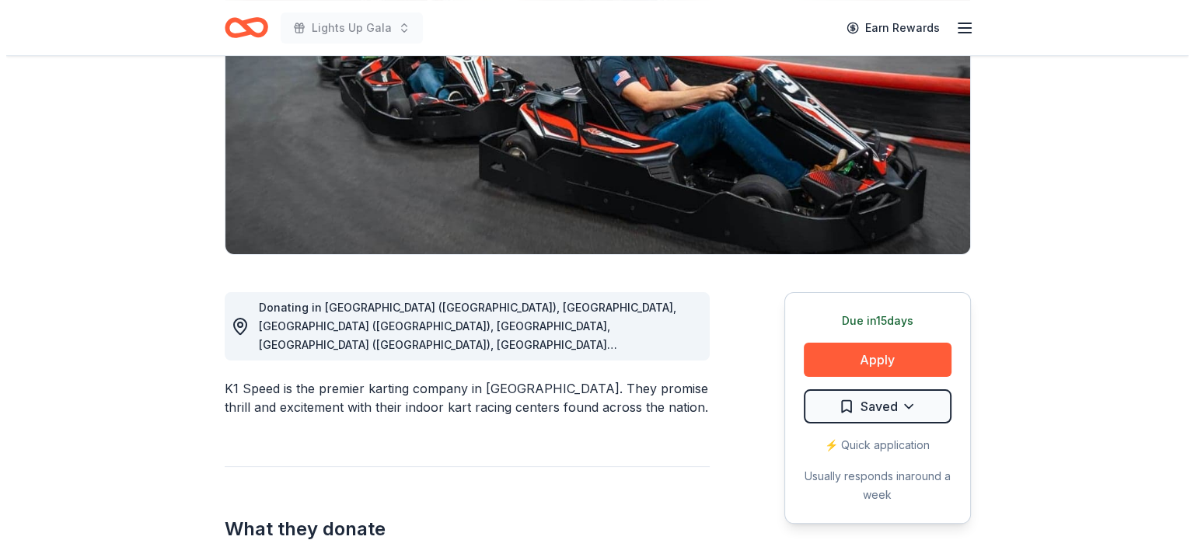
scroll to position [233, 0]
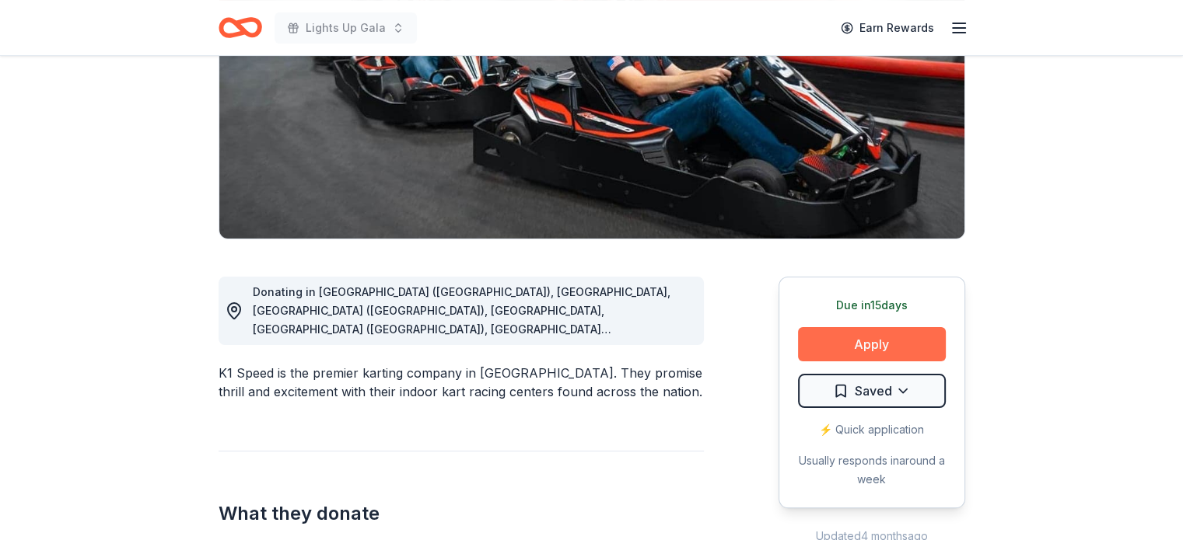
click at [845, 344] on button "Apply" at bounding box center [872, 344] width 148 height 34
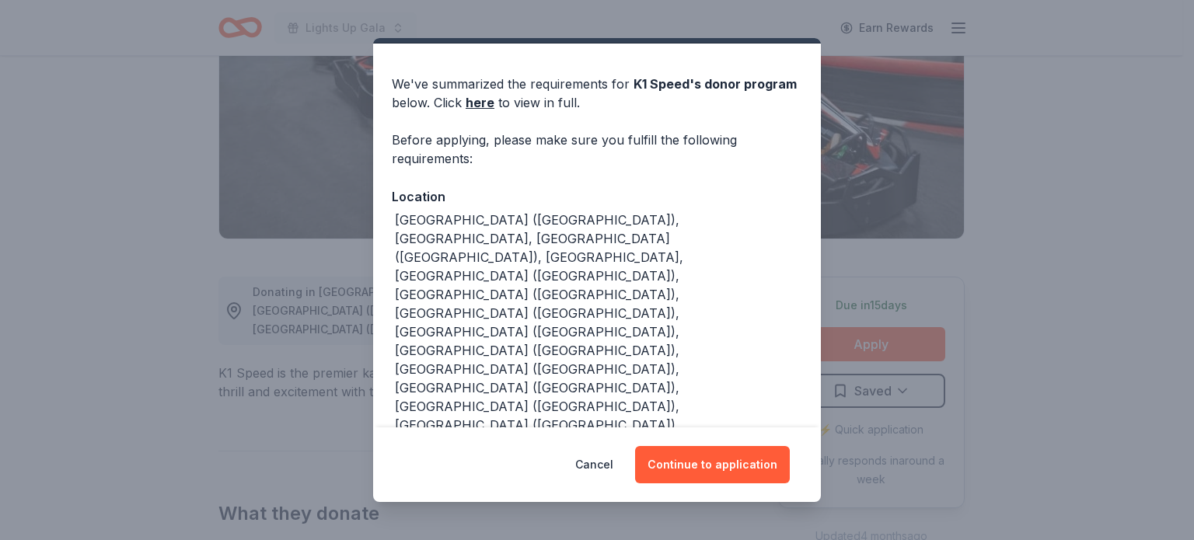
scroll to position [61, 0]
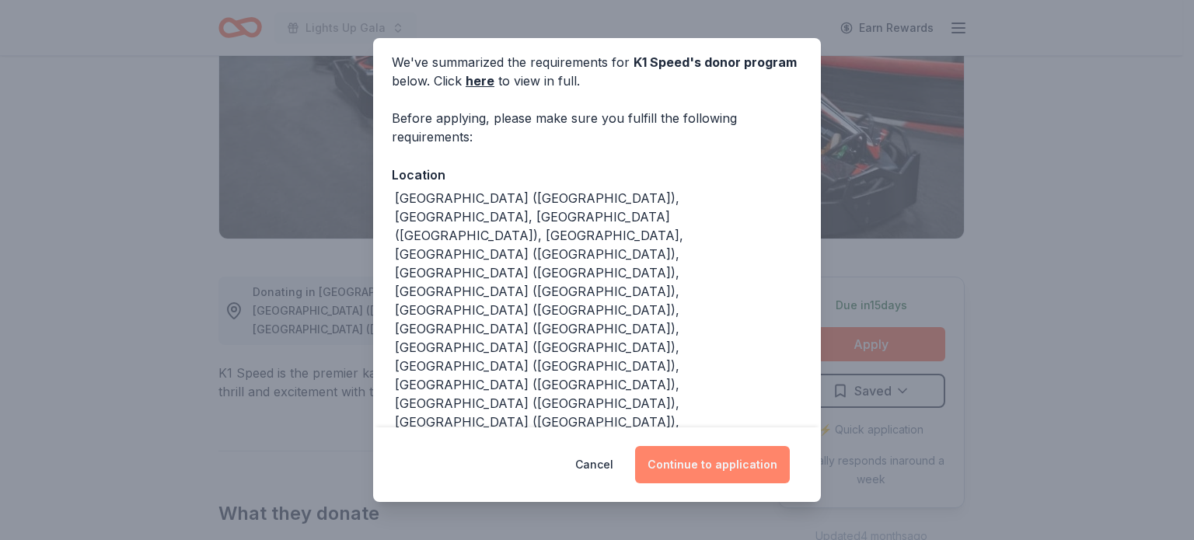
click at [708, 460] on button "Continue to application" at bounding box center [712, 464] width 155 height 37
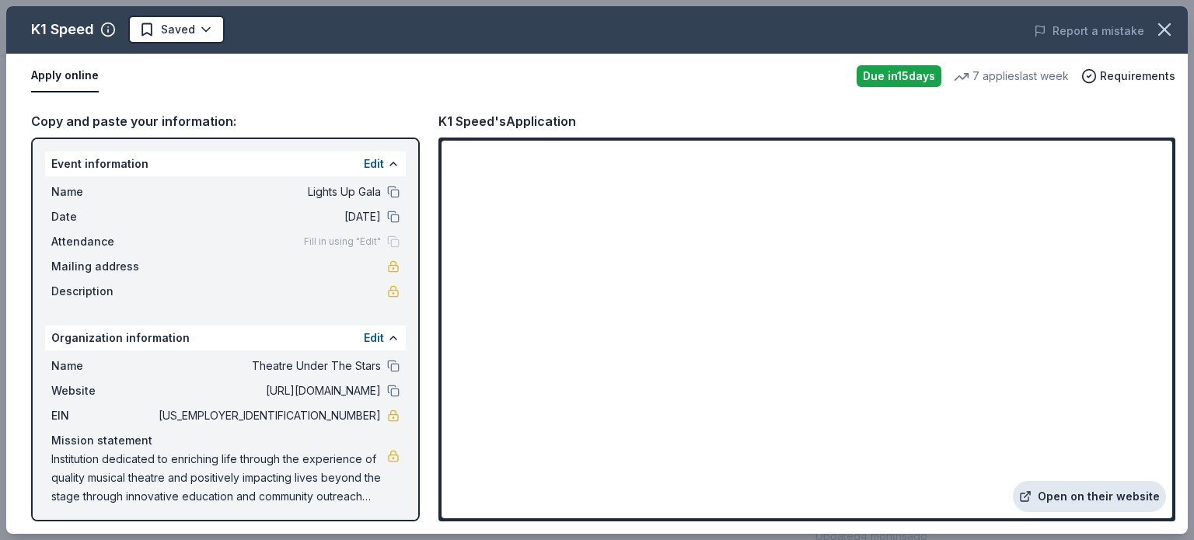
click at [1117, 490] on link "Open on their website" at bounding box center [1089, 496] width 153 height 31
click at [216, 26] on html "Lights Up Gala Earn Rewards Due in 15 days Share K1 Speed New • 2 reviews 7 app…" at bounding box center [597, 37] width 1194 height 540
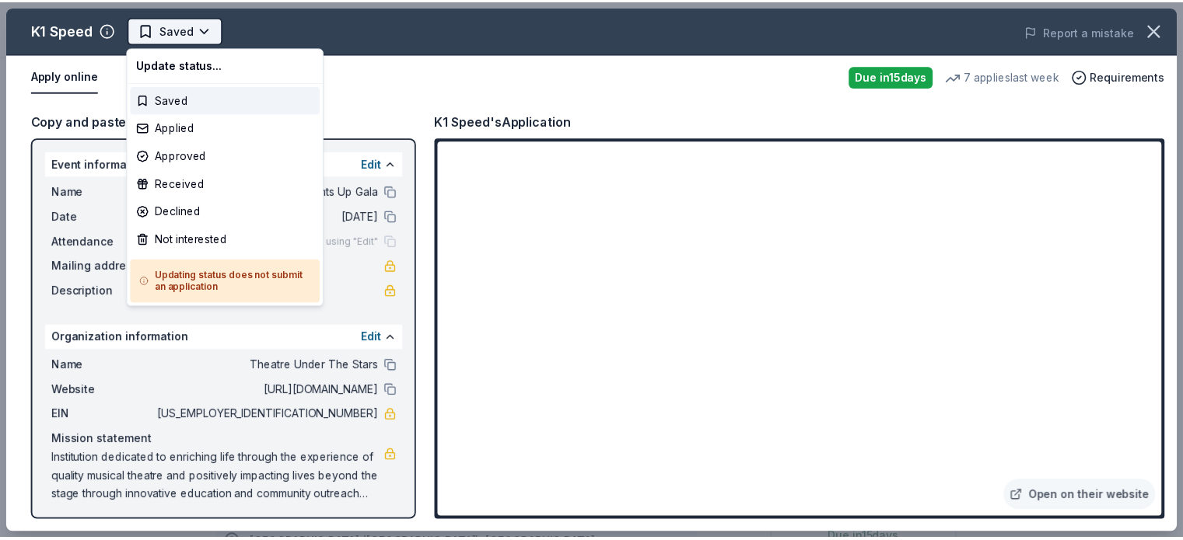
scroll to position [0, 0]
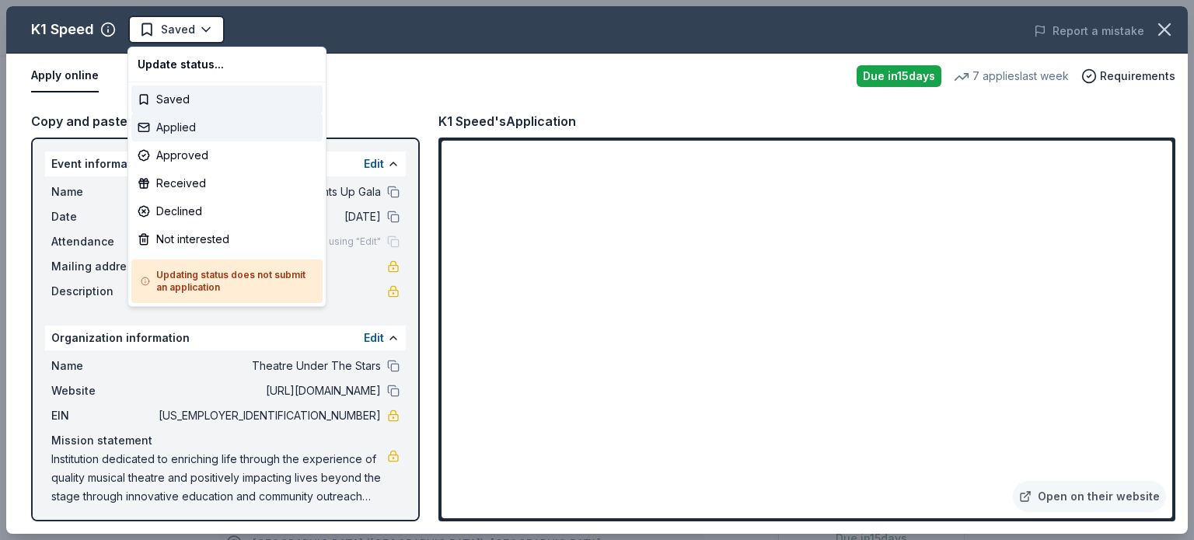
click at [196, 124] on div "Applied" at bounding box center [226, 128] width 191 height 28
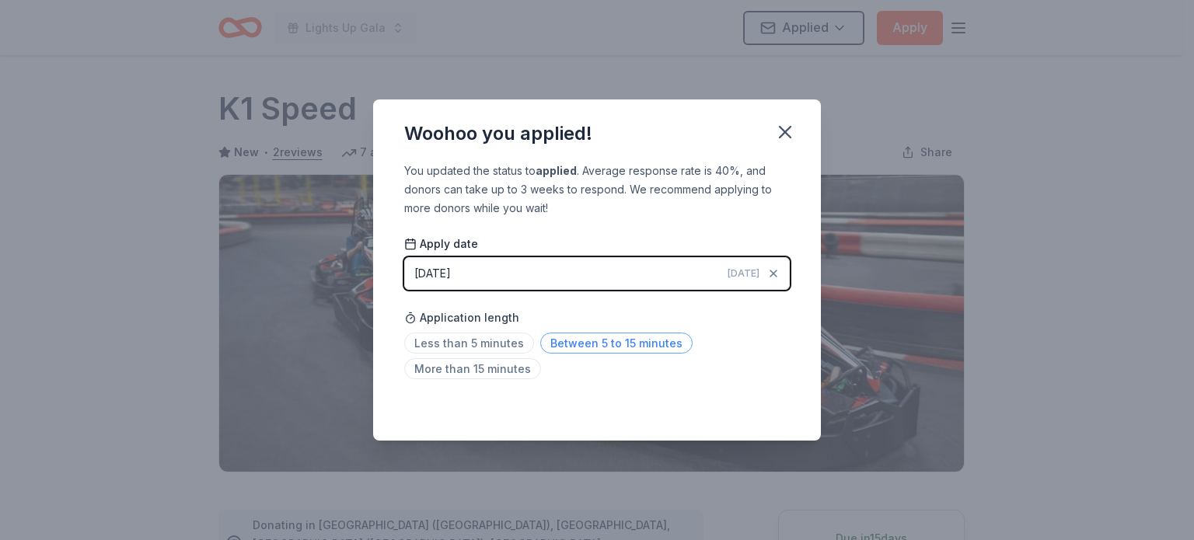
click at [582, 336] on span "Between 5 to 15 minutes" at bounding box center [616, 343] width 152 height 21
click at [787, 129] on icon "button" at bounding box center [785, 132] width 11 height 11
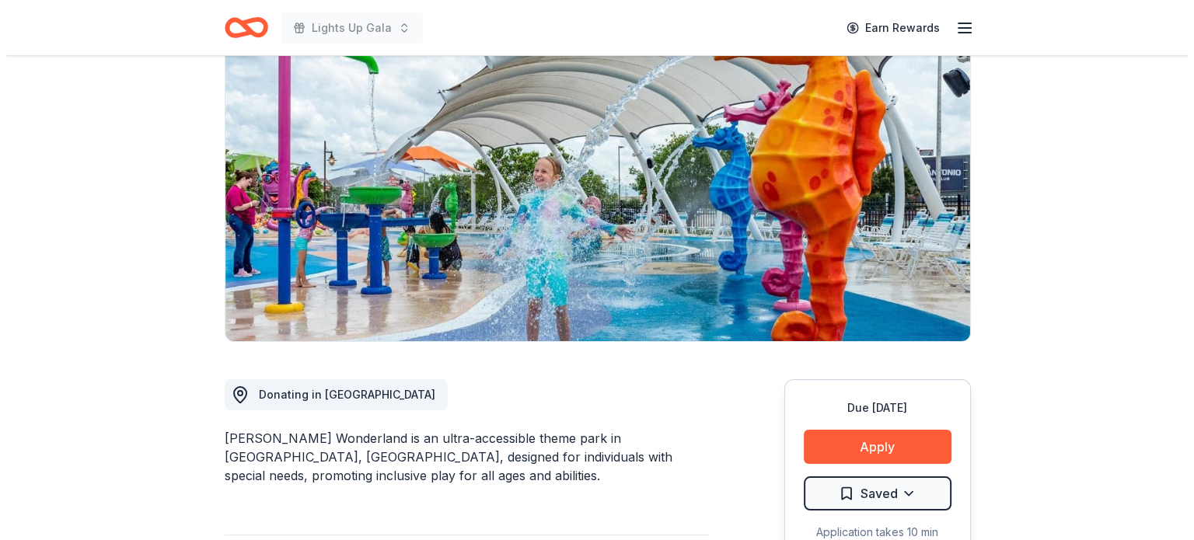
scroll to position [156, 0]
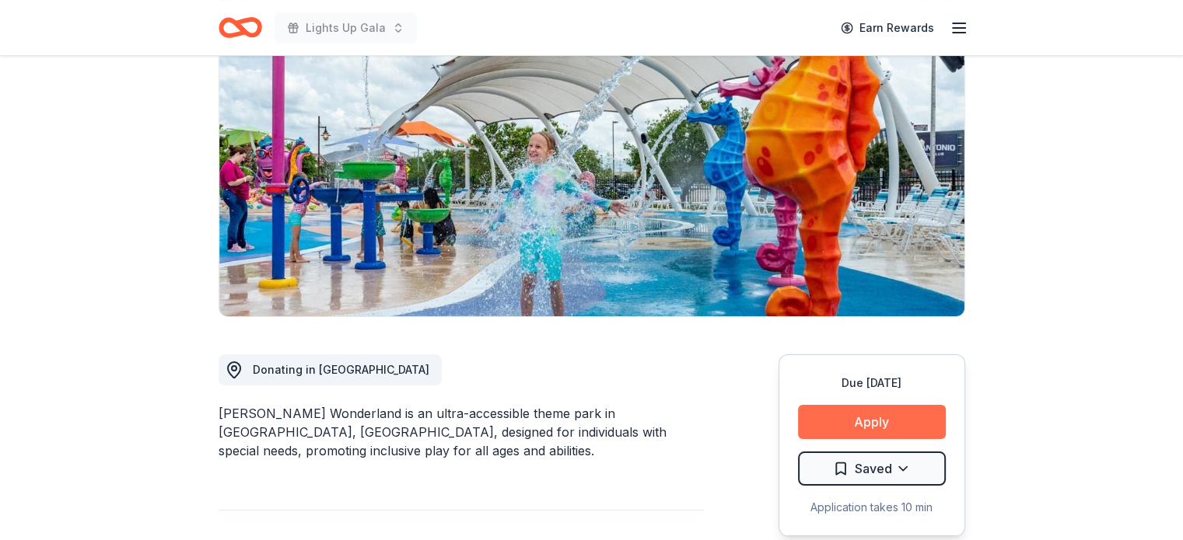
click at [896, 419] on button "Apply" at bounding box center [872, 422] width 148 height 34
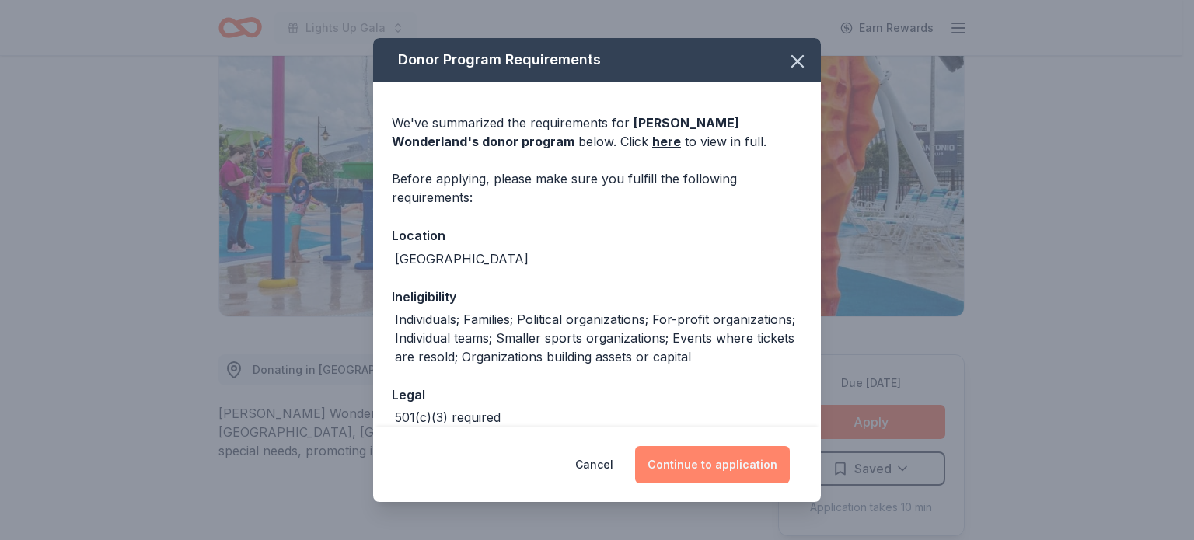
click at [736, 463] on button "Continue to application" at bounding box center [712, 464] width 155 height 37
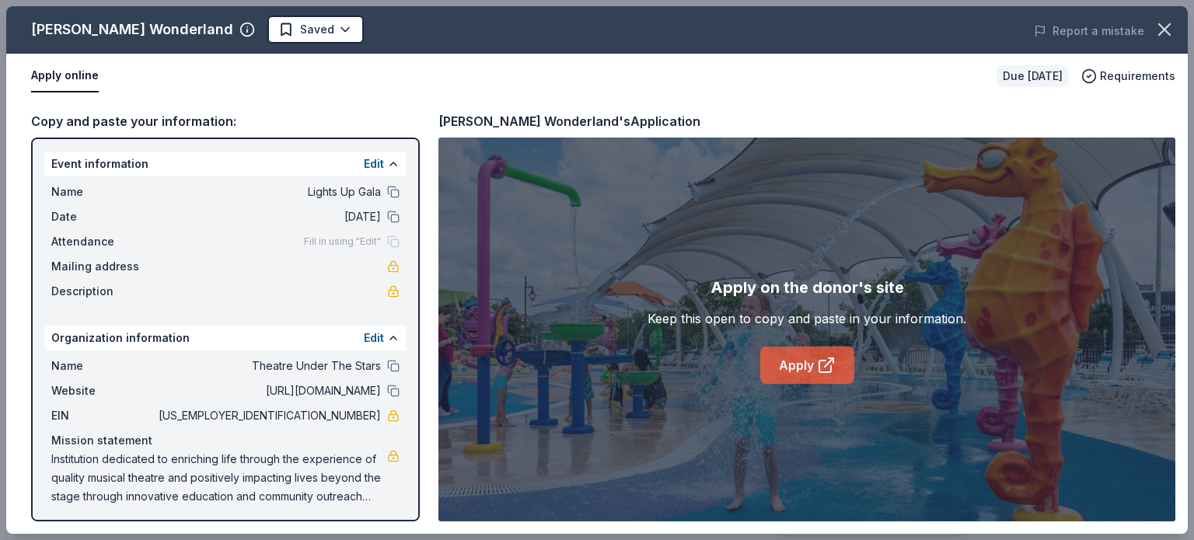
click at [815, 363] on link "Apply" at bounding box center [807, 365] width 94 height 37
click at [288, 36] on body "Lights Up Gala Earn Rewards Due in 17 days Share Morgan's Wonderland New Share …" at bounding box center [591, 114] width 1183 height 540
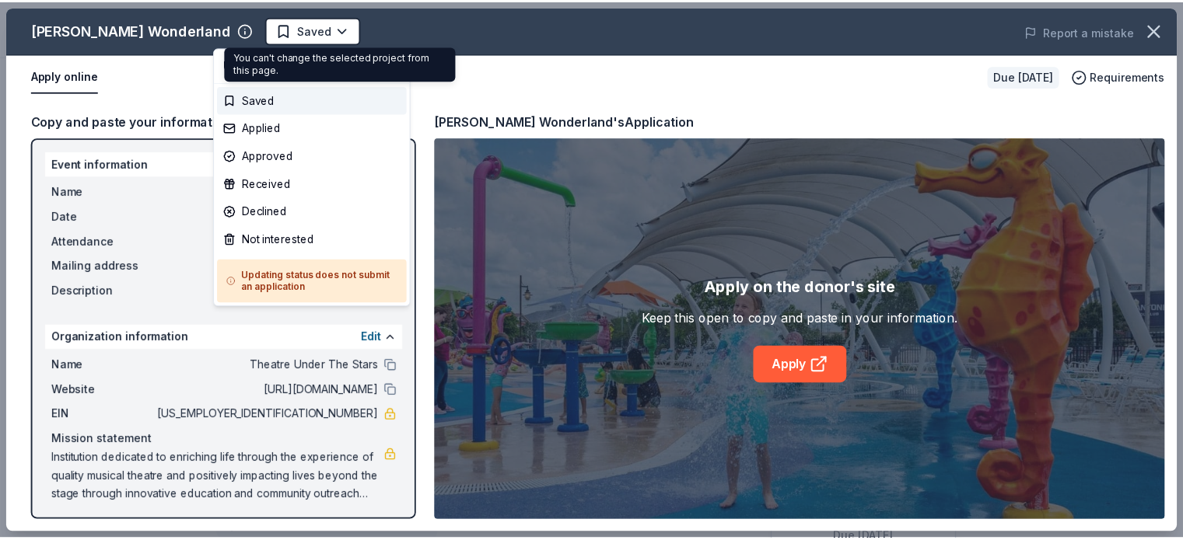
scroll to position [0, 0]
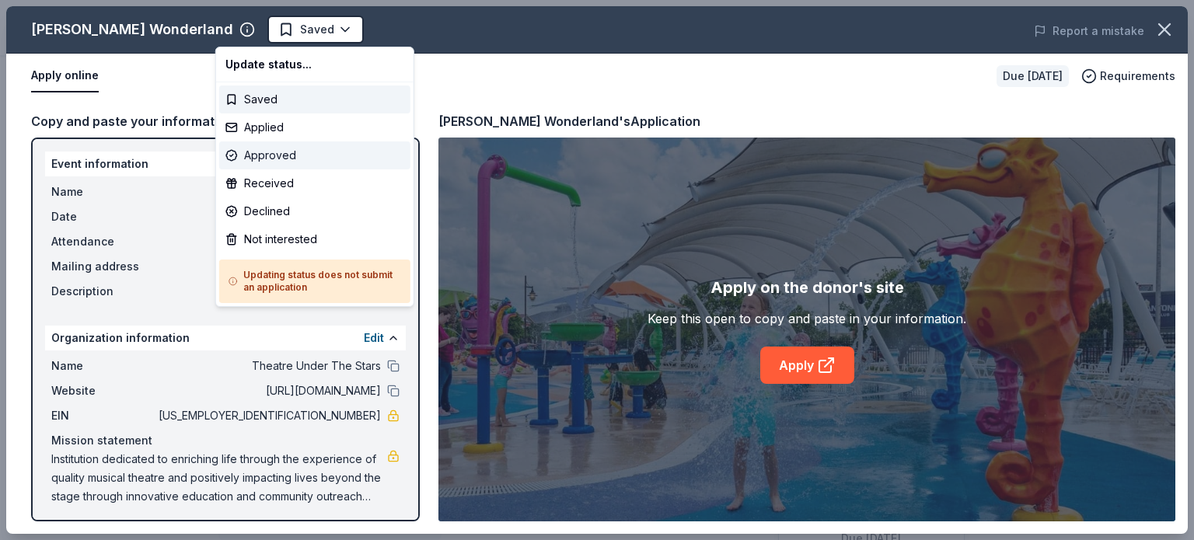
click at [302, 152] on div "Approved" at bounding box center [314, 156] width 191 height 28
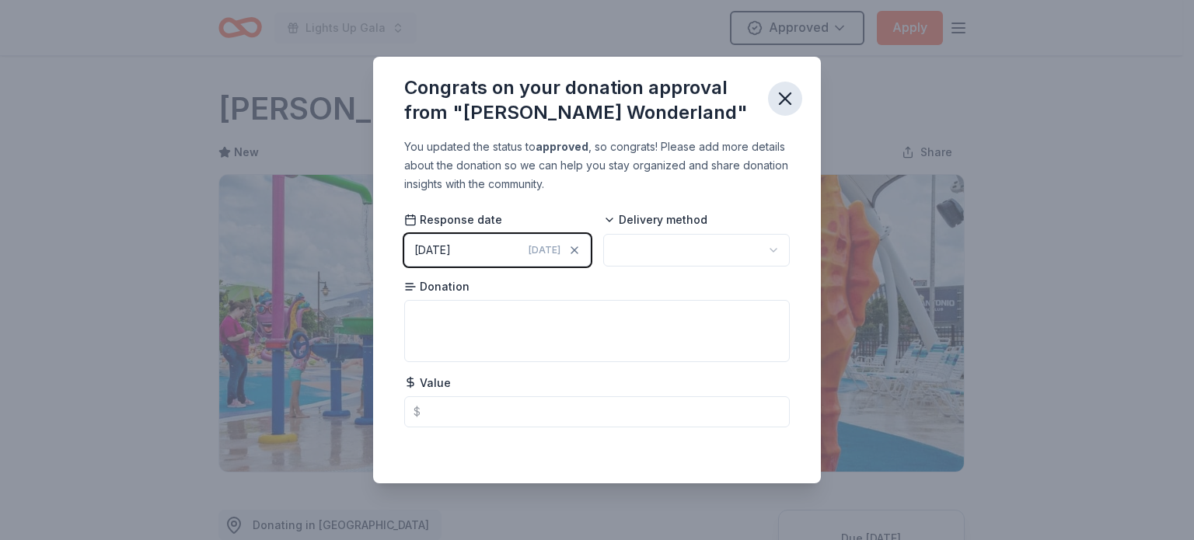
click at [796, 100] on button "button" at bounding box center [785, 99] width 34 height 34
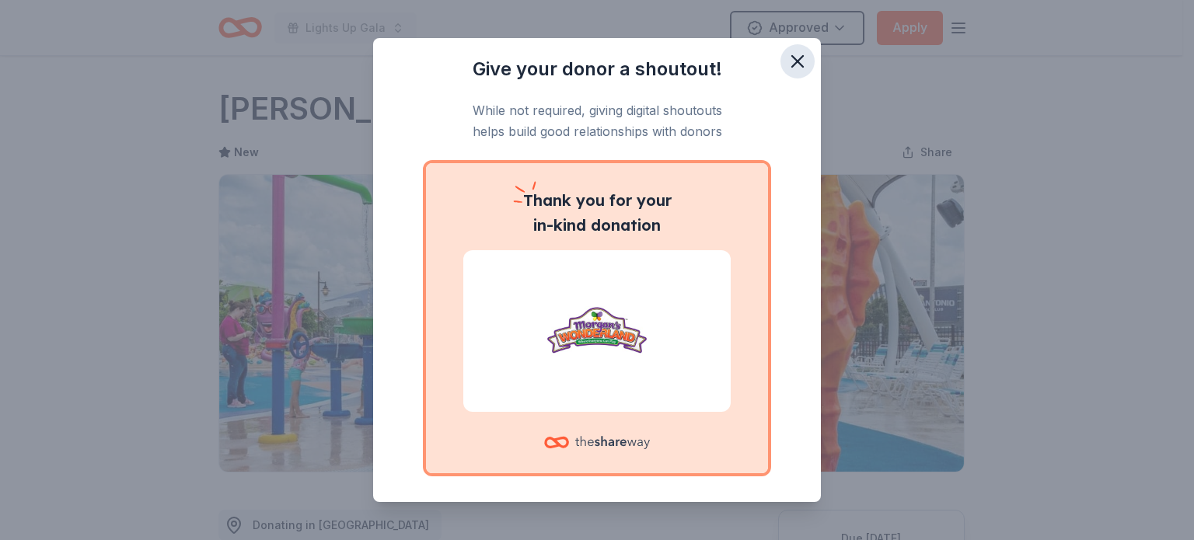
click at [796, 58] on button "button" at bounding box center [798, 61] width 34 height 34
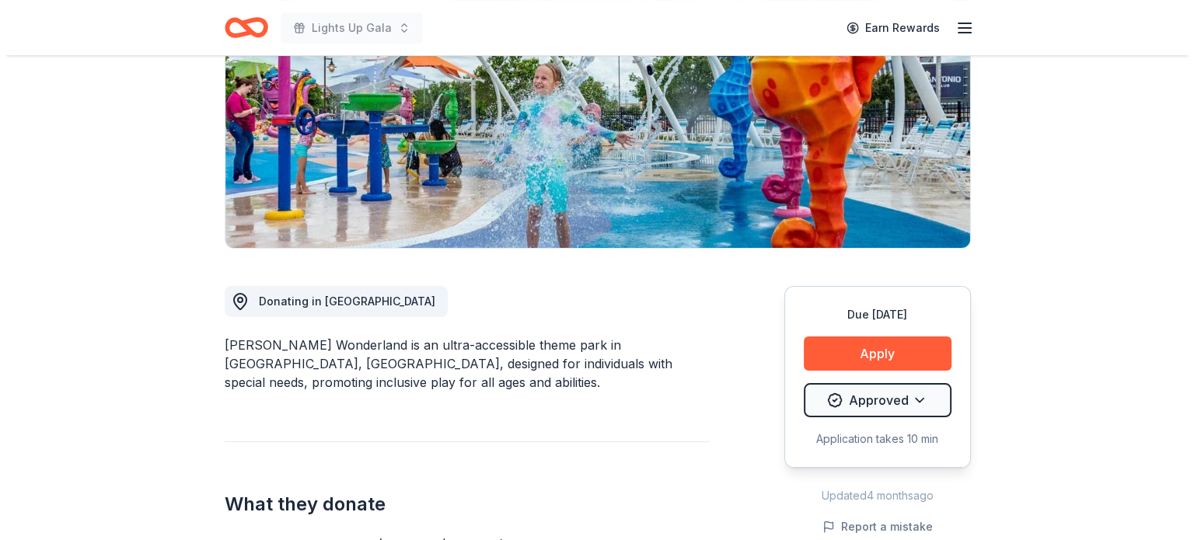
scroll to position [233, 0]
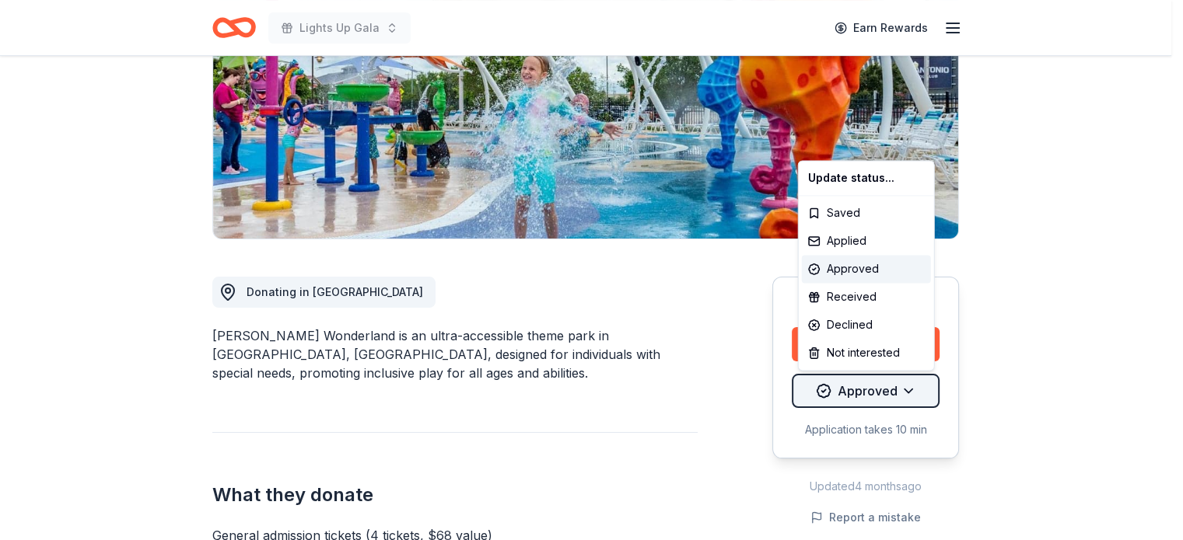
click at [889, 307] on html "Lights Up Gala Earn Rewards Due in 17 days Share Morgan's Wonderland New Share …" at bounding box center [591, 37] width 1183 height 540
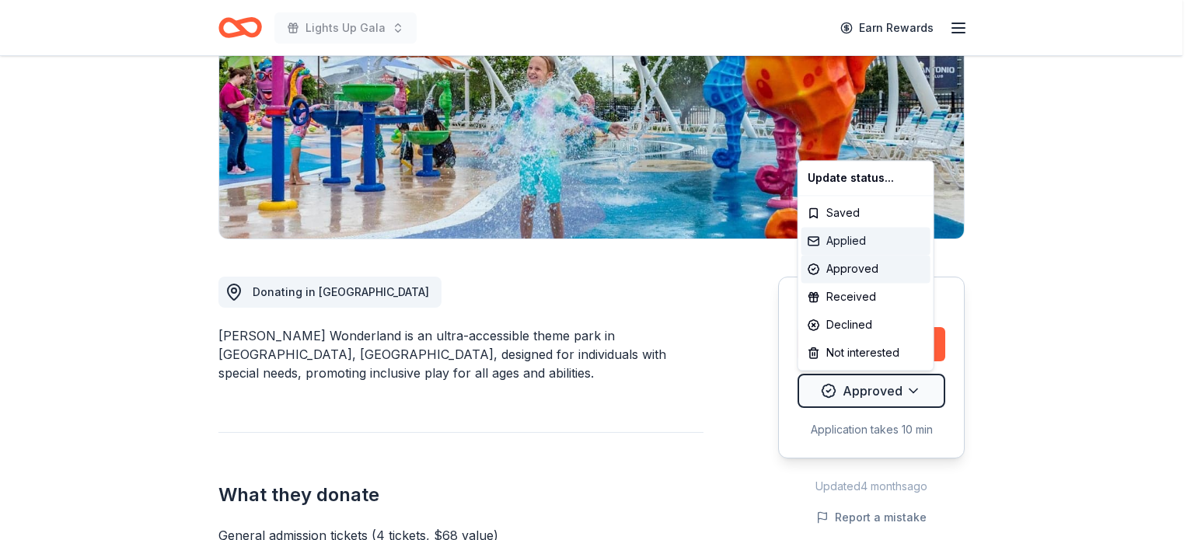
click at [860, 232] on div "Applied" at bounding box center [866, 241] width 129 height 28
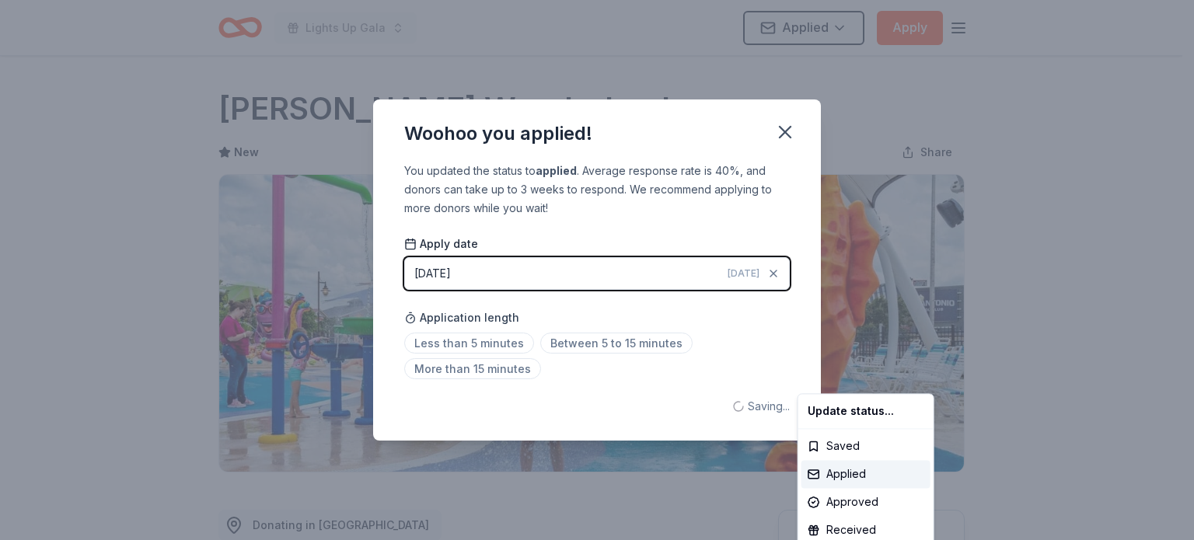
scroll to position [0, 0]
click at [598, 344] on html "Lights Up Gala Applied Apply Due in 17 days Share Morgan's Wonderland New Share…" at bounding box center [597, 270] width 1194 height 540
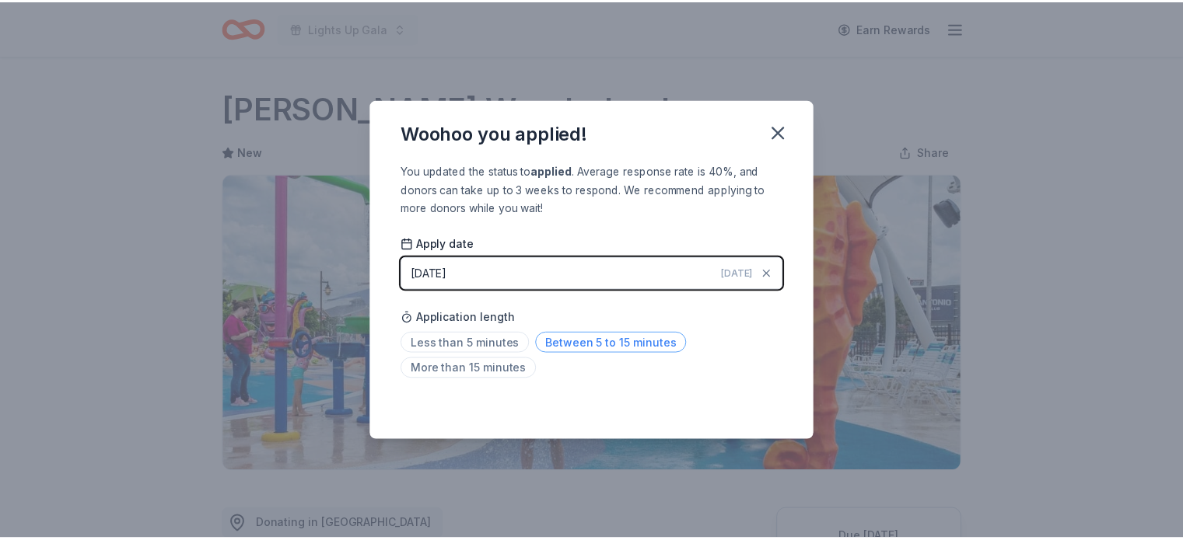
scroll to position [354, 0]
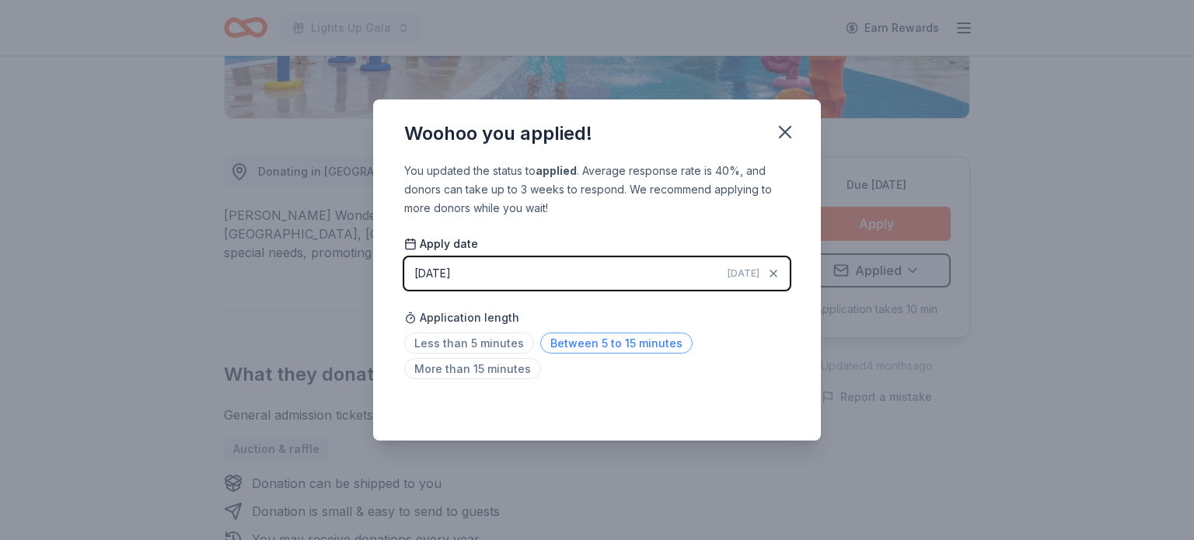
click at [614, 349] on span "Between 5 to 15 minutes" at bounding box center [616, 343] width 152 height 21
click at [786, 137] on icon "button" at bounding box center [785, 132] width 22 height 22
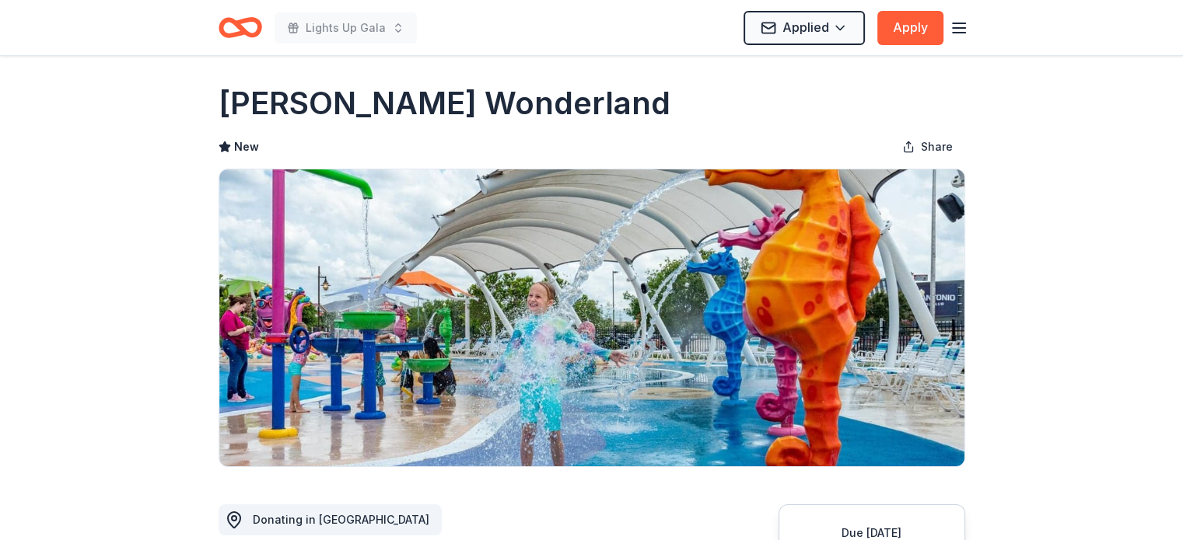
scroll to position [0, 0]
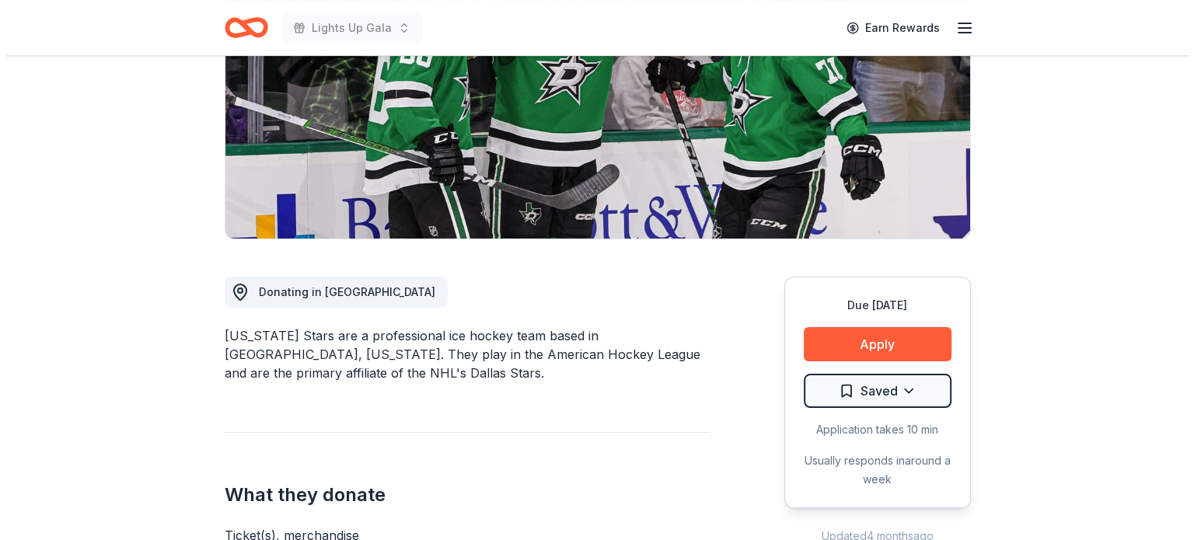
scroll to position [311, 0]
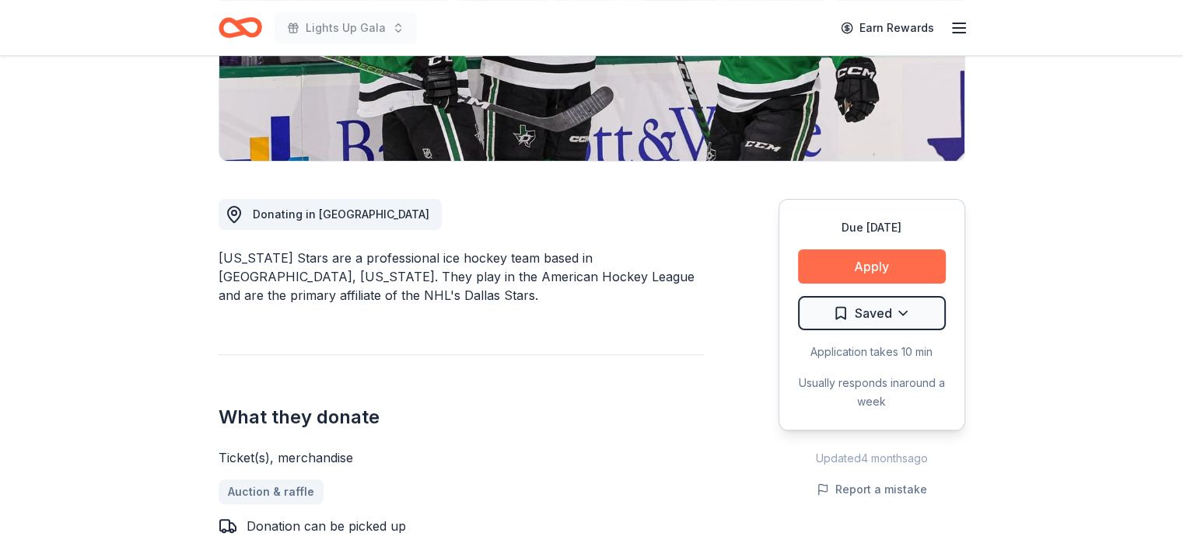
click at [864, 260] on button "Apply" at bounding box center [872, 267] width 148 height 34
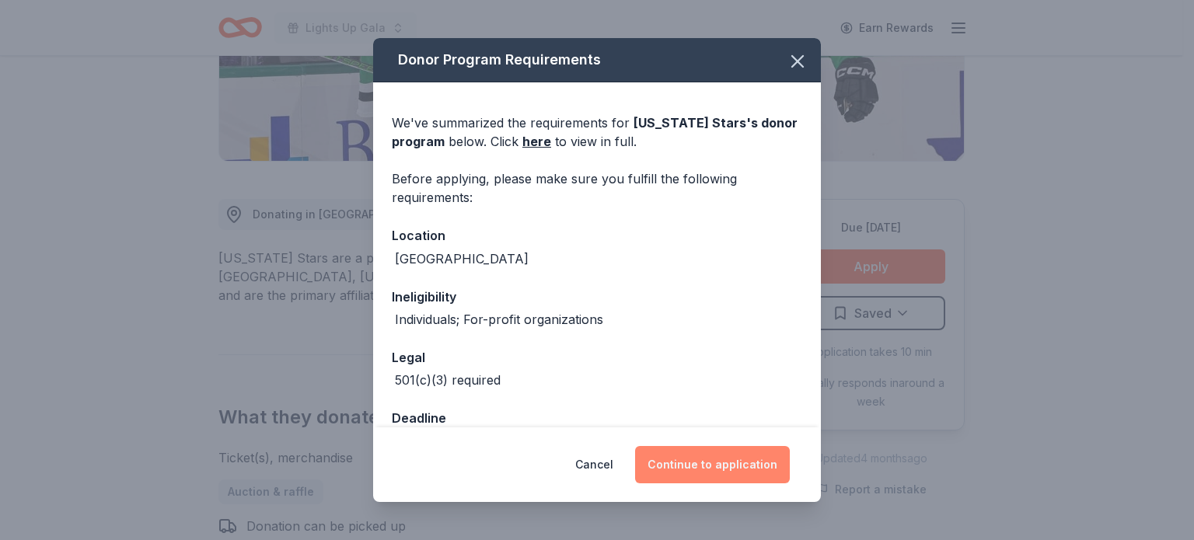
click at [714, 457] on button "Continue to application" at bounding box center [712, 464] width 155 height 37
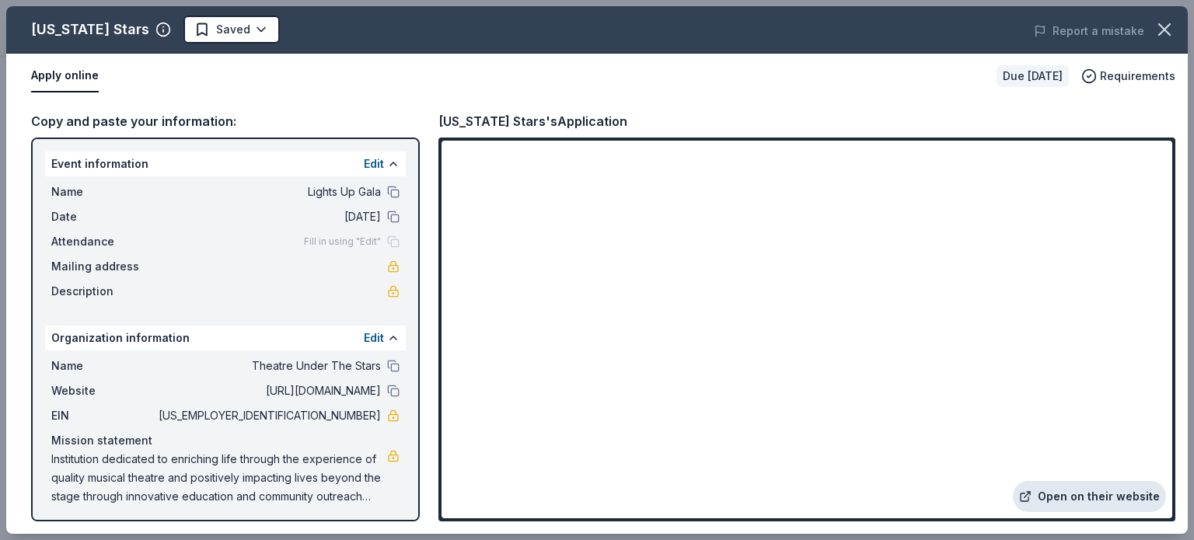
click at [1117, 488] on link "Open on their website" at bounding box center [1089, 496] width 153 height 31
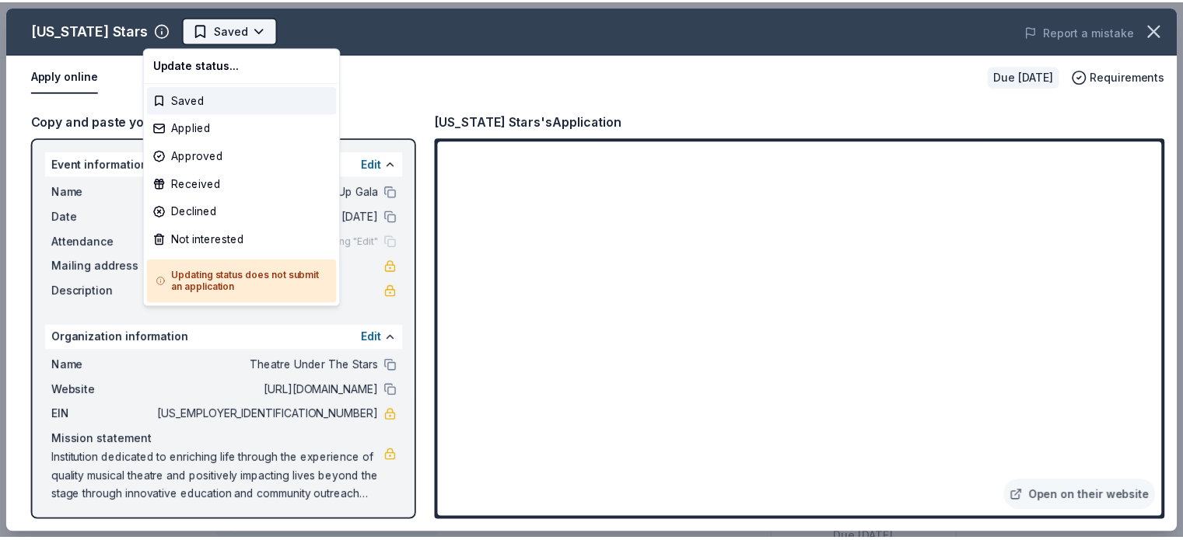
scroll to position [0, 0]
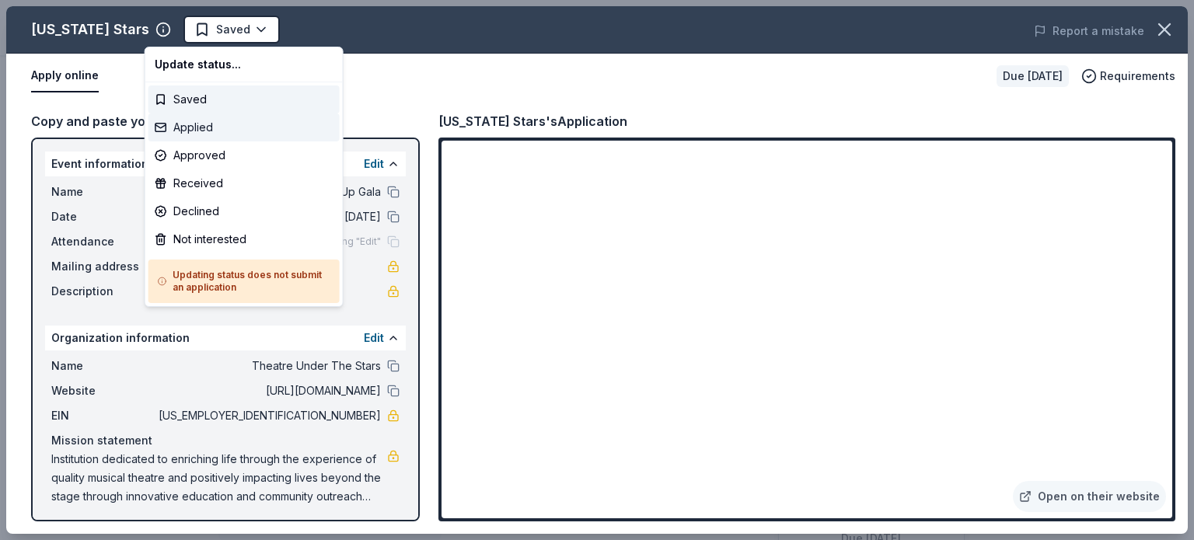
click at [232, 123] on div "Applied" at bounding box center [244, 128] width 191 height 28
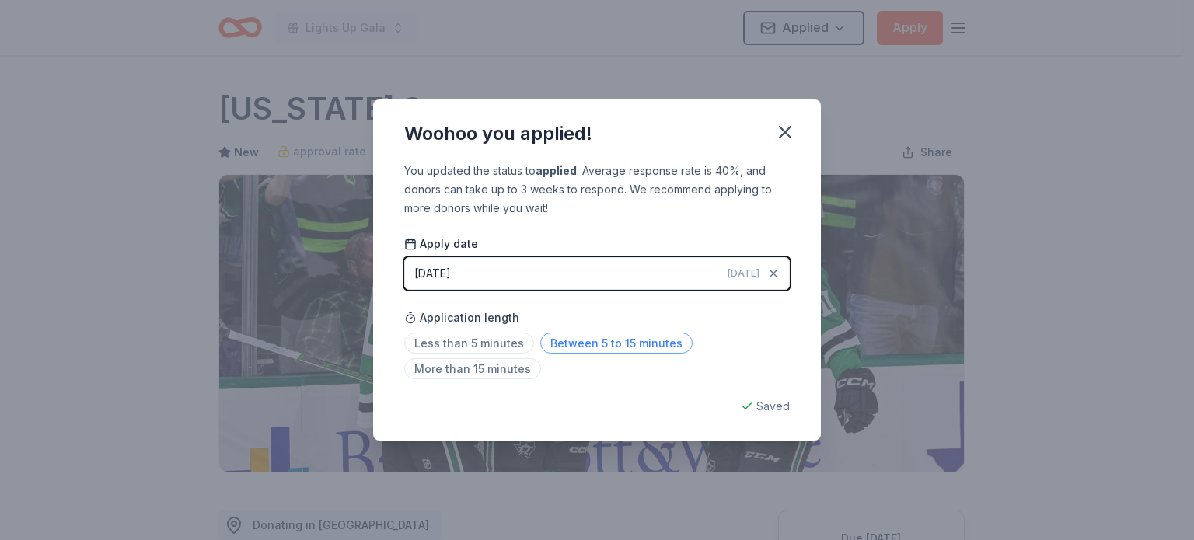
click at [585, 342] on span "Between 5 to 15 minutes" at bounding box center [616, 343] width 152 height 21
click at [787, 120] on button "button" at bounding box center [785, 132] width 34 height 34
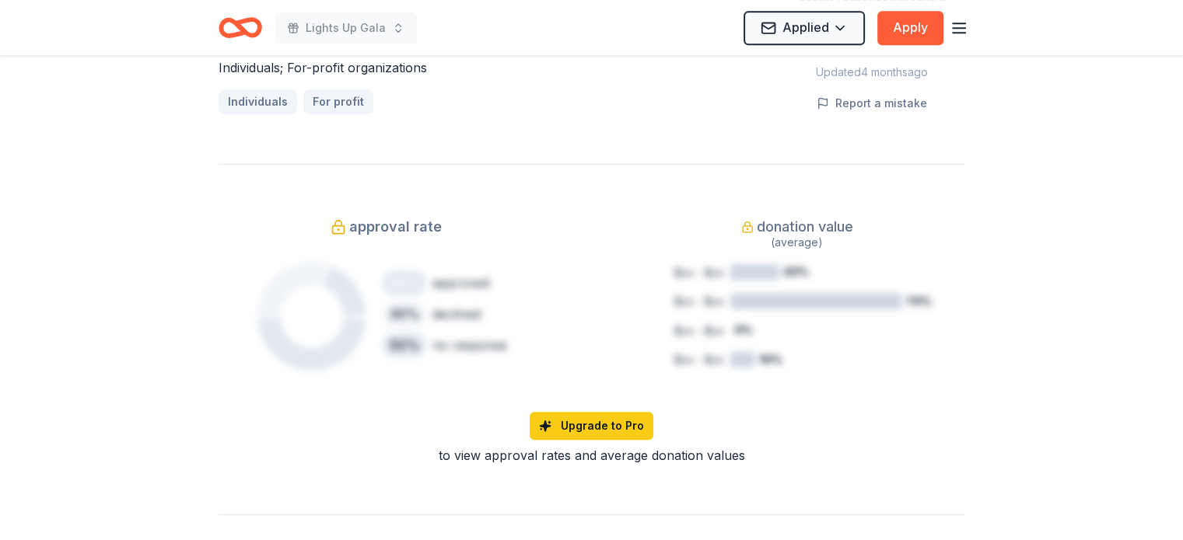
scroll to position [1089, 0]
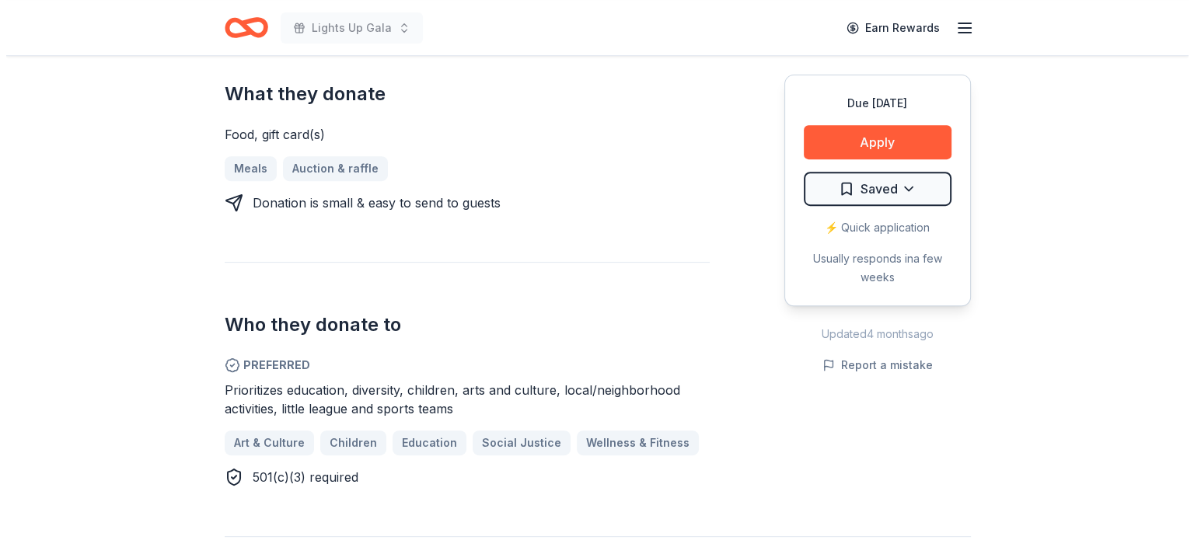
scroll to position [622, 0]
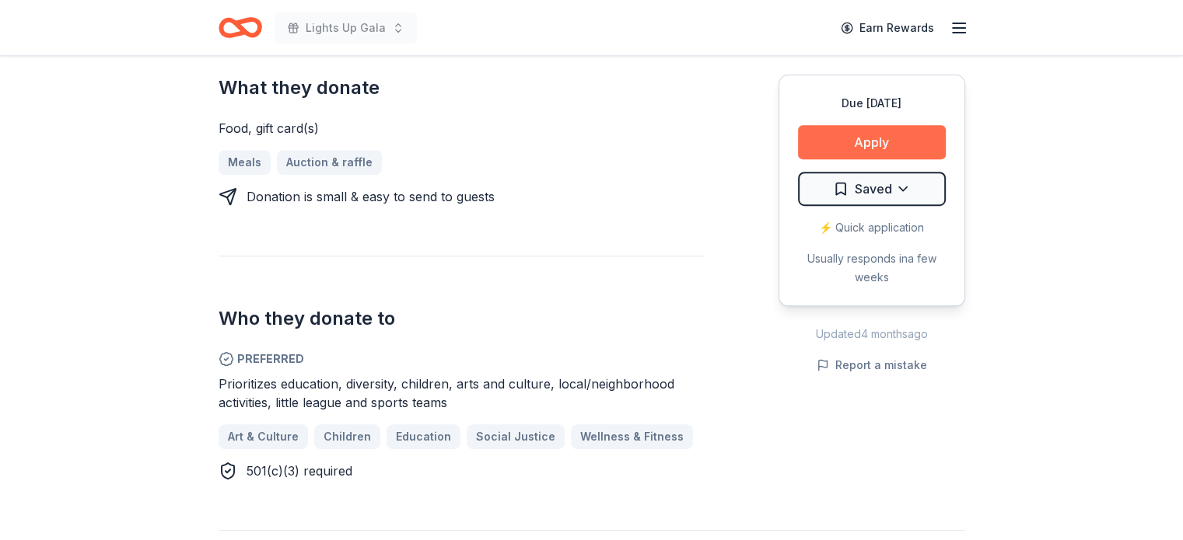
click at [919, 152] on button "Apply" at bounding box center [872, 142] width 148 height 34
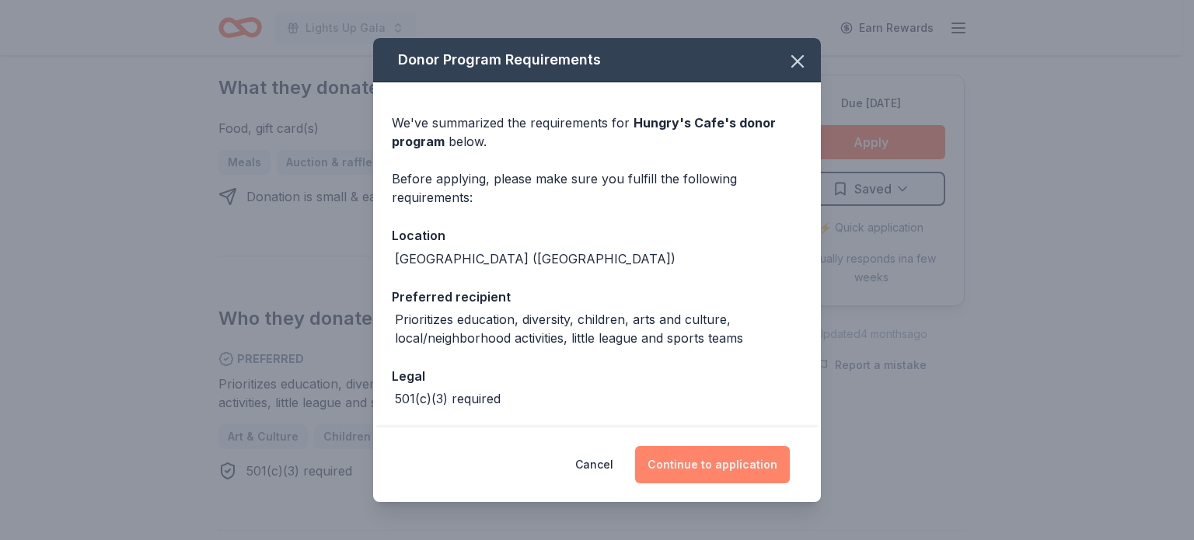
click at [706, 458] on button "Continue to application" at bounding box center [712, 464] width 155 height 37
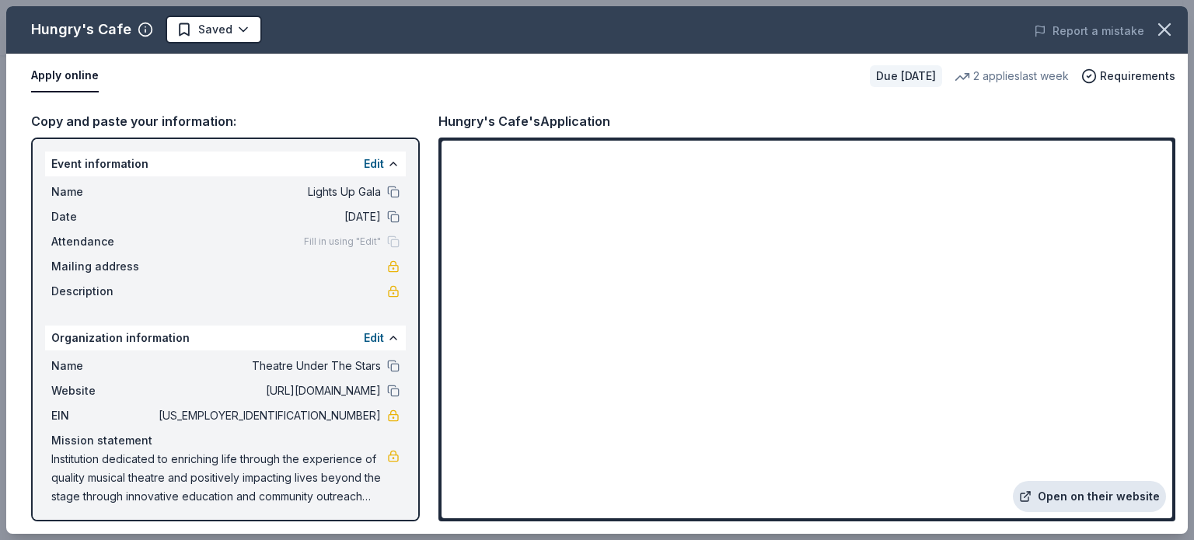
click at [1061, 500] on link "Open on their website" at bounding box center [1089, 496] width 153 height 31
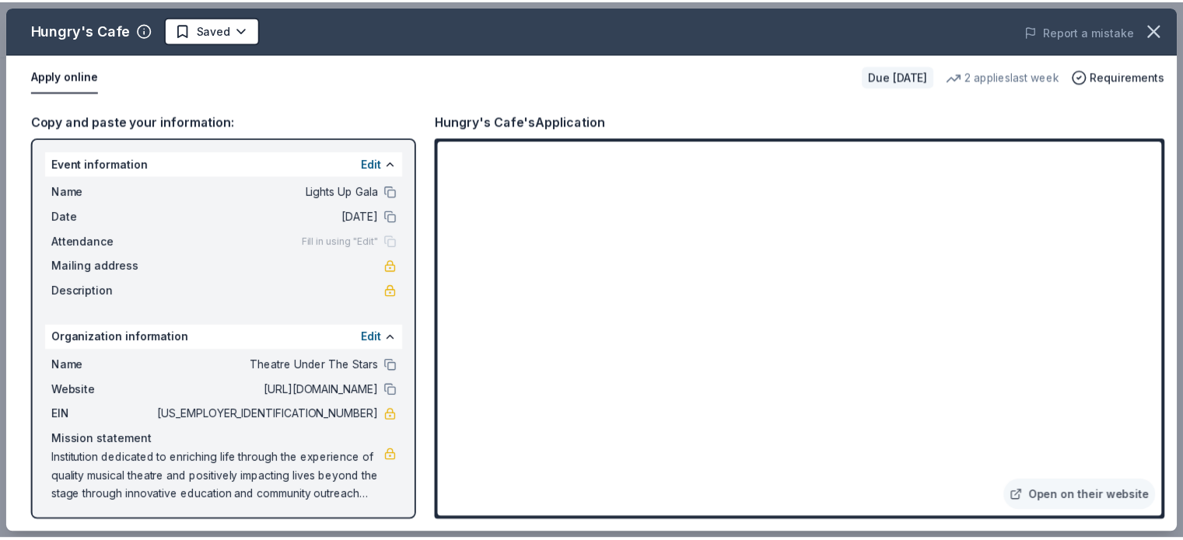
scroll to position [0, 0]
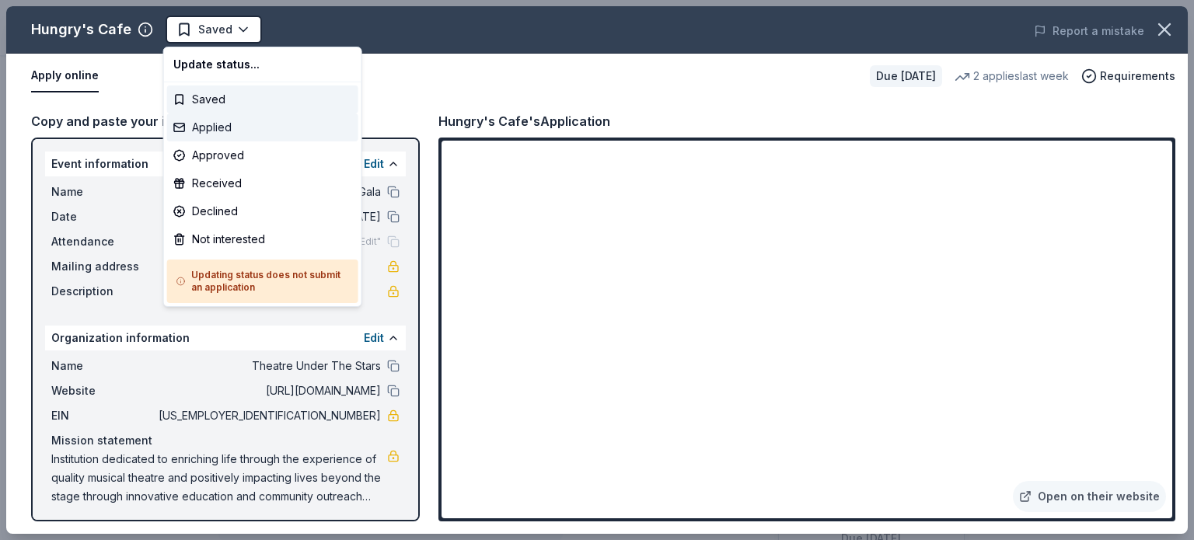
click at [245, 127] on div "Applied" at bounding box center [262, 128] width 191 height 28
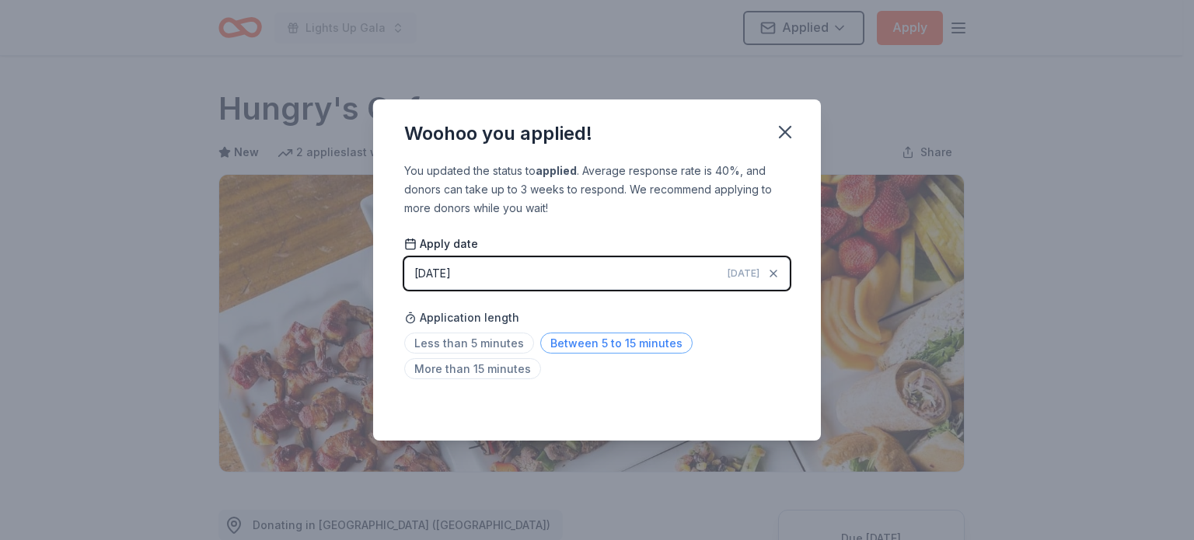
click at [566, 335] on span "Between 5 to 15 minutes" at bounding box center [616, 343] width 152 height 21
click at [784, 126] on icon "button" at bounding box center [785, 132] width 22 height 22
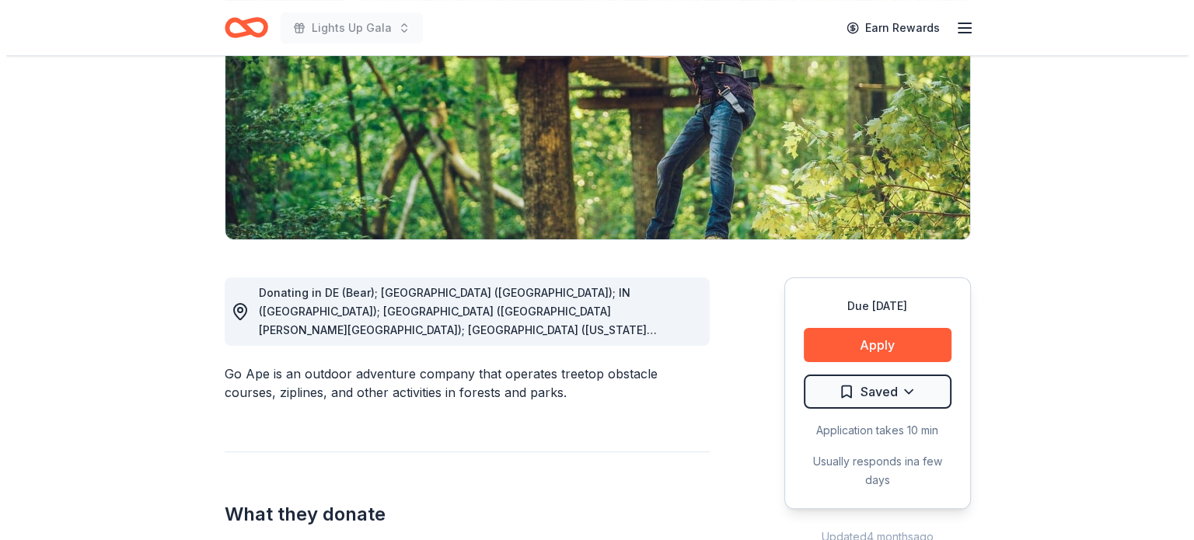
scroll to position [233, 0]
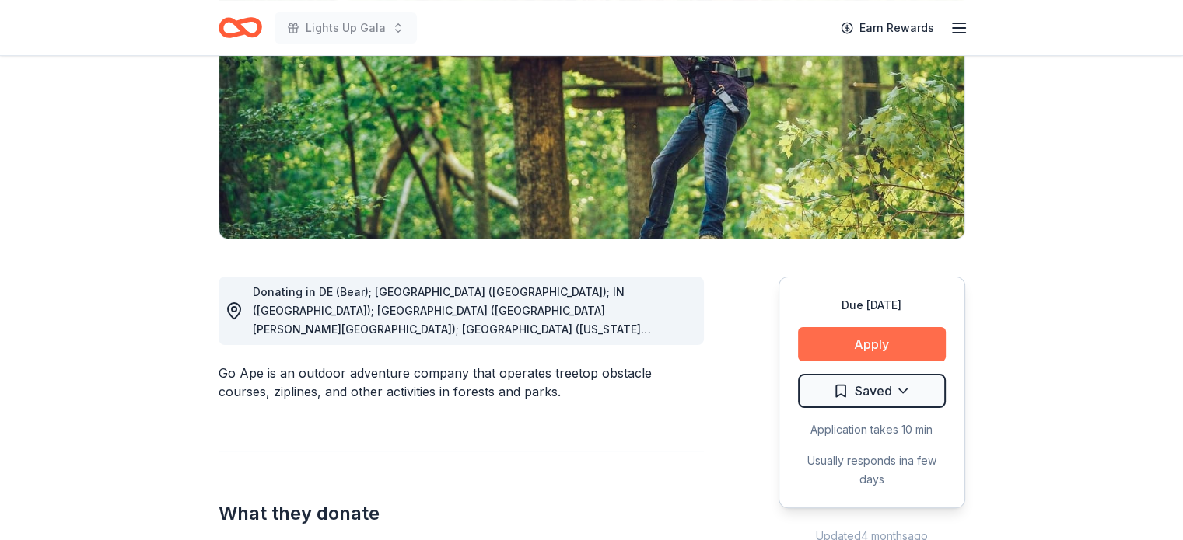
click at [849, 337] on button "Apply" at bounding box center [872, 344] width 148 height 34
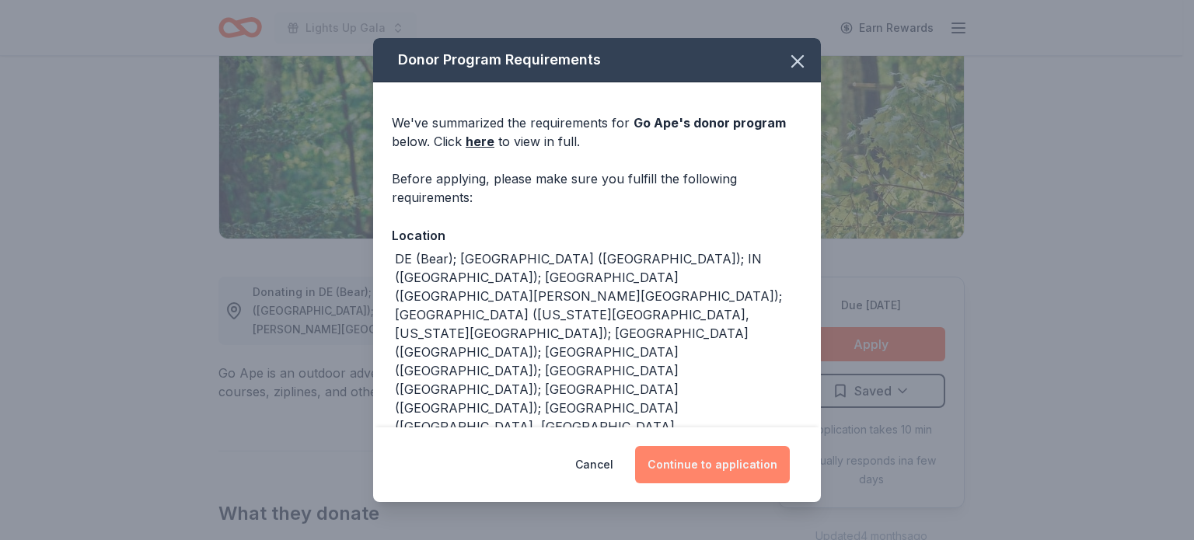
click at [728, 460] on button "Continue to application" at bounding box center [712, 464] width 155 height 37
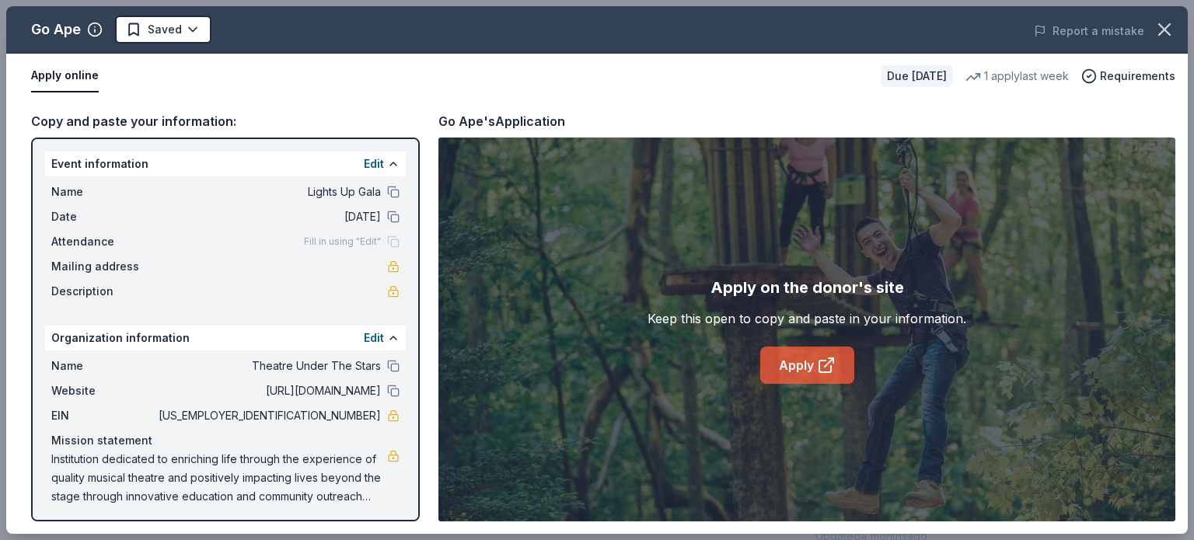
click at [830, 357] on icon at bounding box center [826, 365] width 19 height 19
click at [788, 358] on link "Apply" at bounding box center [807, 365] width 94 height 37
click at [180, 31] on html "Lights Up Gala Earn Rewards Due in 17 days Share Go Ape 5.0 • 6 reviews 1 apply…" at bounding box center [597, 37] width 1194 height 540
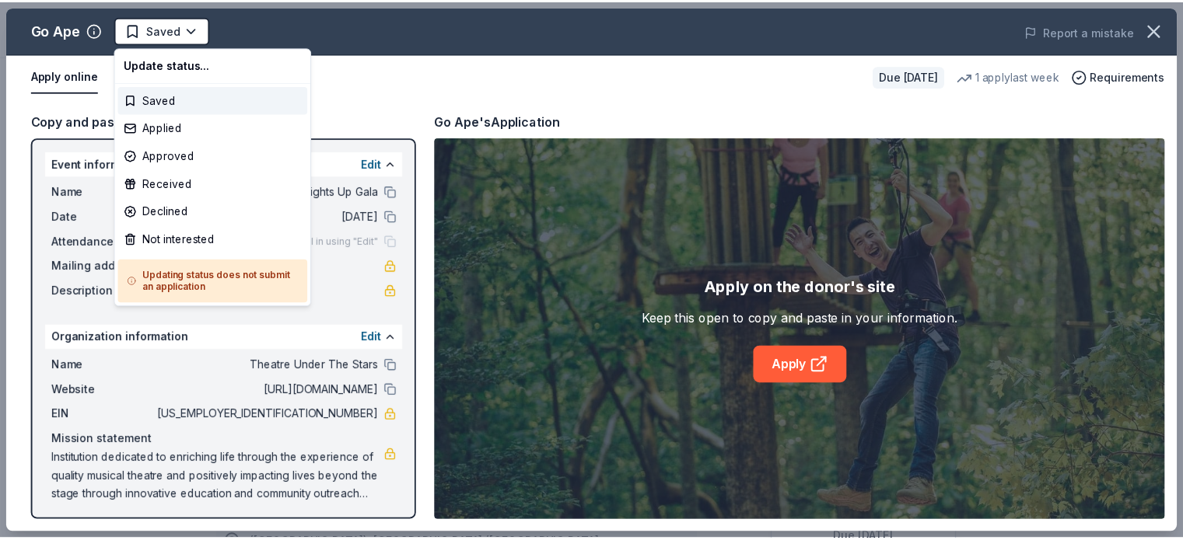
scroll to position [0, 0]
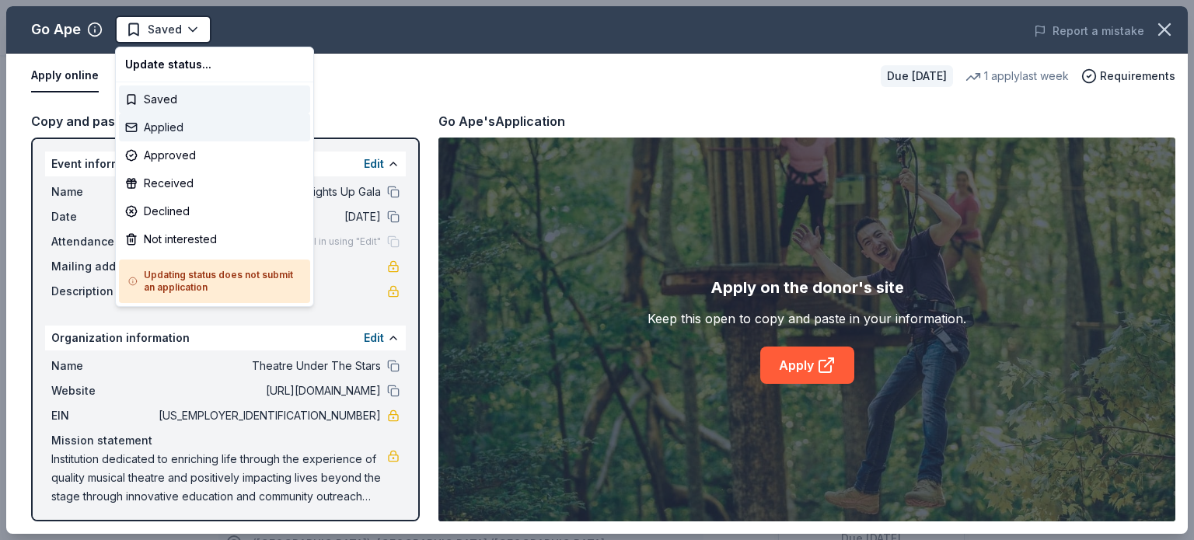
click at [208, 126] on div "Applied" at bounding box center [214, 128] width 191 height 28
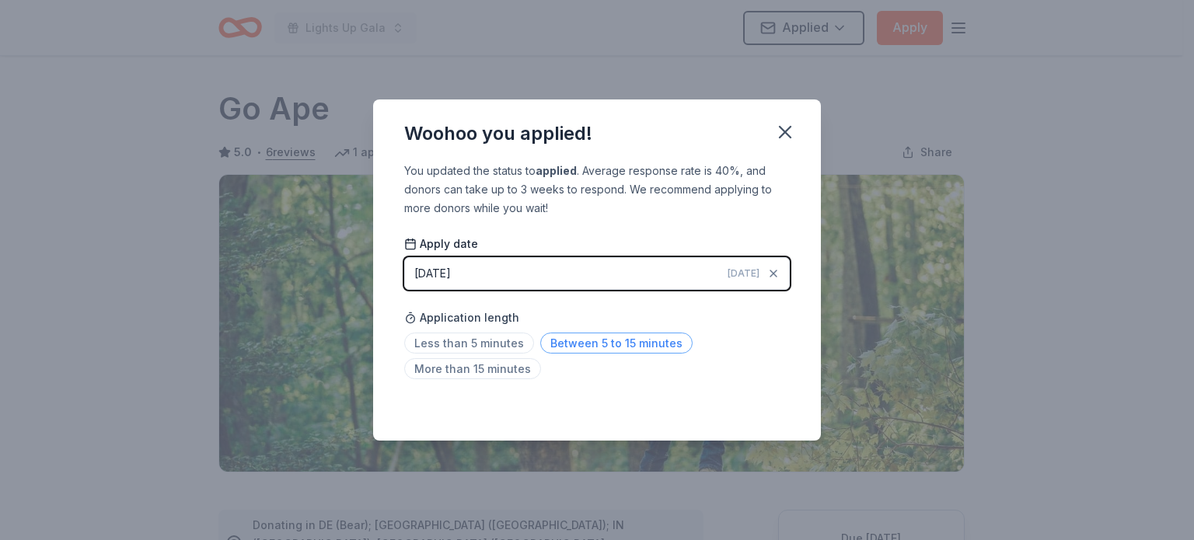
click at [600, 349] on span "Between 5 to 15 minutes" at bounding box center [616, 343] width 152 height 21
click at [780, 131] on icon "button" at bounding box center [785, 132] width 22 height 22
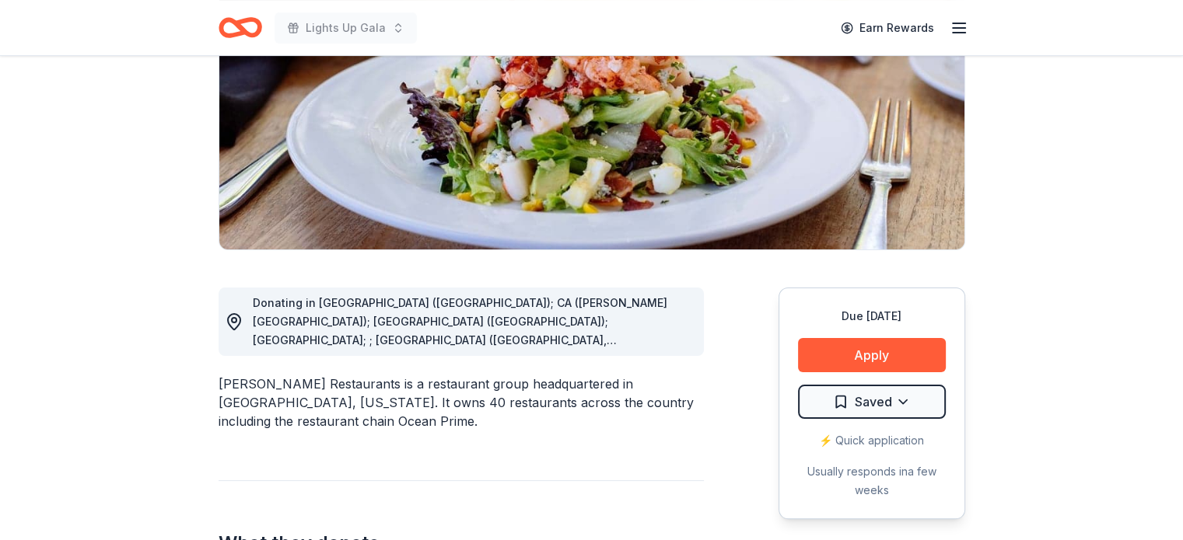
scroll to position [233, 0]
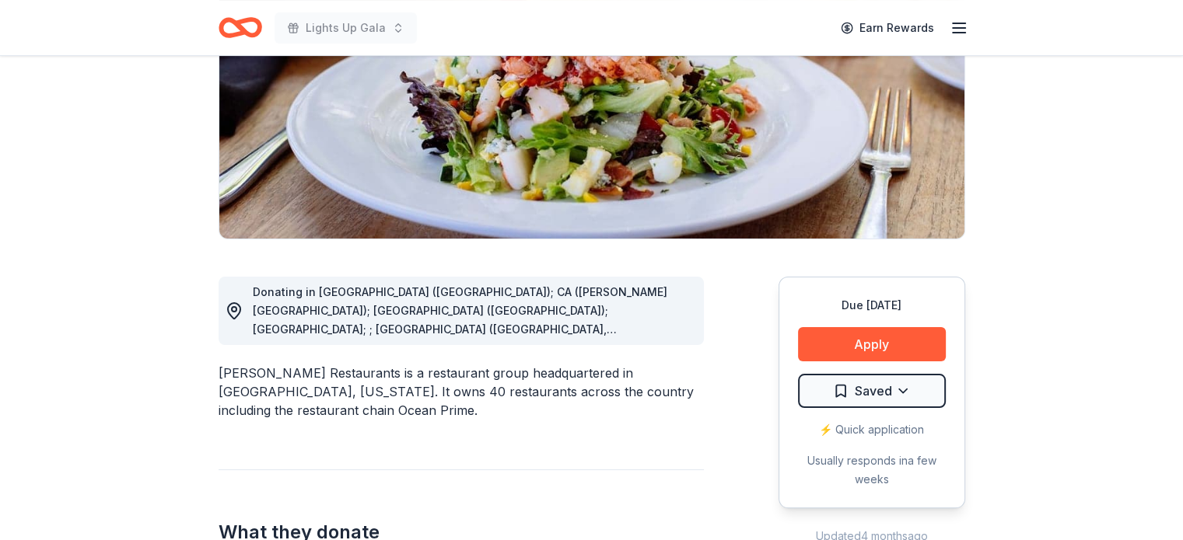
click at [460, 331] on span "Donating in [GEOGRAPHIC_DATA] ([GEOGRAPHIC_DATA]); CA ([PERSON_NAME][GEOGRAPHIC…" at bounding box center [463, 394] width 421 height 219
click at [470, 323] on span "Donating in [GEOGRAPHIC_DATA] ([GEOGRAPHIC_DATA]); CA ([PERSON_NAME][GEOGRAPHIC…" at bounding box center [463, 394] width 421 height 219
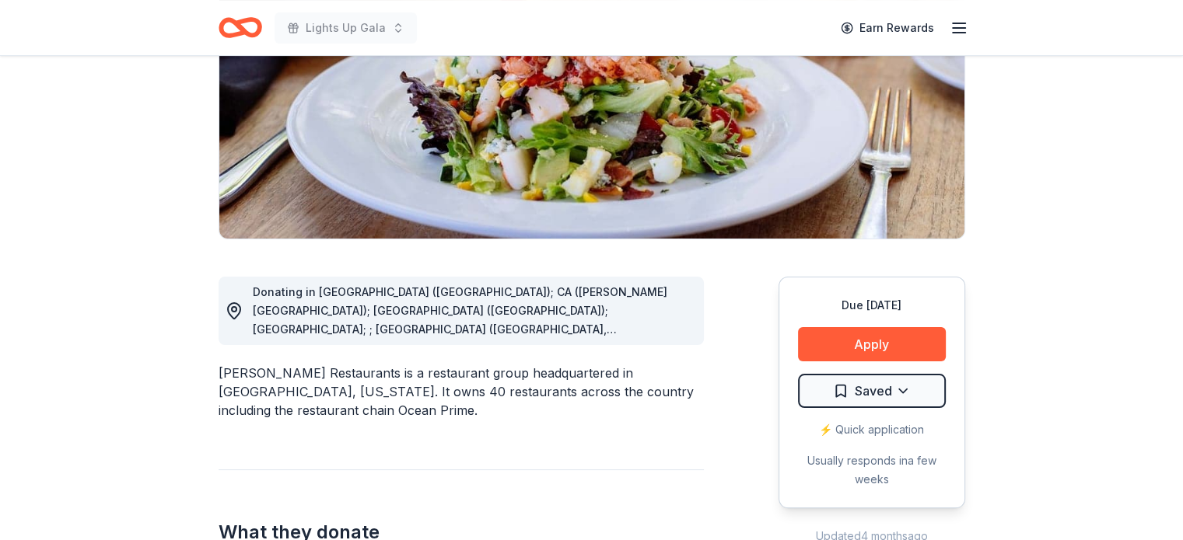
click at [469, 323] on span "Donating in [GEOGRAPHIC_DATA] ([GEOGRAPHIC_DATA]); CA ([PERSON_NAME][GEOGRAPHIC…" at bounding box center [463, 394] width 421 height 219
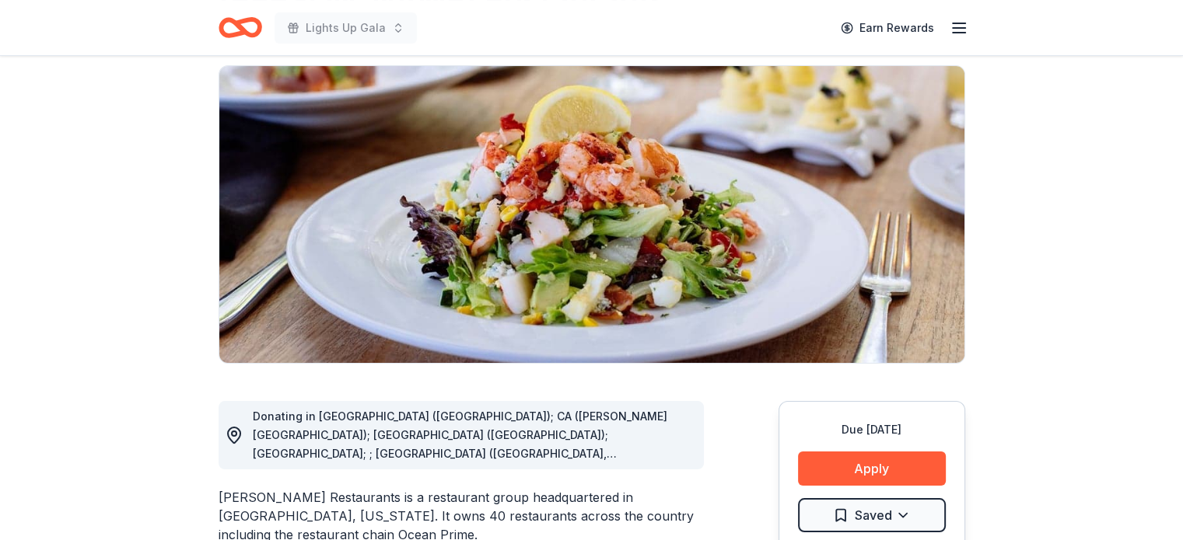
scroll to position [78, 0]
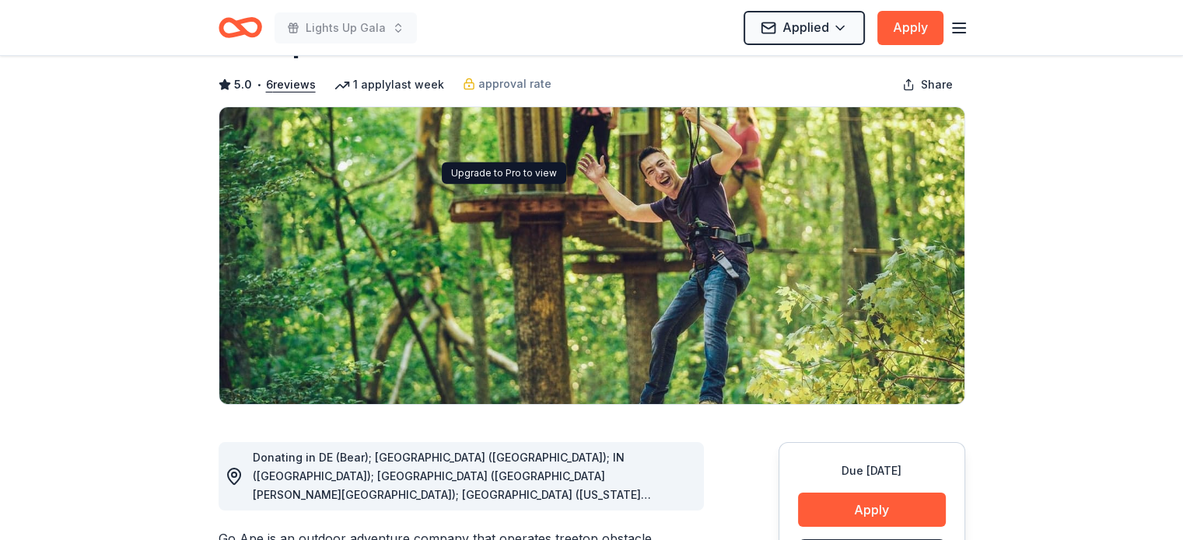
scroll to position [233, 0]
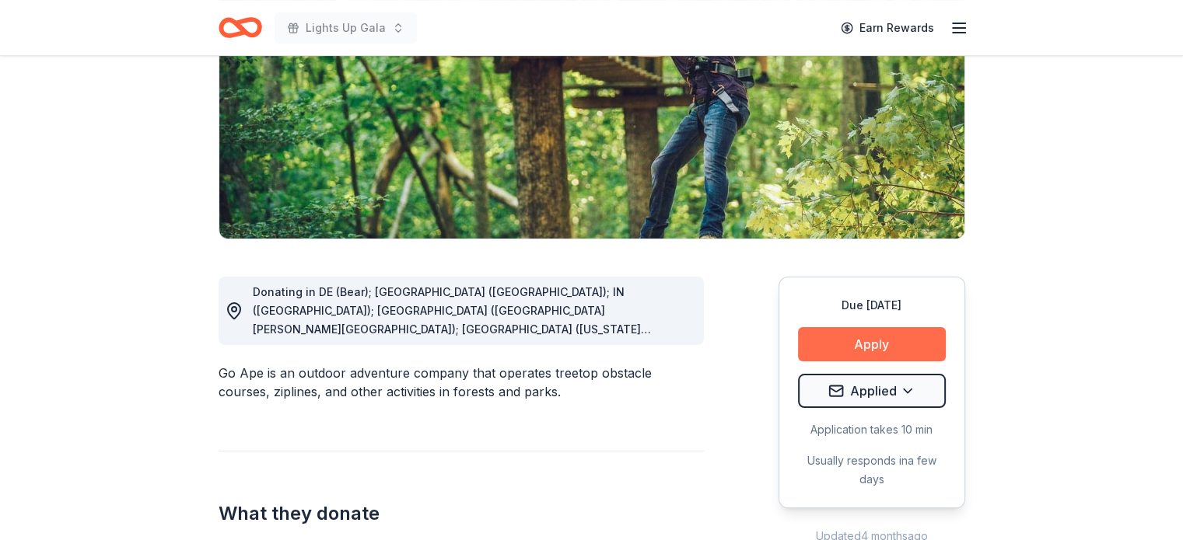
click at [868, 329] on button "Apply" at bounding box center [872, 344] width 148 height 34
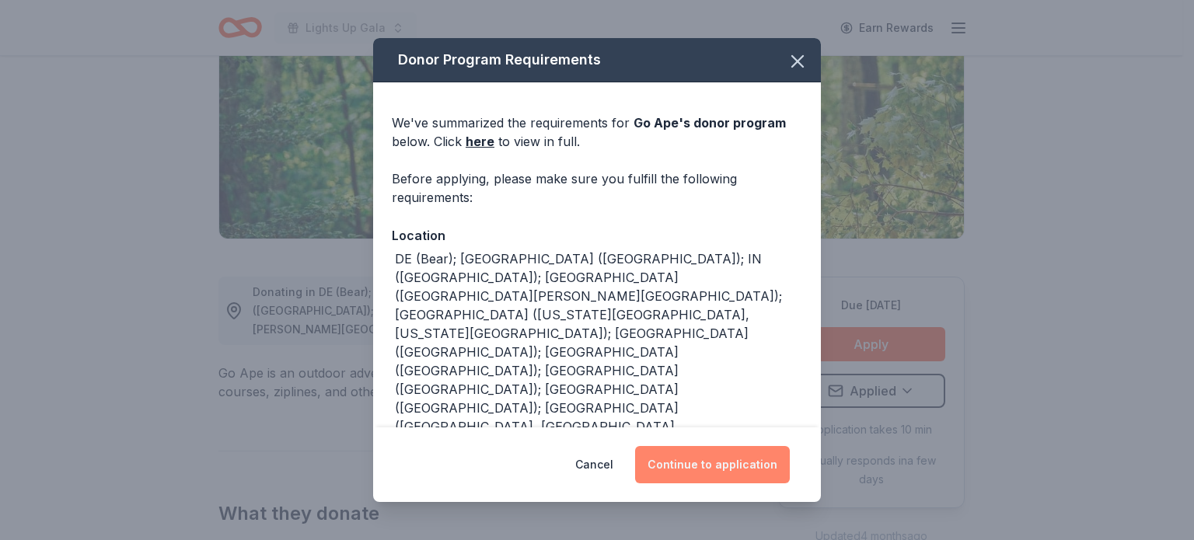
click at [759, 460] on button "Continue to application" at bounding box center [712, 464] width 155 height 37
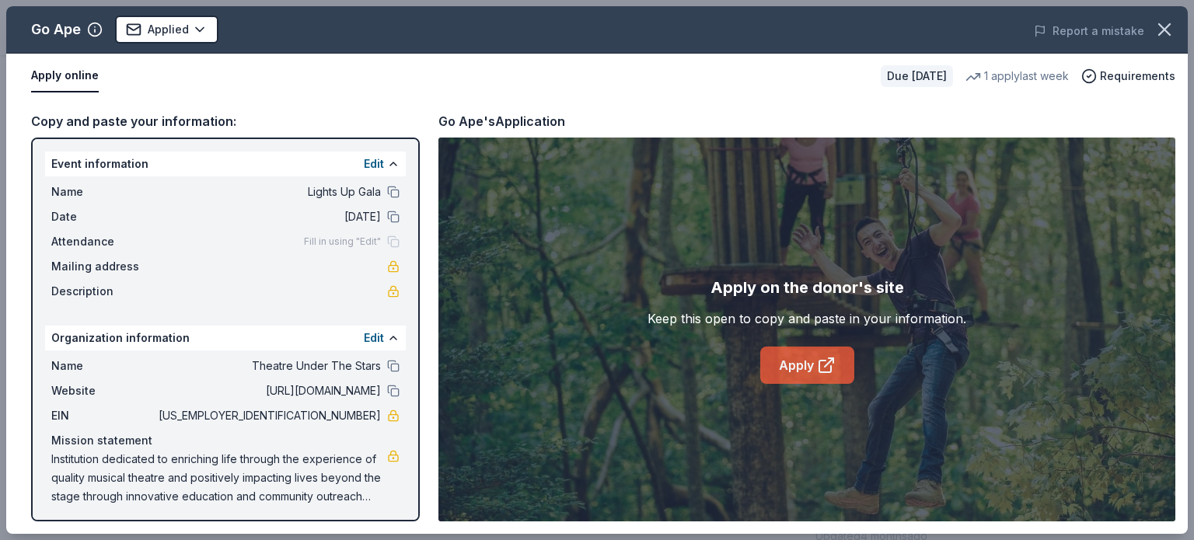
click at [778, 360] on link "Apply" at bounding box center [807, 365] width 94 height 37
click at [1174, 33] on icon "button" at bounding box center [1165, 30] width 22 height 22
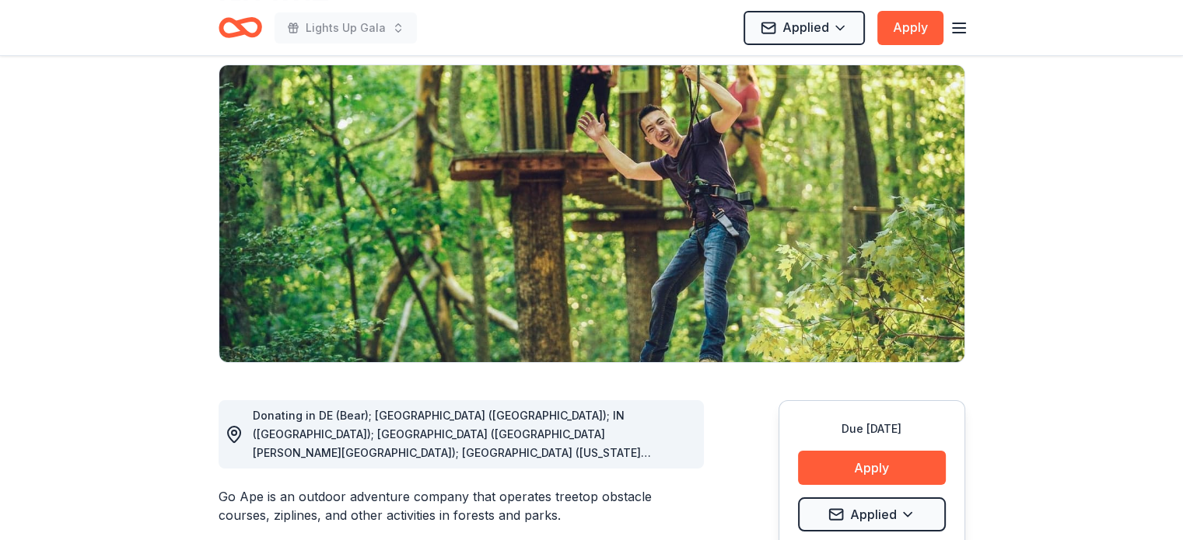
scroll to position [0, 0]
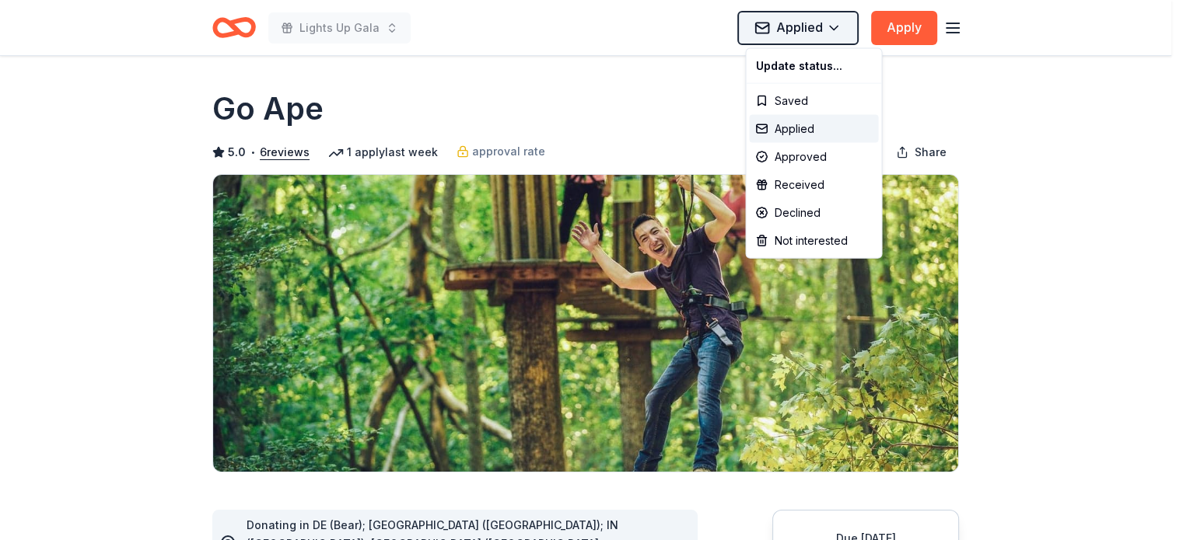
click at [799, 20] on html "Lights Up Gala Applied Apply Due [DATE] Share Go Ape 5.0 • 6 reviews 1 apply la…" at bounding box center [591, 270] width 1183 height 540
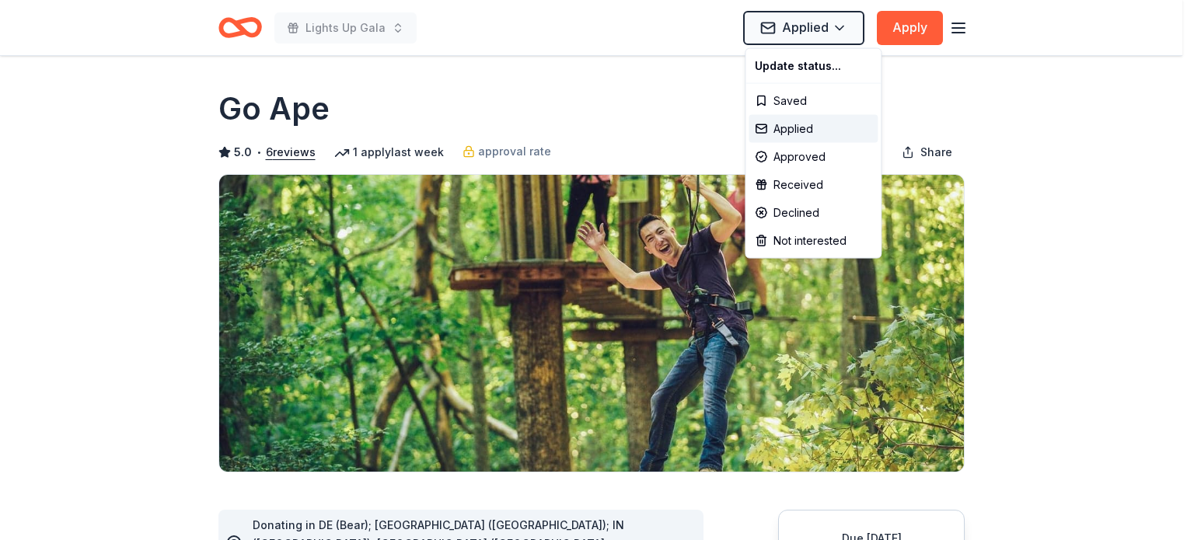
click at [801, 19] on html "Lights Up Gala Applied Apply Due [DATE] Share Go Ape 5.0 • 6 reviews 1 apply la…" at bounding box center [597, 270] width 1194 height 540
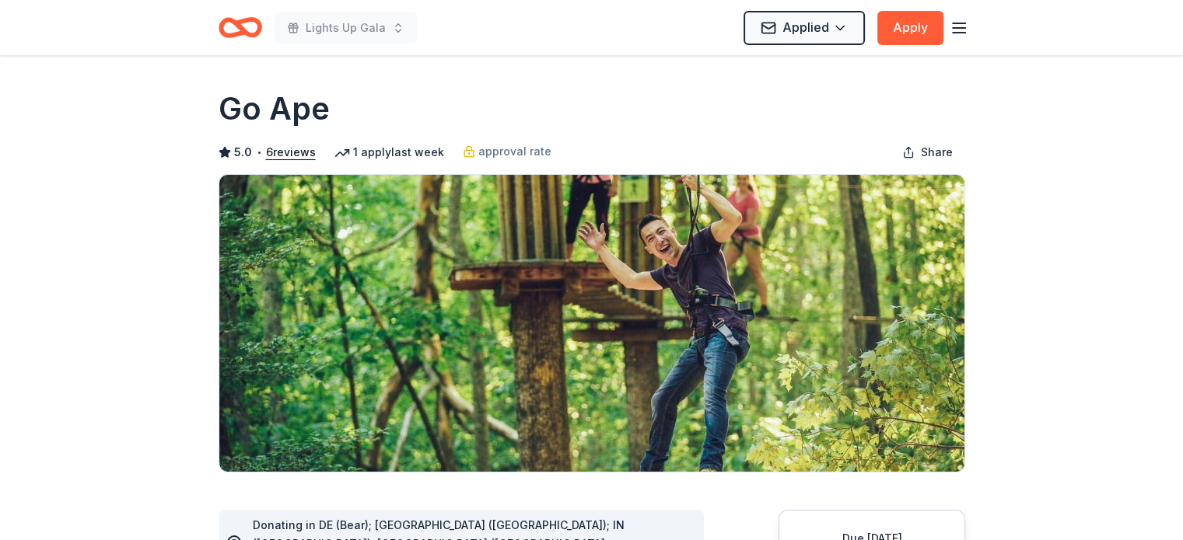
click at [626, 21] on div "Lights Up Gala Applied Apply" at bounding box center [592, 27] width 746 height 37
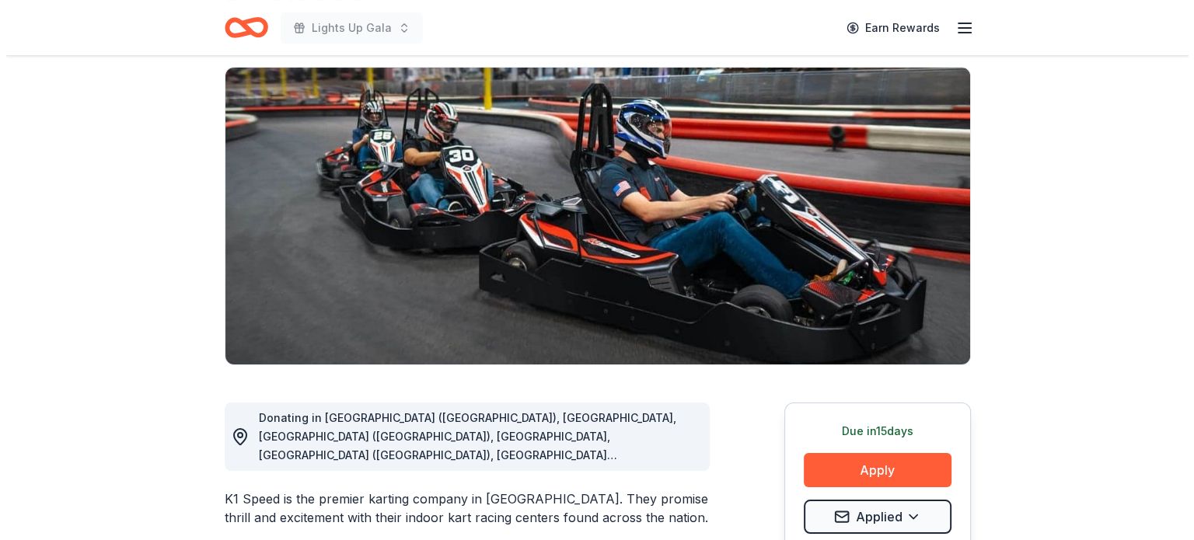
scroll to position [311, 0]
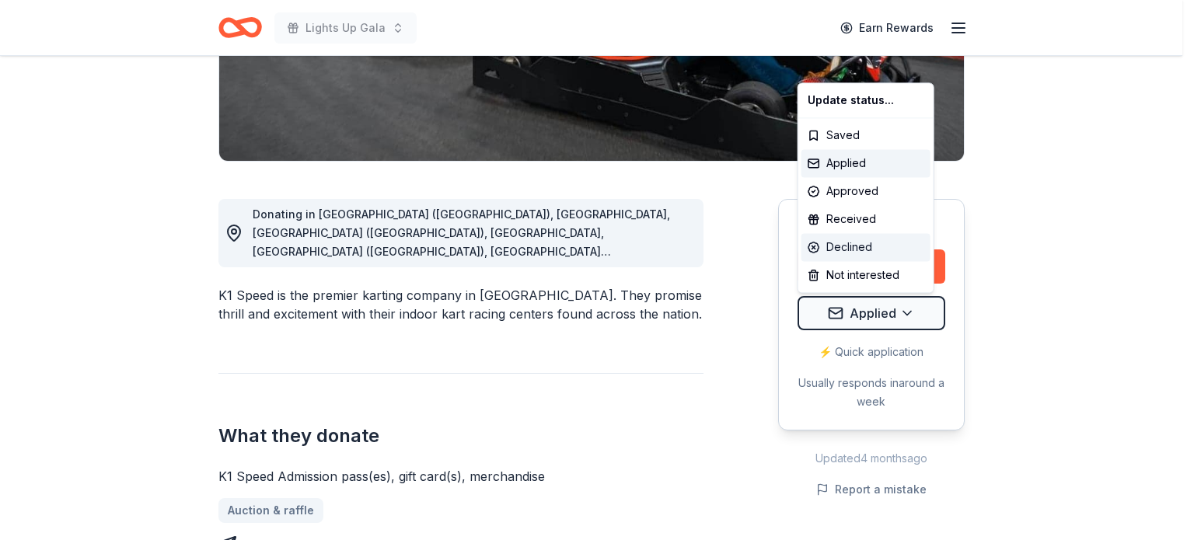
click at [879, 248] on div "Declined" at bounding box center [866, 247] width 129 height 28
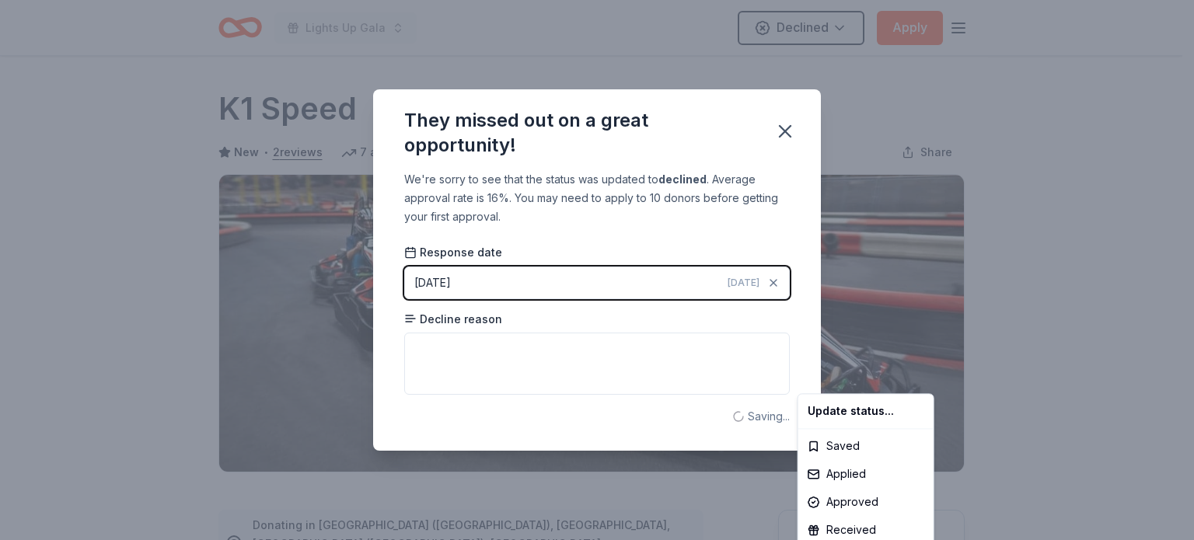
scroll to position [0, 0]
click at [651, 351] on html "Lights Up Gala Declined Apply Due [DATE] Share K1 Speed New • 2 reviews 7 appli…" at bounding box center [597, 270] width 1194 height 540
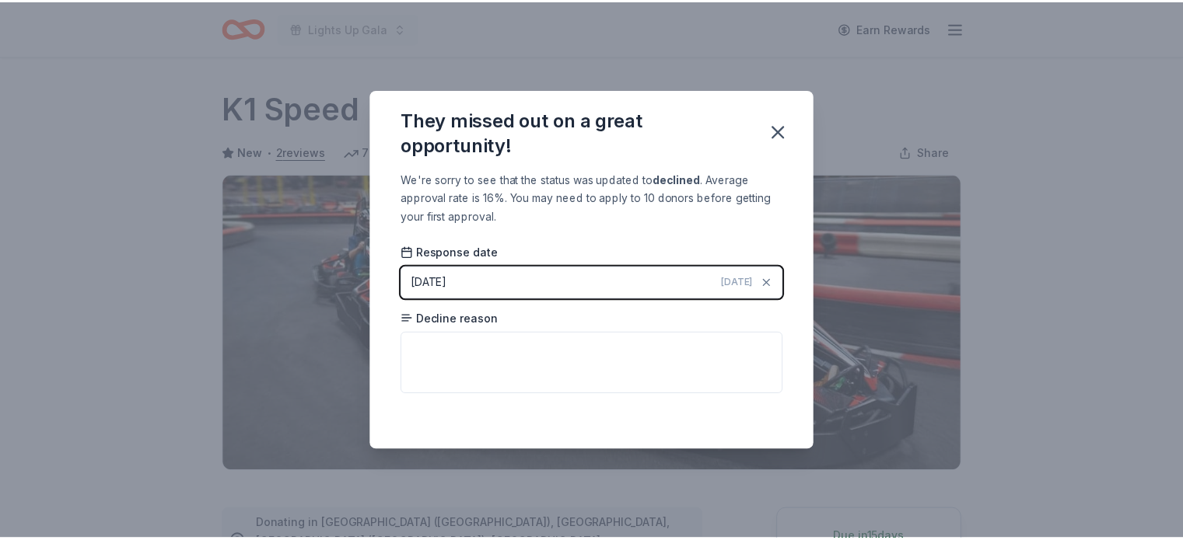
scroll to position [354, 0]
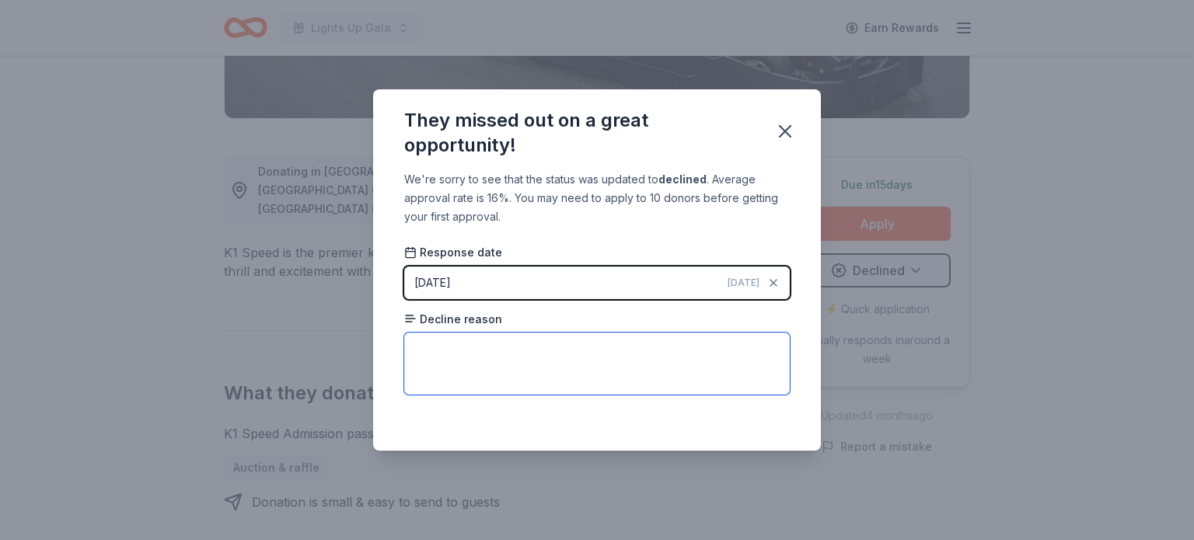
click at [551, 345] on textarea at bounding box center [597, 364] width 386 height 62
type textarea "Maxed out on donations."
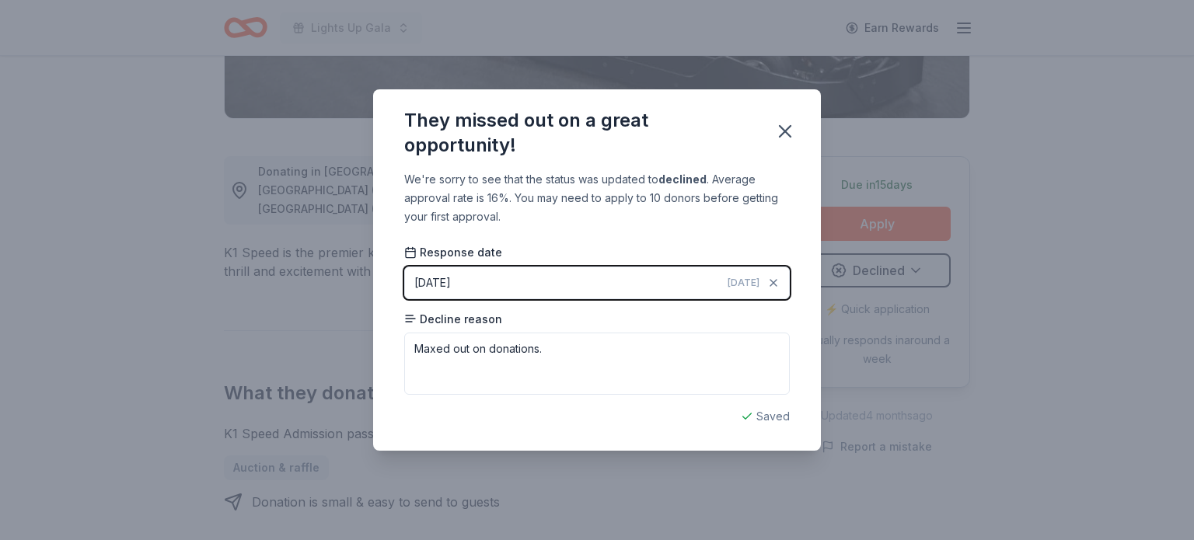
click at [704, 428] on div "We're sorry to see that the status was updated to declined . Average approval r…" at bounding box center [597, 310] width 448 height 281
click at [793, 132] on icon "button" at bounding box center [785, 132] width 22 height 22
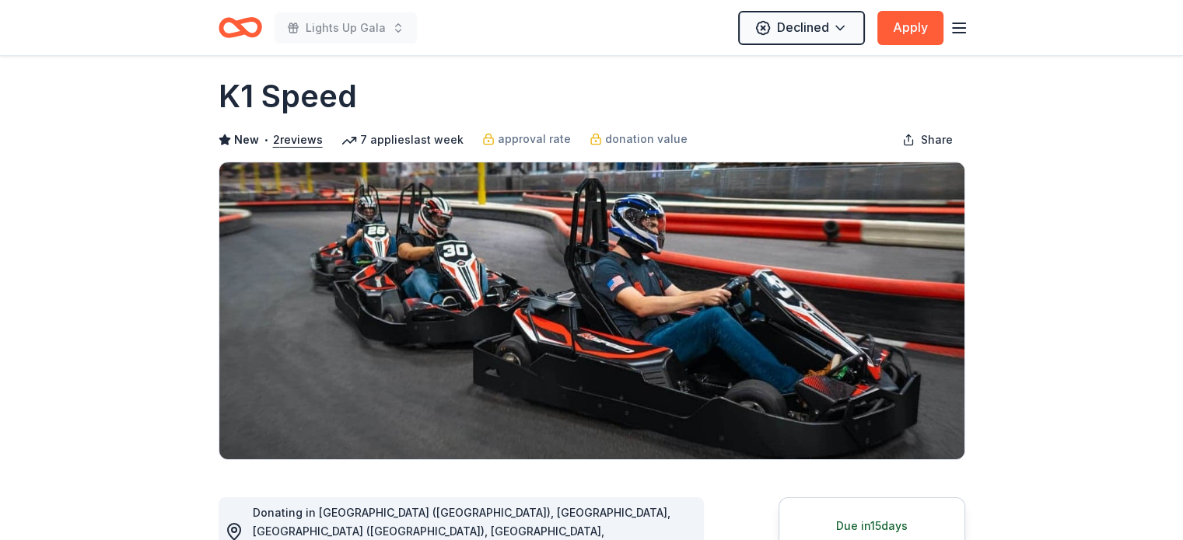
scroll to position [0, 0]
